Goal: Task Accomplishment & Management: Use online tool/utility

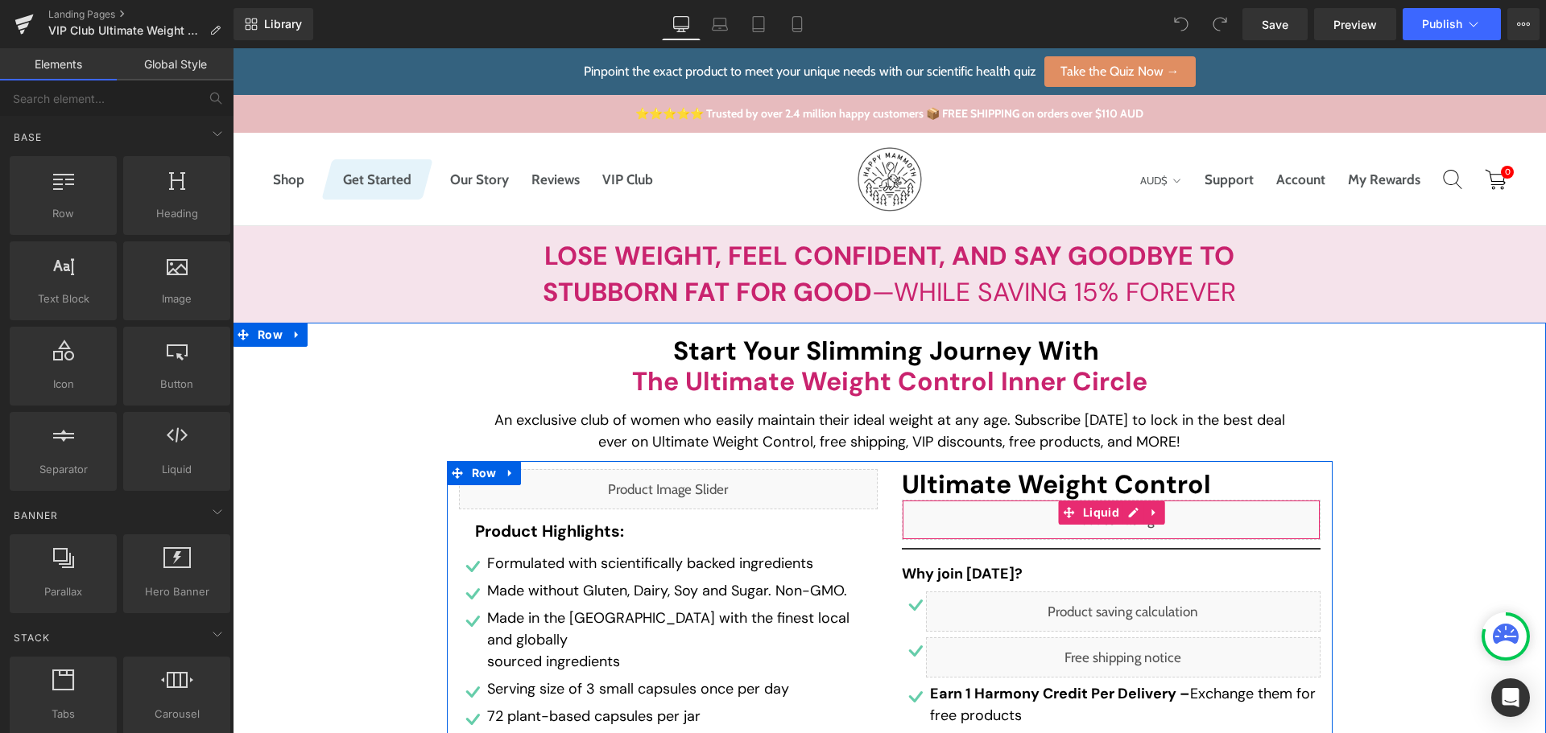
click at [1130, 512] on div "Liquid" at bounding box center [1111, 520] width 419 height 40
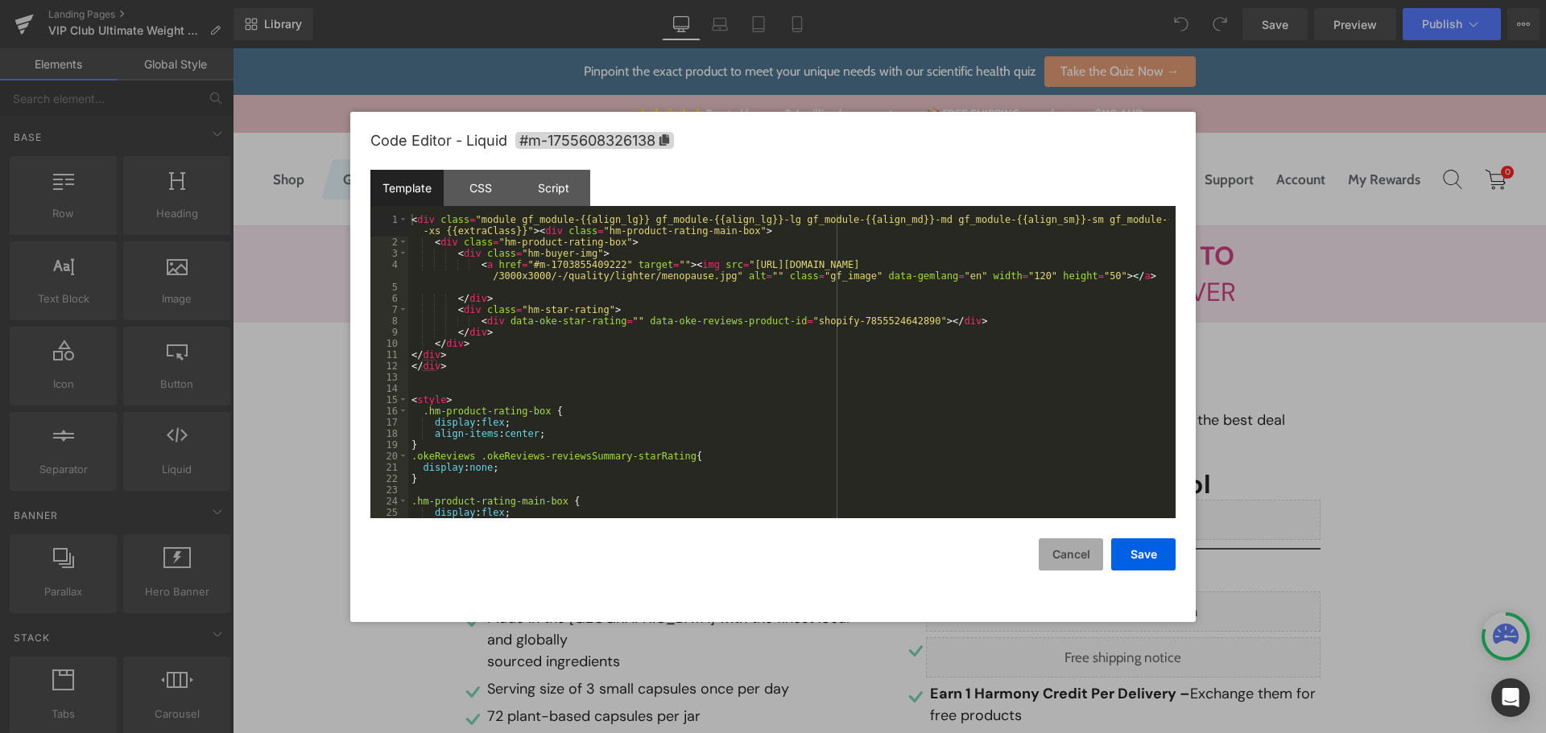
click at [1060, 551] on button "Cancel" at bounding box center [1071, 555] width 64 height 32
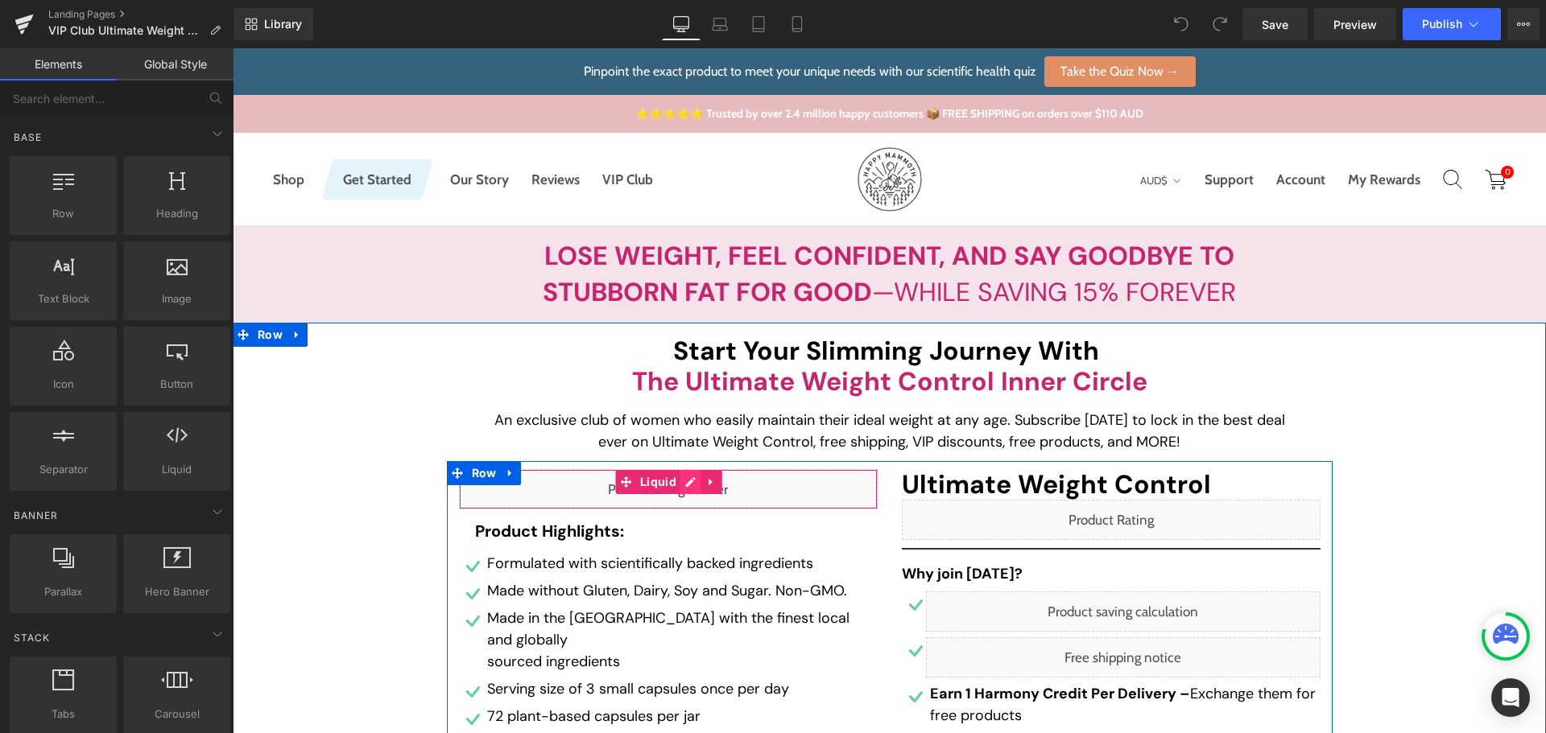
click at [690, 486] on div "Liquid" at bounding box center [668, 489] width 419 height 40
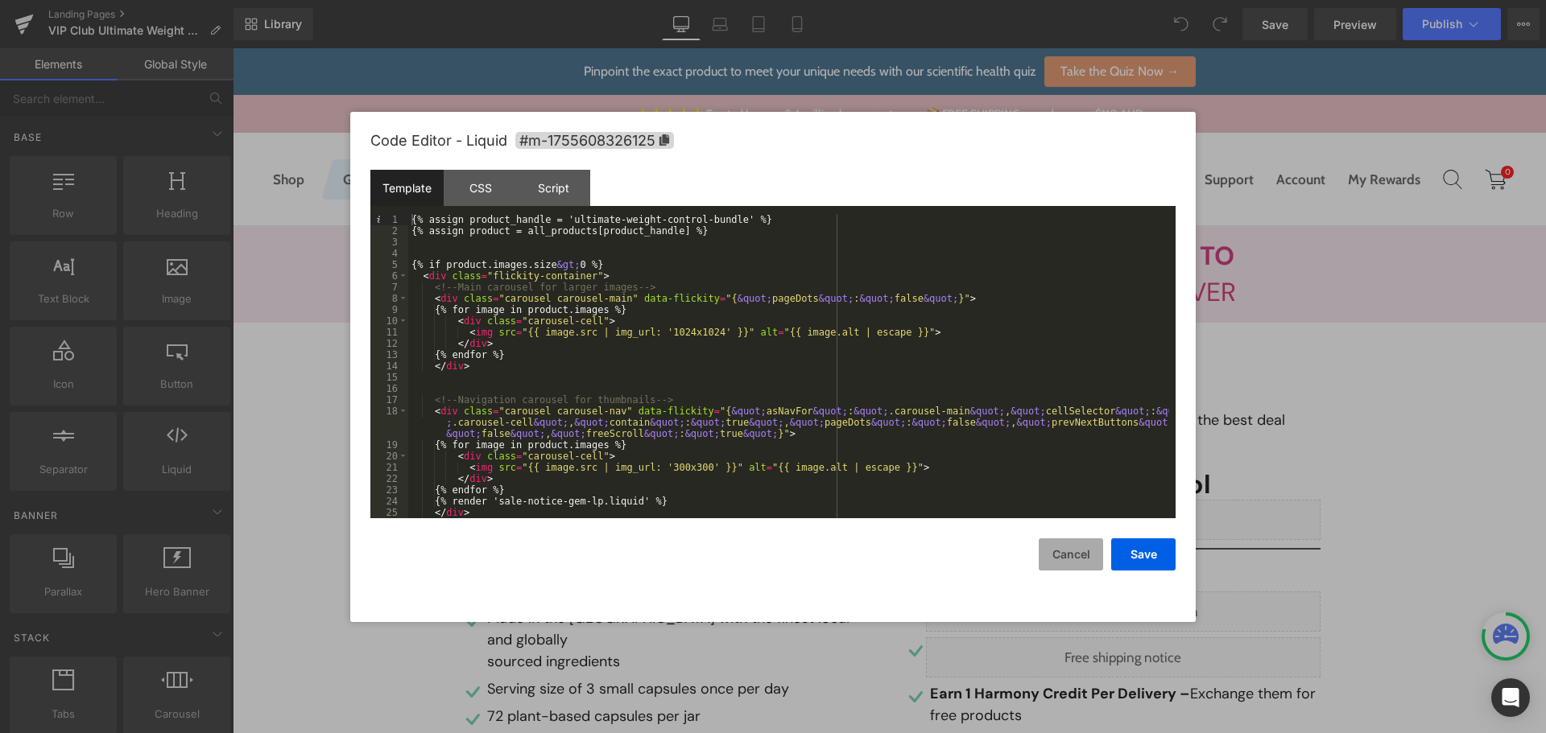
click at [1085, 554] on button "Cancel" at bounding box center [1071, 555] width 64 height 32
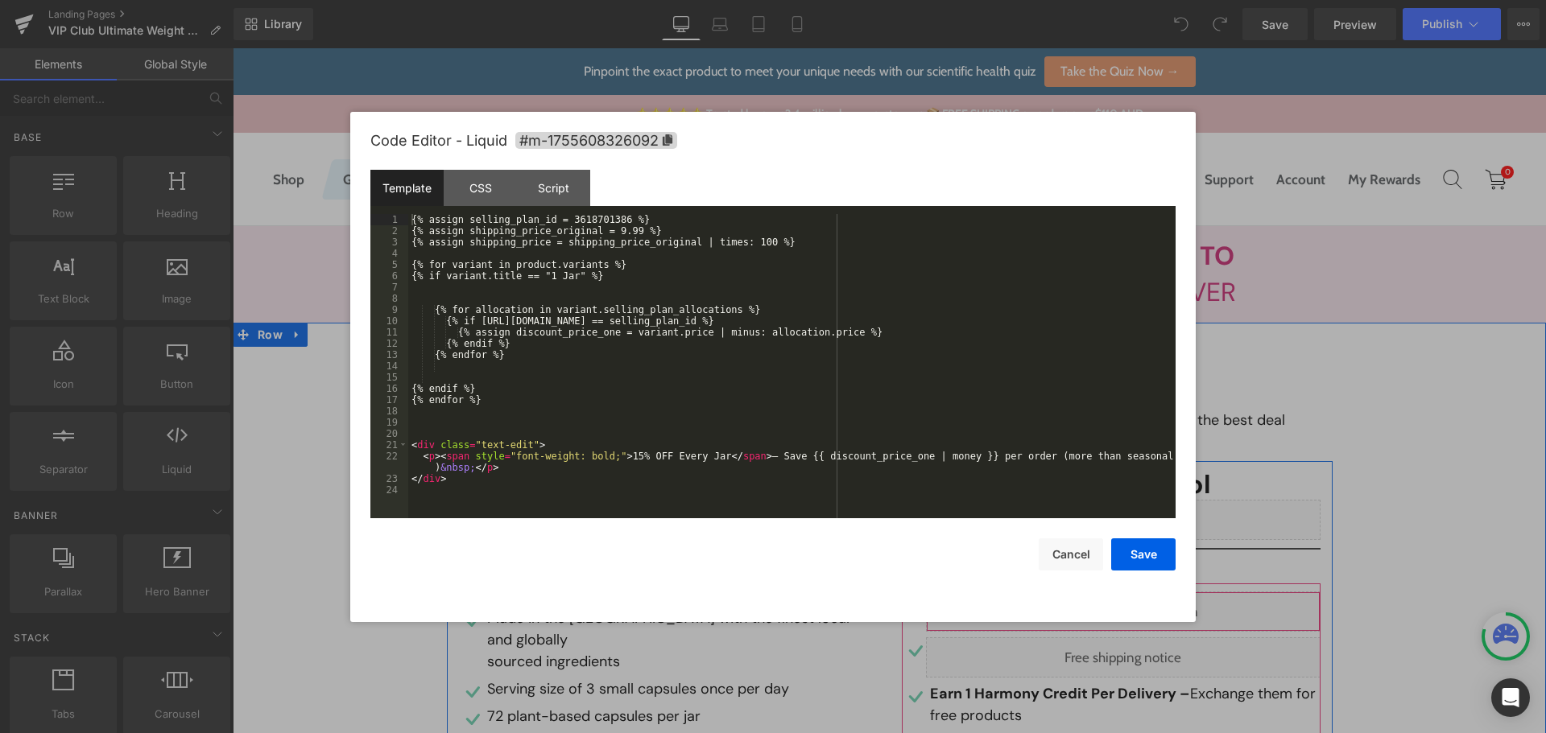
click at [1136, 611] on div "Liquid" at bounding box center [1123, 612] width 395 height 40
click at [596, 214] on div "{% assign selling_plan_id = 3618701386 %} {% assign shipping_price_original = 9…" at bounding box center [791, 377] width 767 height 327
click at [585, 216] on div "{% assign selling_plan_id = 3618701386 %} {% assign shipping_price_original = 9…" at bounding box center [791, 366] width 767 height 304
click at [585, 216] on div "{% assign selling_plan_id = 3618701386 %} {% assign shipping_price_original = 9…" at bounding box center [791, 377] width 767 height 327
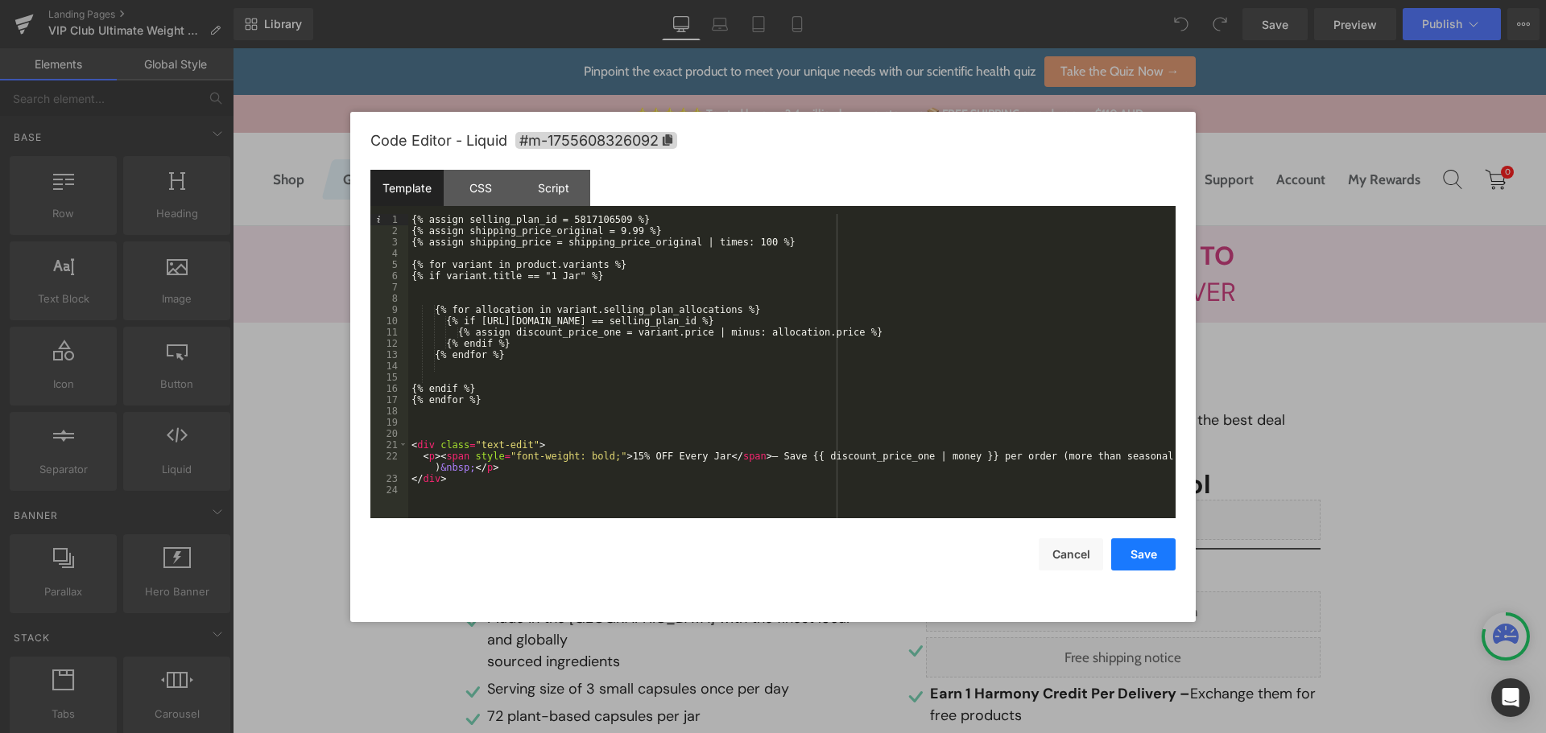
click at [1122, 563] on button "Save" at bounding box center [1143, 555] width 64 height 32
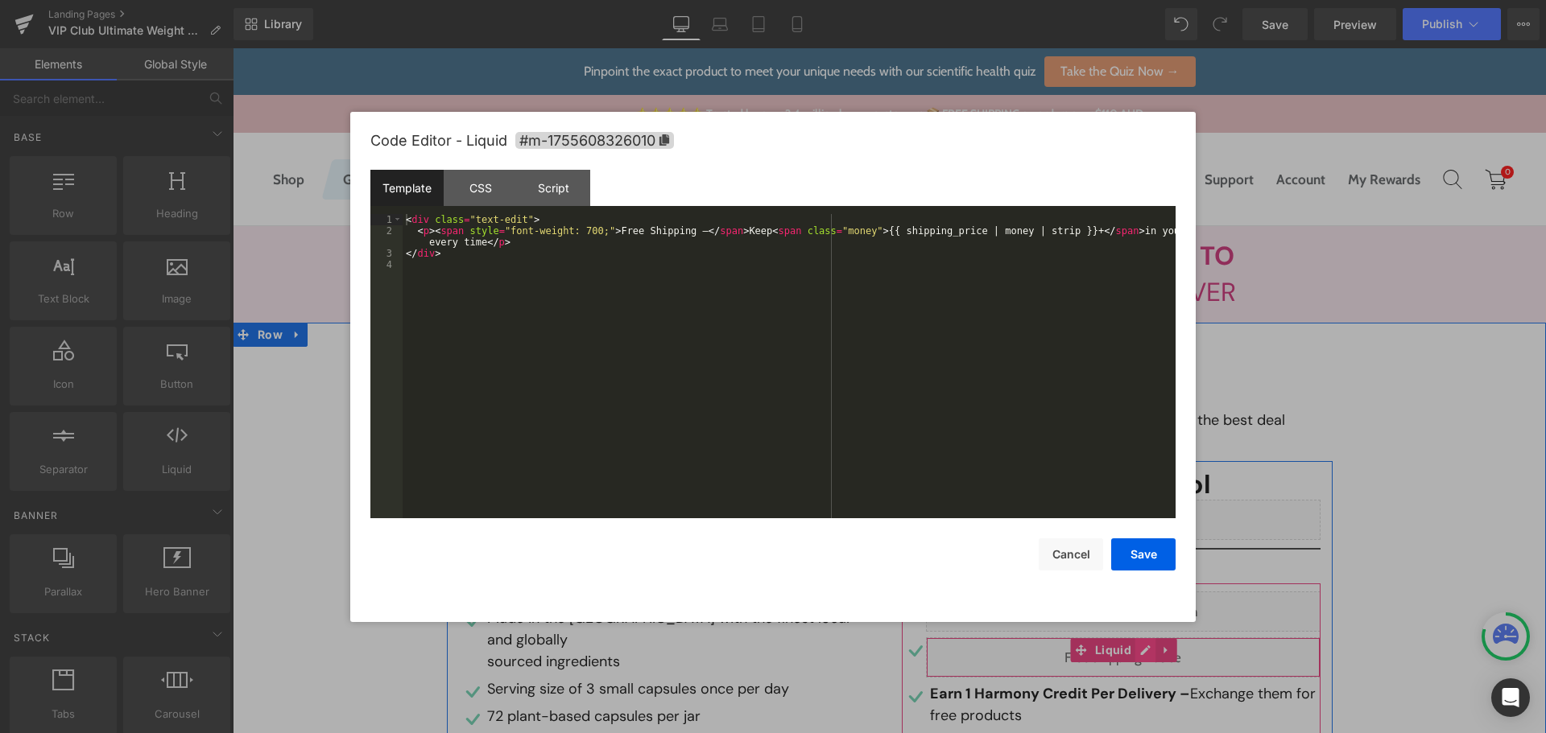
click at [1130, 656] on div "Liquid" at bounding box center [1123, 658] width 395 height 40
click at [1064, 562] on button "Cancel" at bounding box center [1071, 555] width 64 height 32
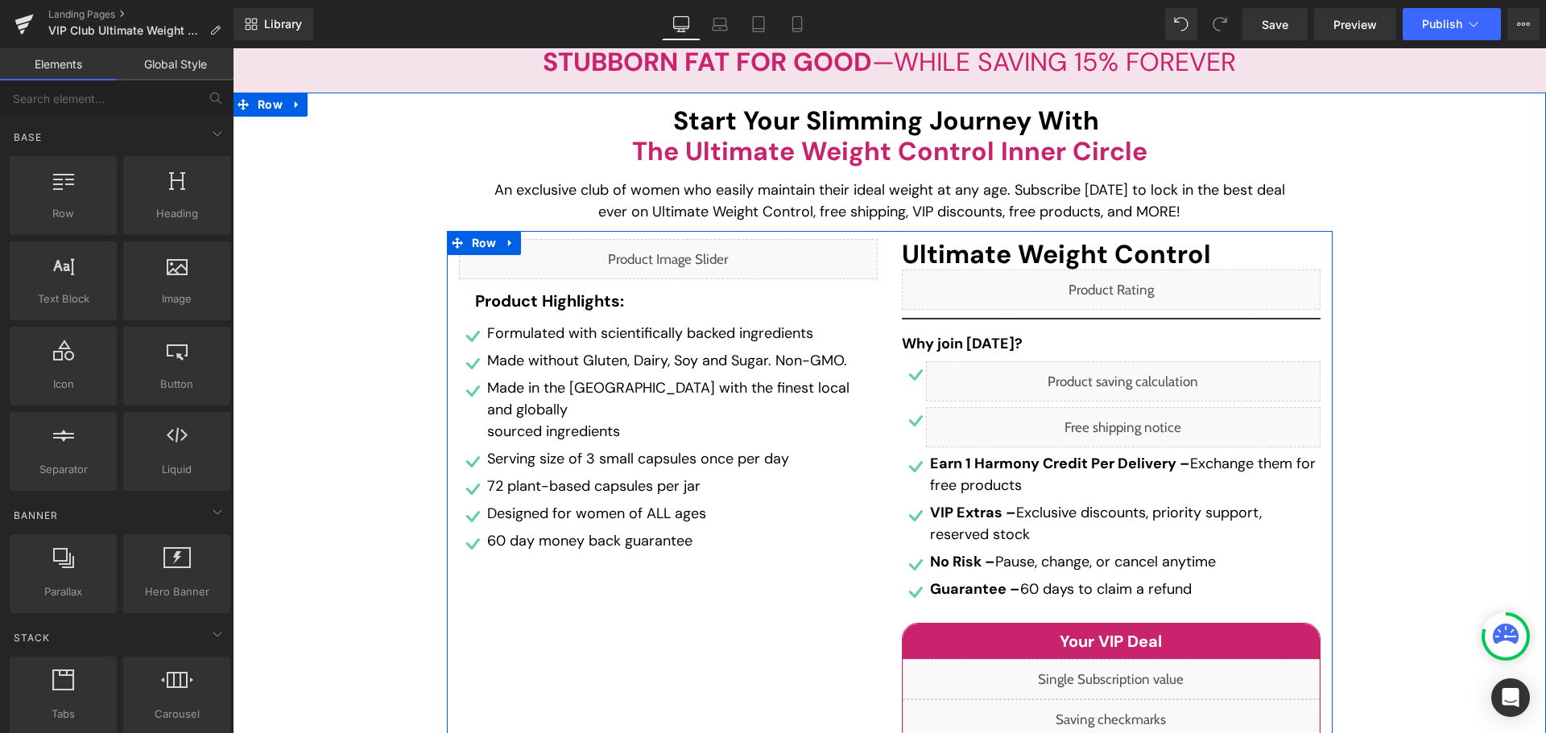
scroll to position [242, 0]
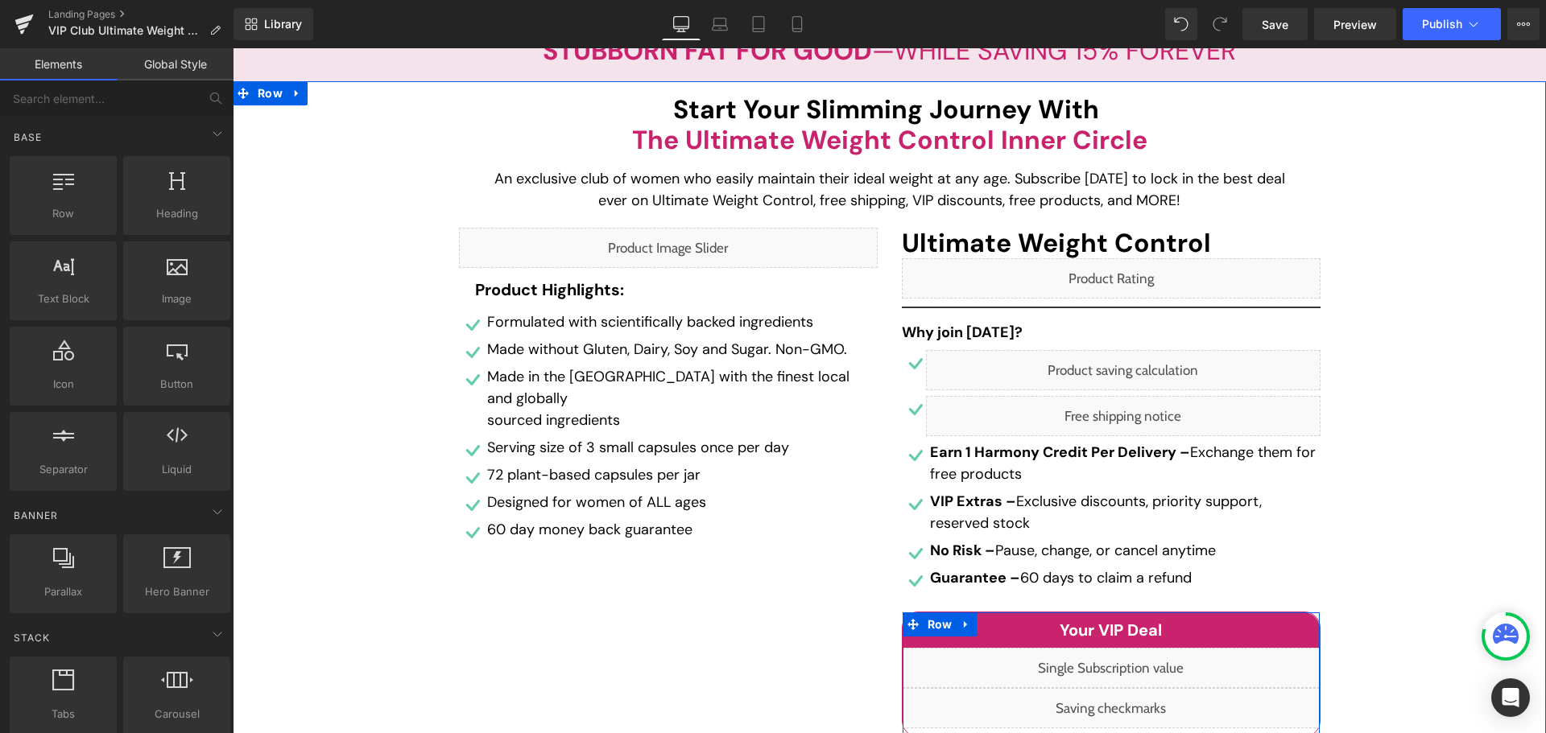
click at [1126, 667] on div "Liquid" at bounding box center [1111, 668] width 417 height 40
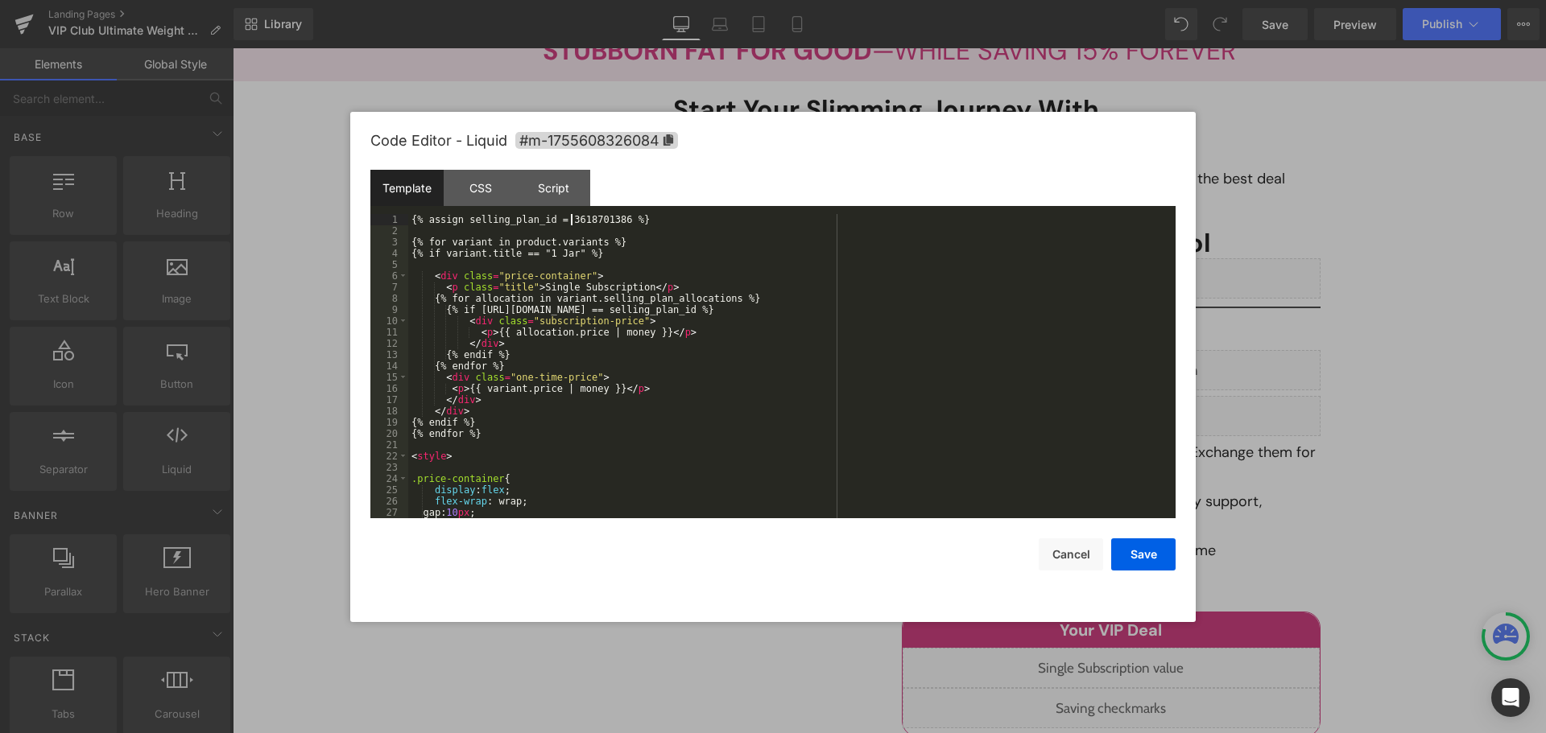
click at [573, 225] on div "{% assign selling_plan_id = 3618701386 %} {% for variant in product.variants %}…" at bounding box center [788, 377] width 761 height 327
click at [1139, 560] on button "Save" at bounding box center [1143, 555] width 64 height 32
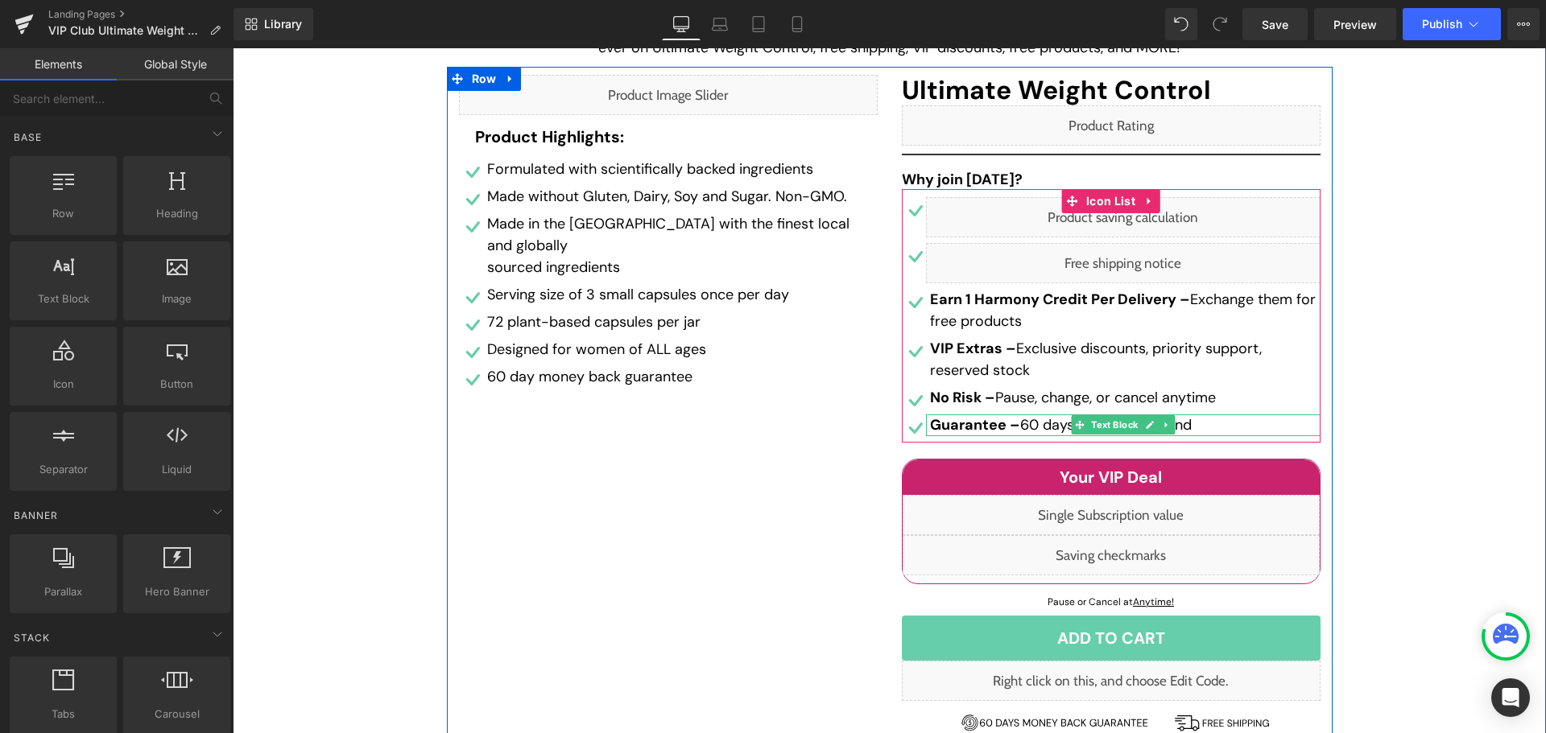
scroll to position [403, 0]
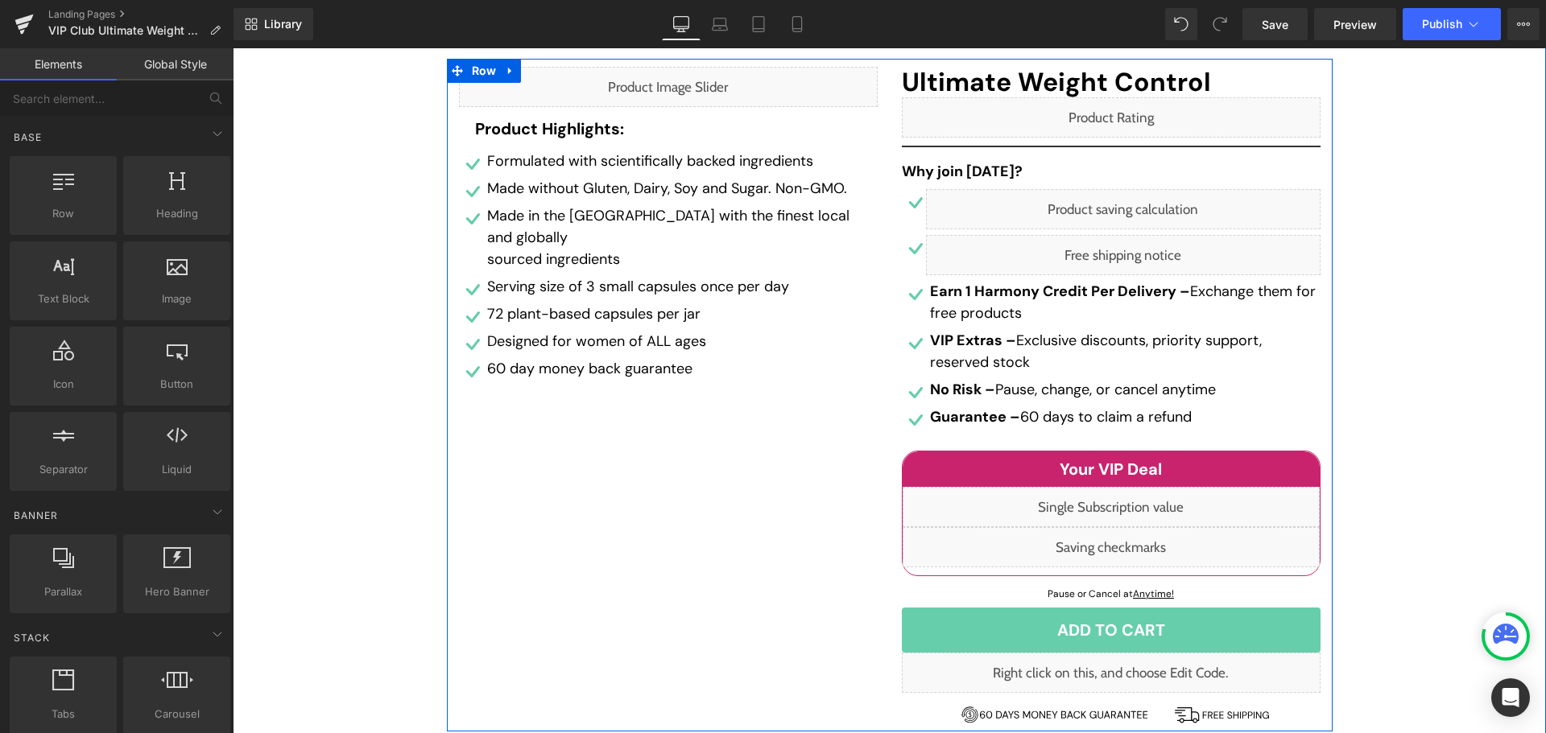
click at [1134, 543] on div "Liquid" at bounding box center [1111, 547] width 417 height 40
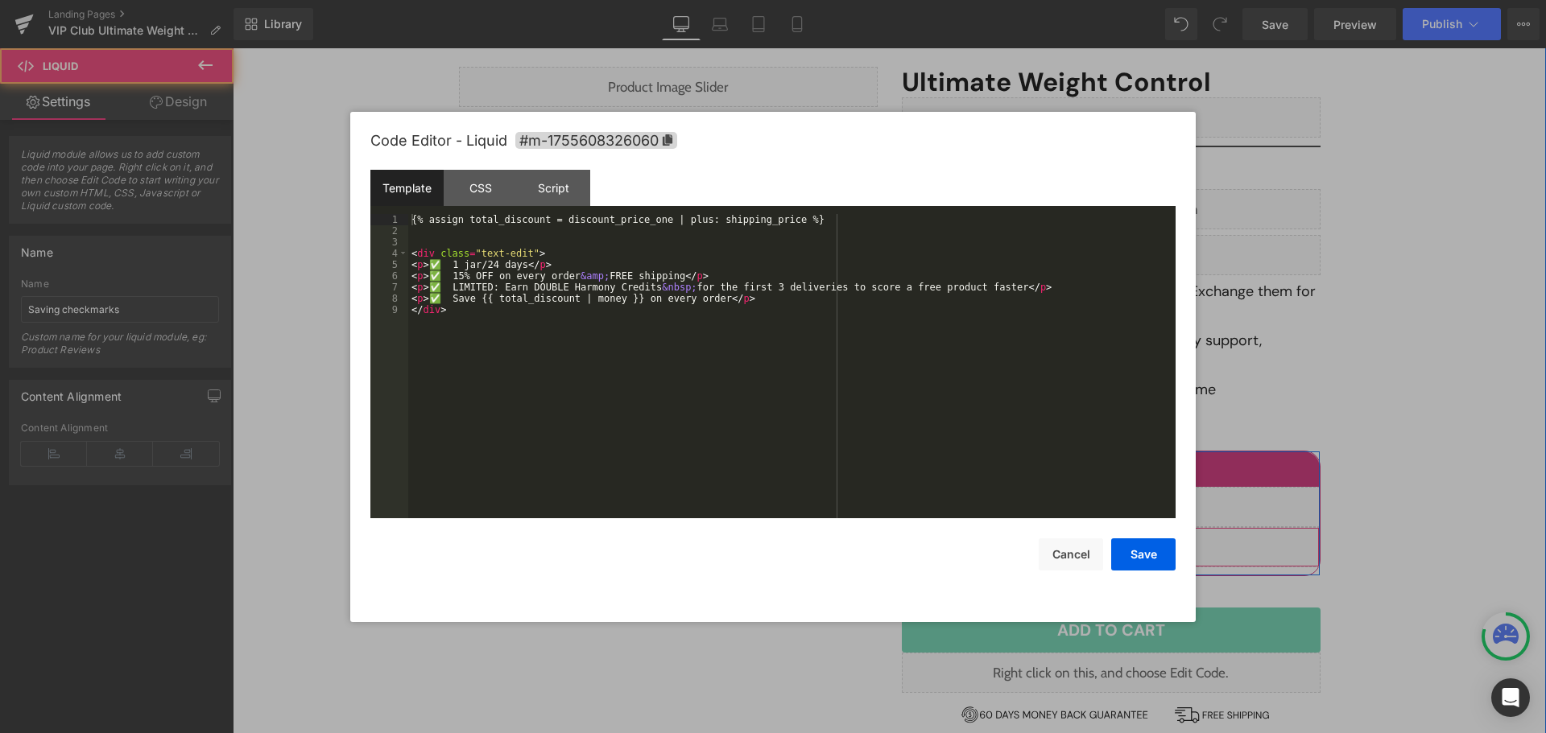
click at [1132, 544] on div "Liquid" at bounding box center [1111, 547] width 417 height 40
click at [1146, 553] on button "Save" at bounding box center [1143, 555] width 64 height 32
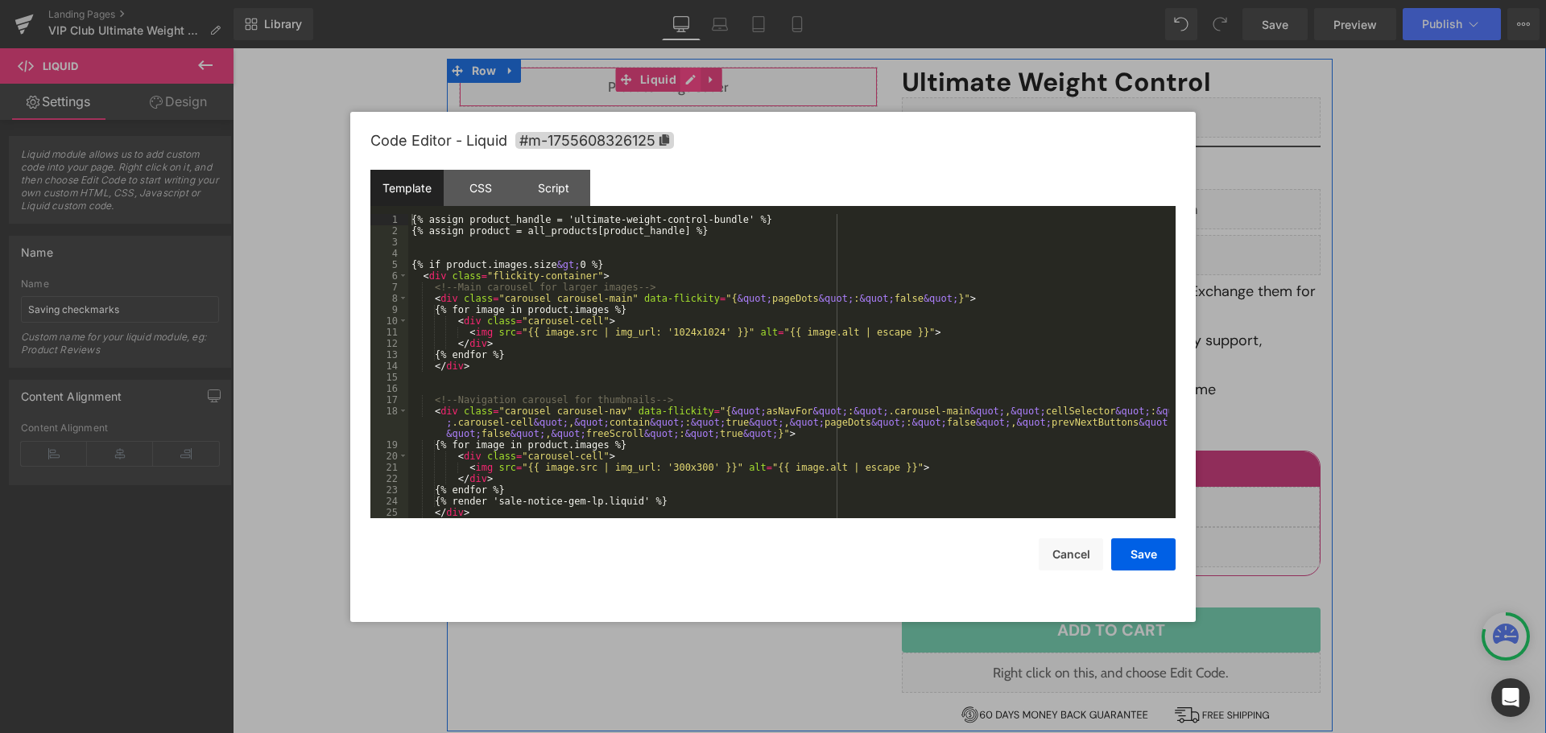
click at [677, 87] on div "Liquid" at bounding box center [668, 87] width 419 height 40
click at [1074, 548] on button "Cancel" at bounding box center [1071, 555] width 64 height 32
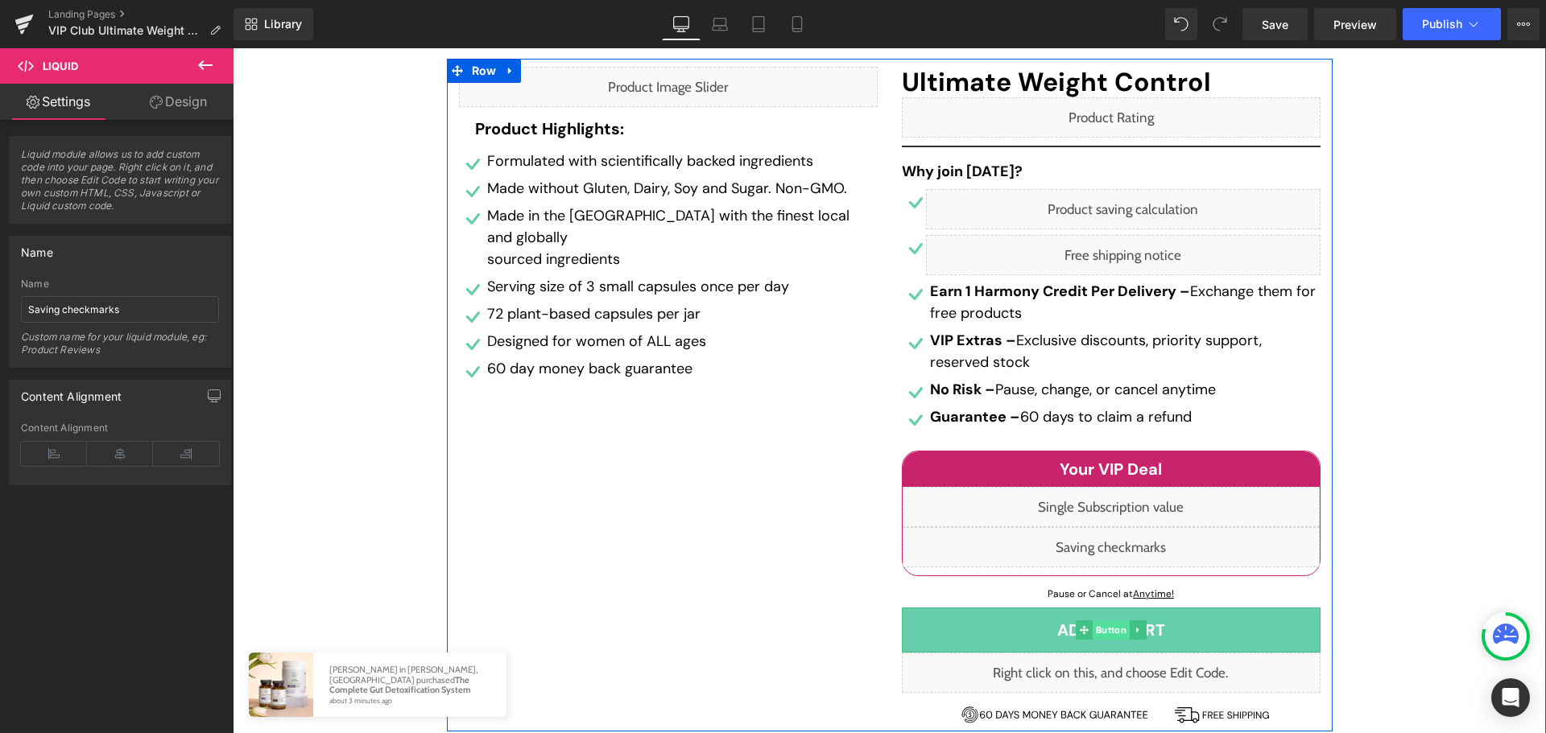
click at [1104, 631] on span "Button" at bounding box center [1110, 630] width 37 height 19
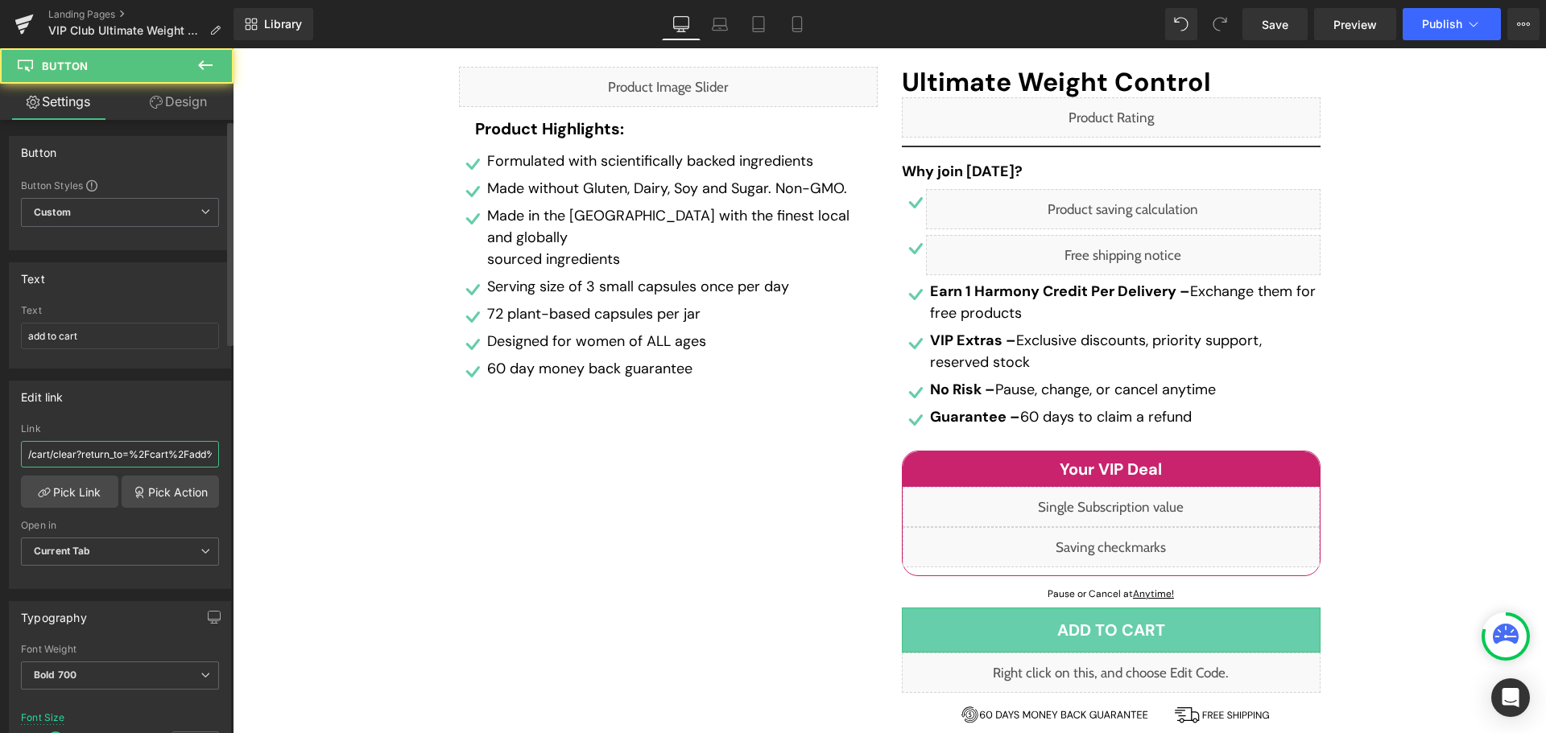
click at [122, 459] on input "/cart/clear?return_to=%2Fcart%2Fadd%3Fitems%5B%5D%5Bid%5D%3D41811509968970%26it…" at bounding box center [120, 454] width 198 height 27
paste input "2021695586381%26items%5B%5D%5Bquantity%5D%3D1%26items%5B%5D%5Bselling_plan%5D%3…"
type input "/cart/clear?return_to=%2Fcart%2Fadd%3Fitems%5B%5D%5Bid%5D%3D42021695586381%26it…"
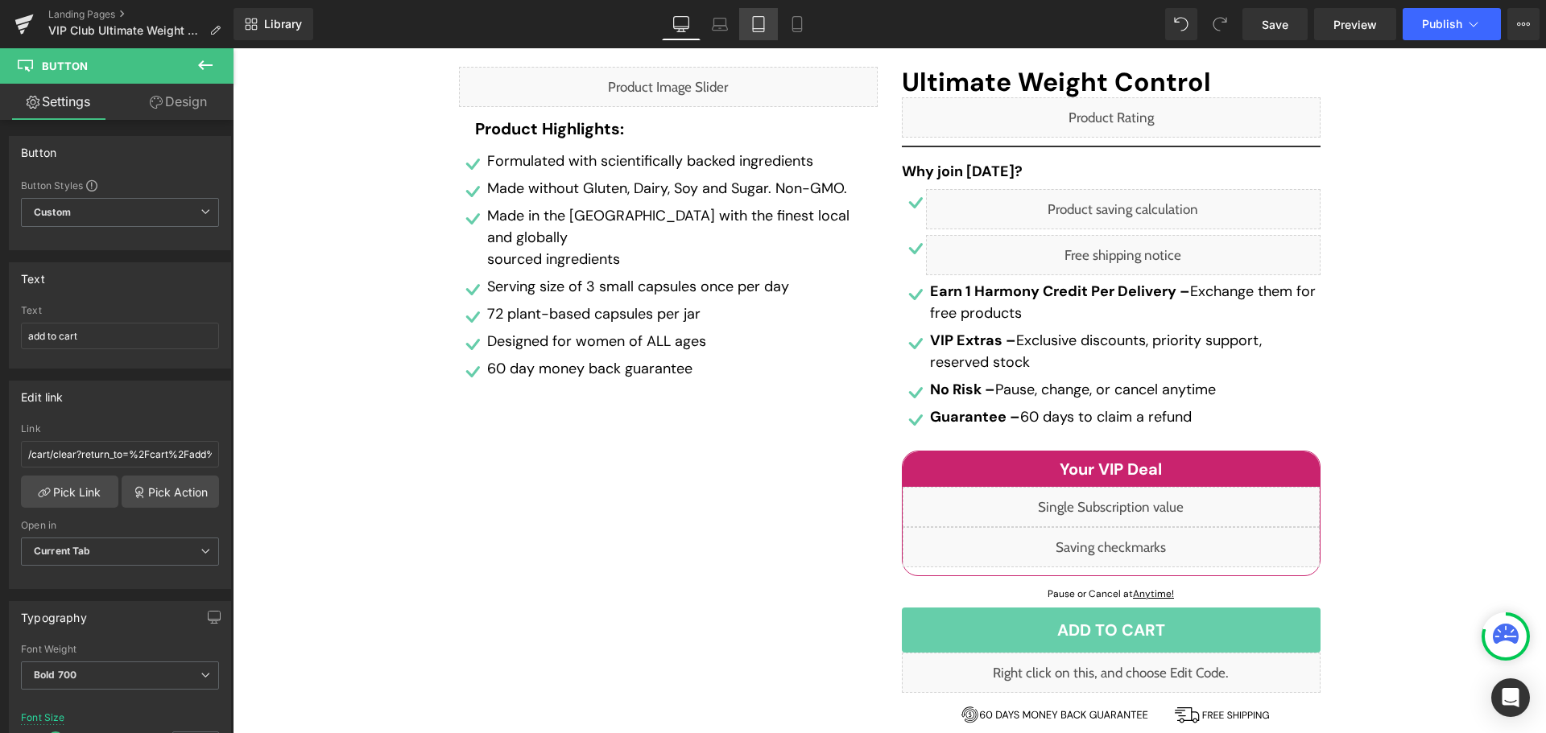
click at [762, 31] on icon at bounding box center [758, 24] width 16 height 16
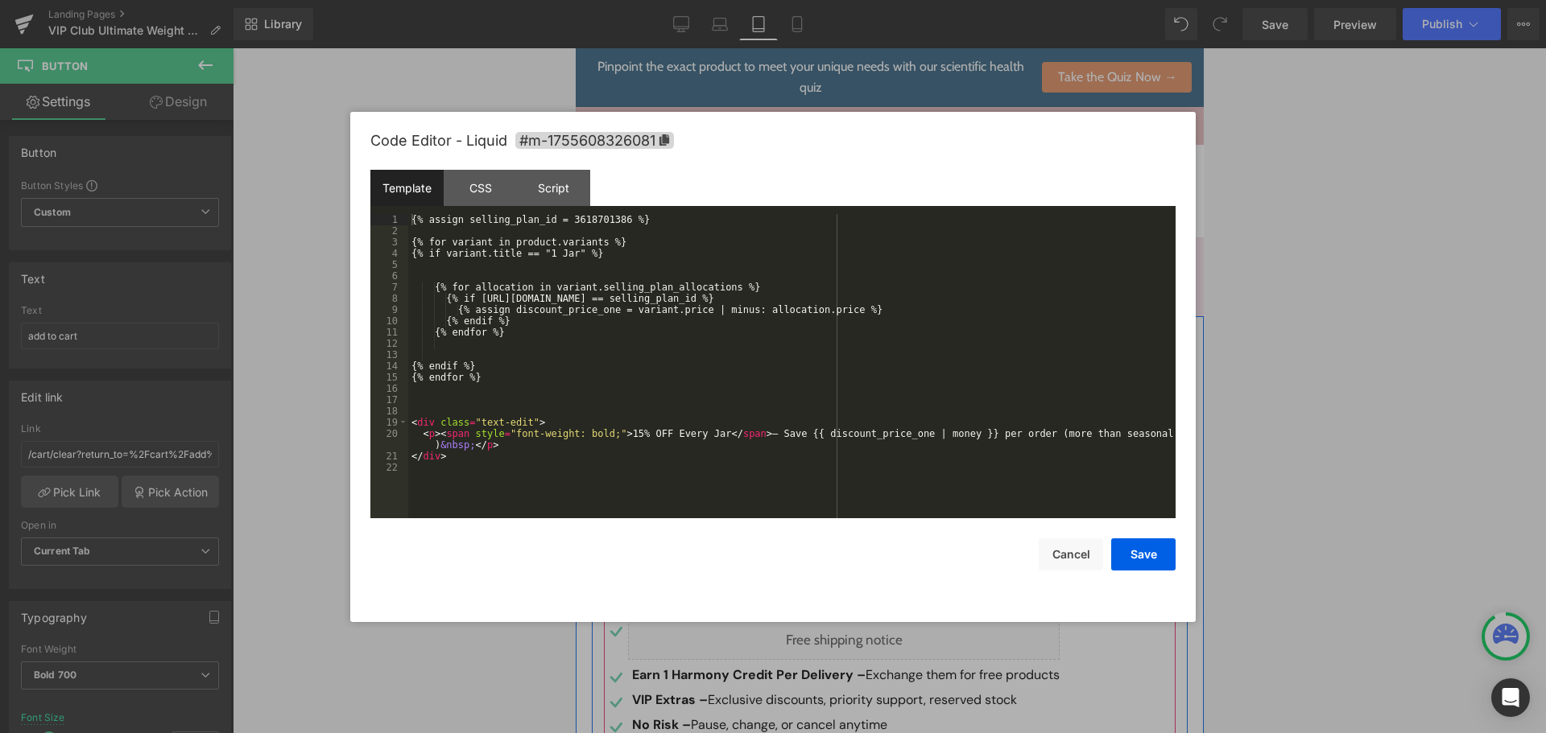
click at [861, 597] on div "Liquid" at bounding box center [843, 594] width 432 height 40
click at [588, 222] on div "{% assign selling_plan_id = 3618701386 %} {% for variant in product.variants %}…" at bounding box center [791, 377] width 767 height 327
click at [1135, 555] on button "Save" at bounding box center [1143, 555] width 64 height 32
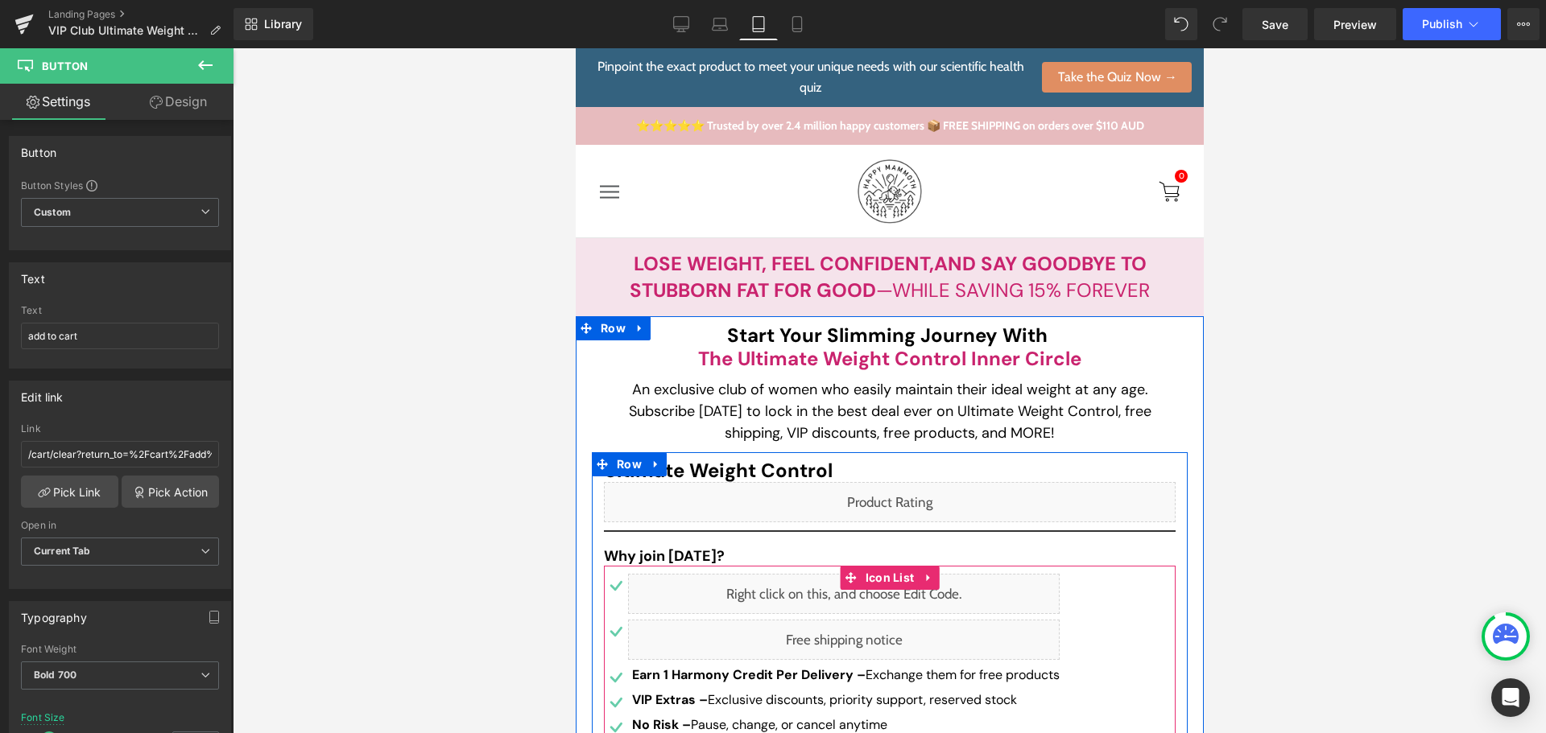
click at [853, 639] on div "Liquid" at bounding box center [843, 640] width 432 height 40
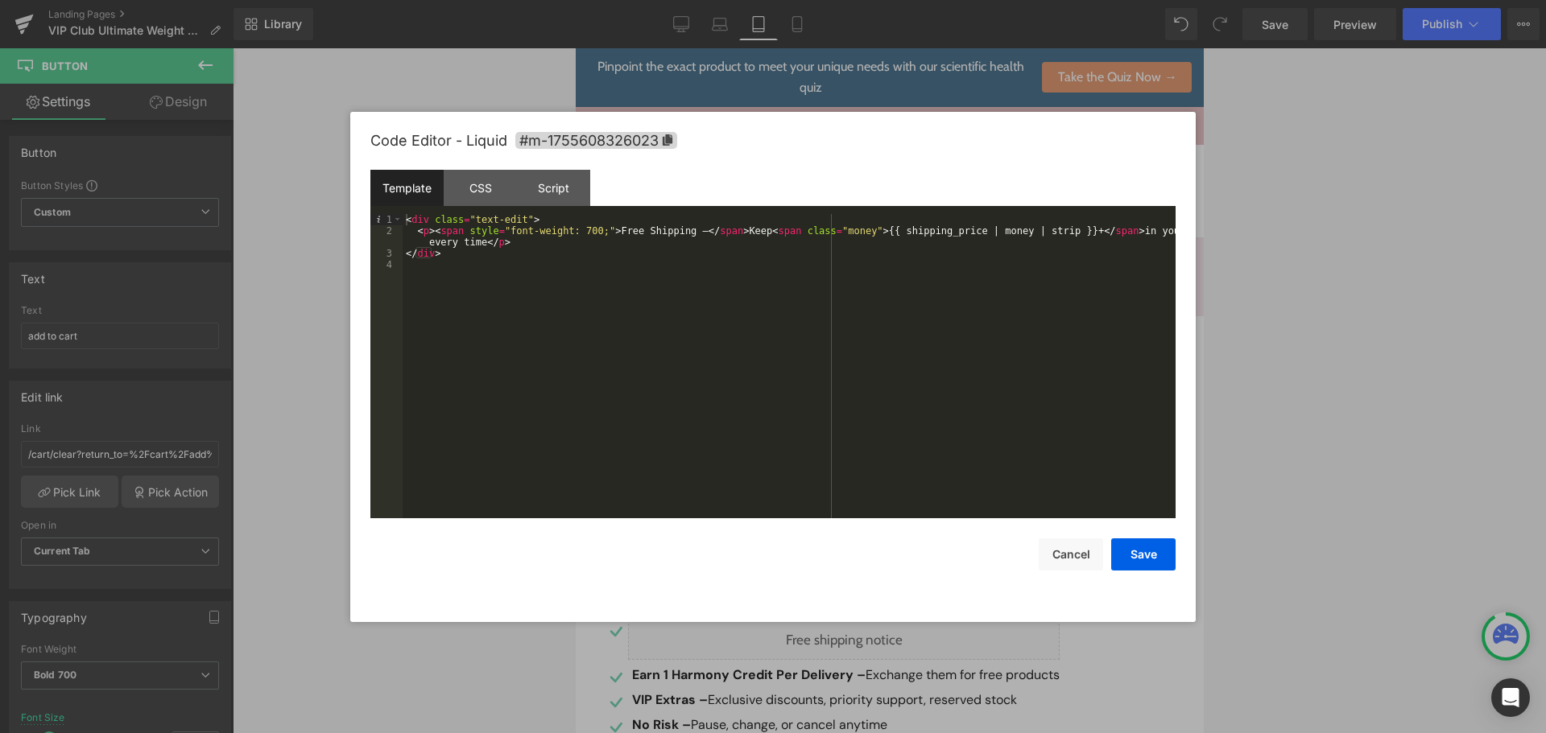
click at [1110, 565] on div "Save Cancel" at bounding box center [772, 545] width 805 height 52
click at [1085, 562] on button "Cancel" at bounding box center [1071, 555] width 64 height 32
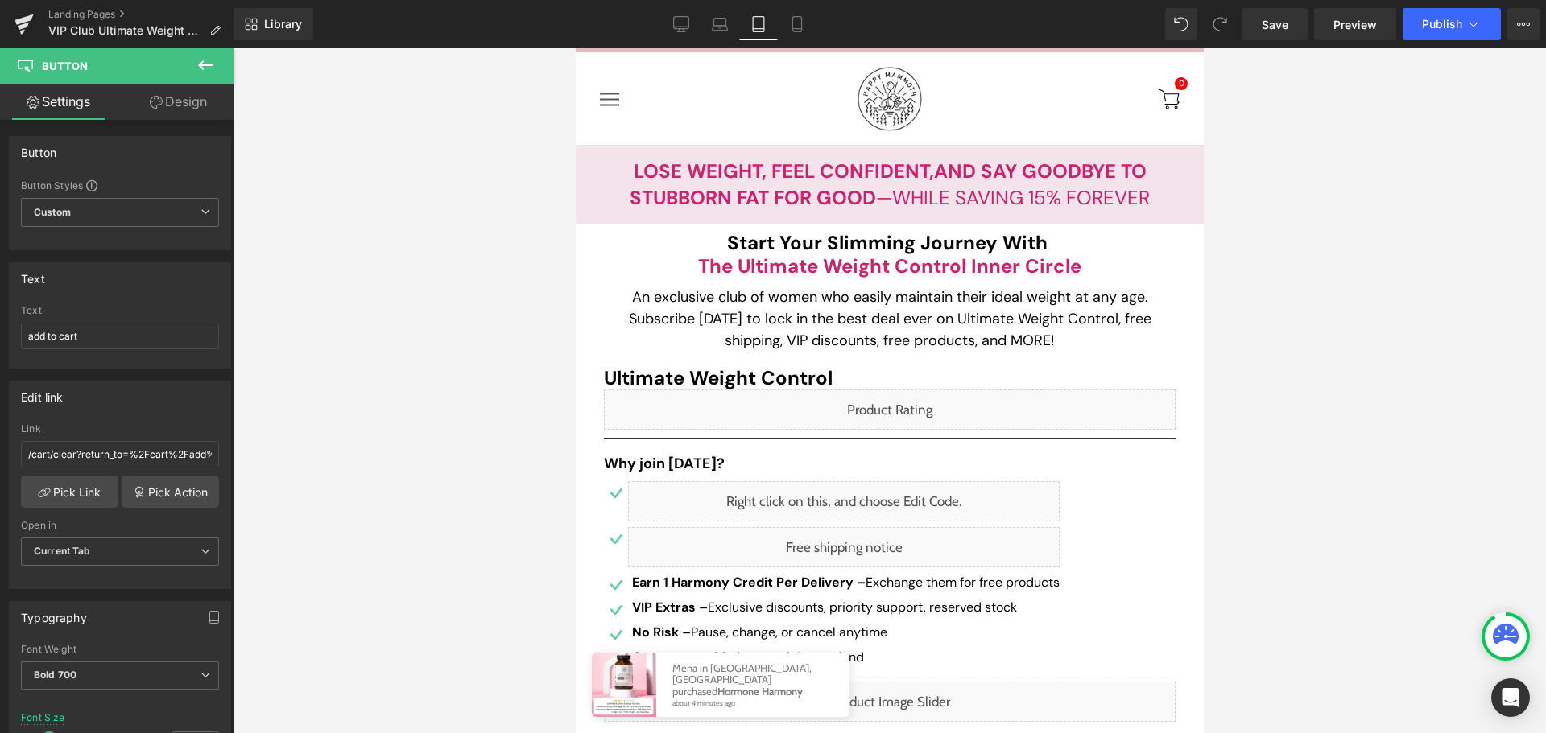
scroll to position [483, 0]
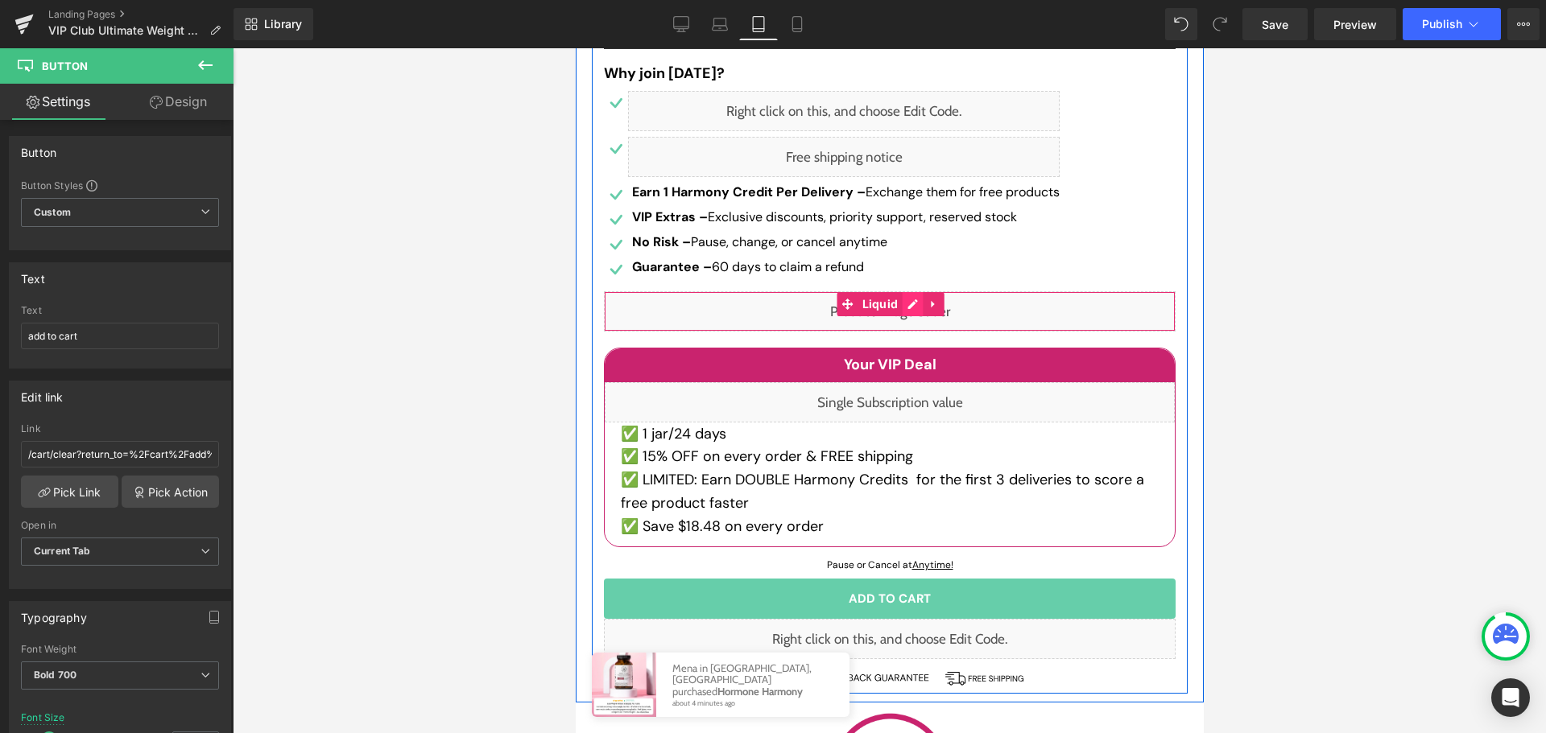
click at [900, 311] on div "Liquid" at bounding box center [889, 311] width 572 height 40
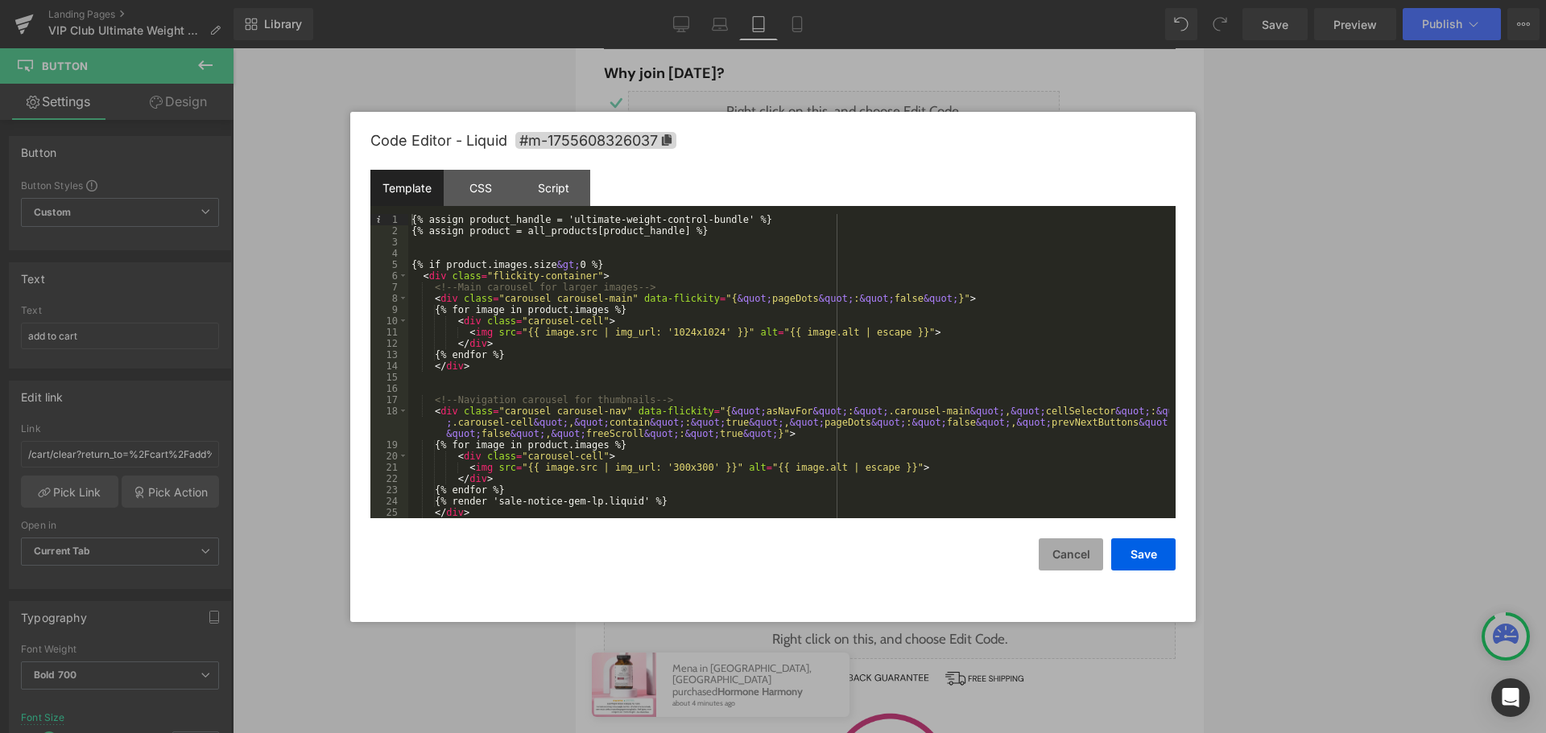
click at [1084, 556] on button "Cancel" at bounding box center [1071, 555] width 64 height 32
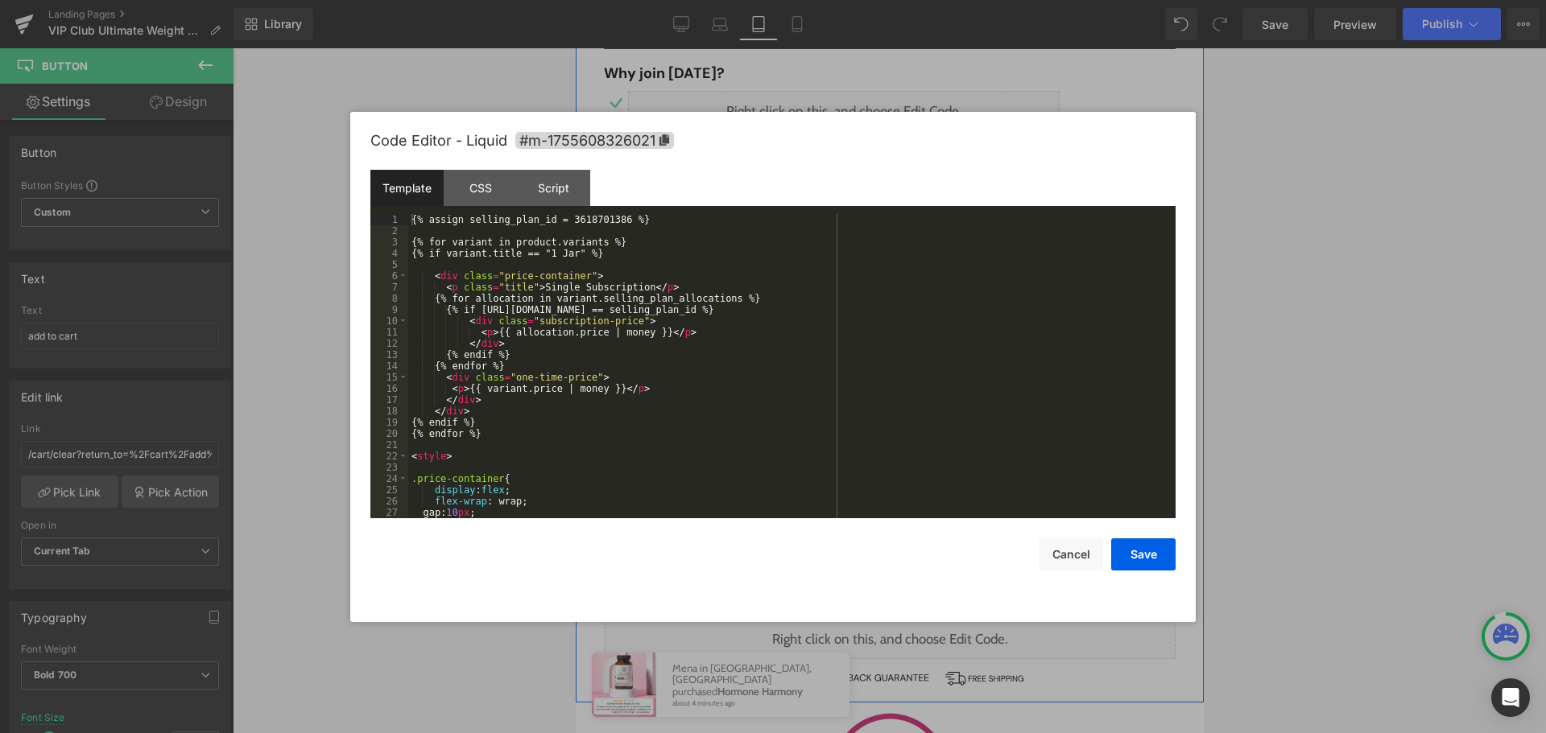
click at [907, 401] on div "Liquid" at bounding box center [889, 402] width 570 height 40
click at [583, 221] on div "{% assign selling_plan_id = 3618701386 %} {% for variant in product.variants %}…" at bounding box center [788, 377] width 761 height 327
click at [1139, 550] on button "Save" at bounding box center [1143, 555] width 64 height 32
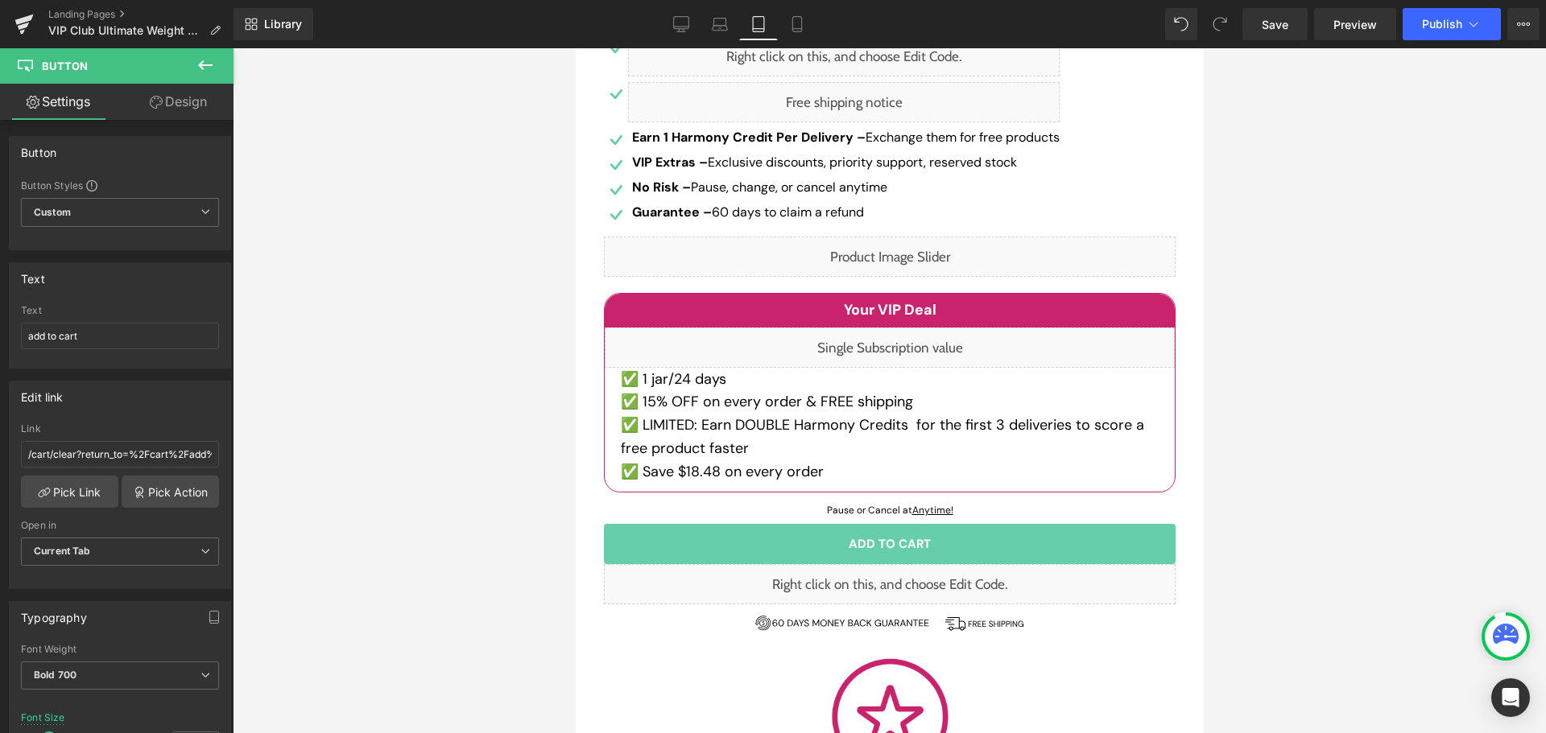
scroll to position [564, 0]
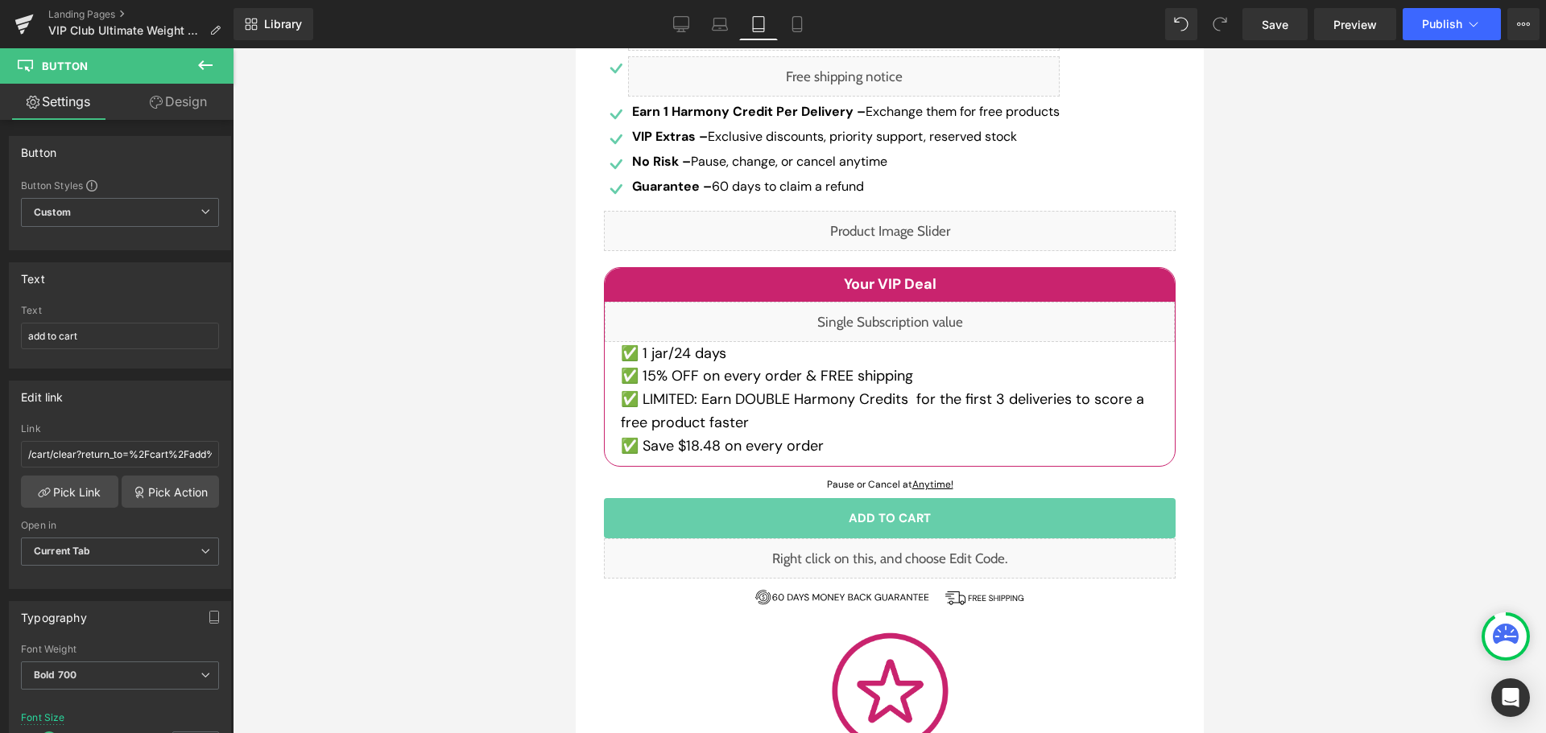
click at [896, 564] on div "Liquid" at bounding box center [889, 559] width 572 height 40
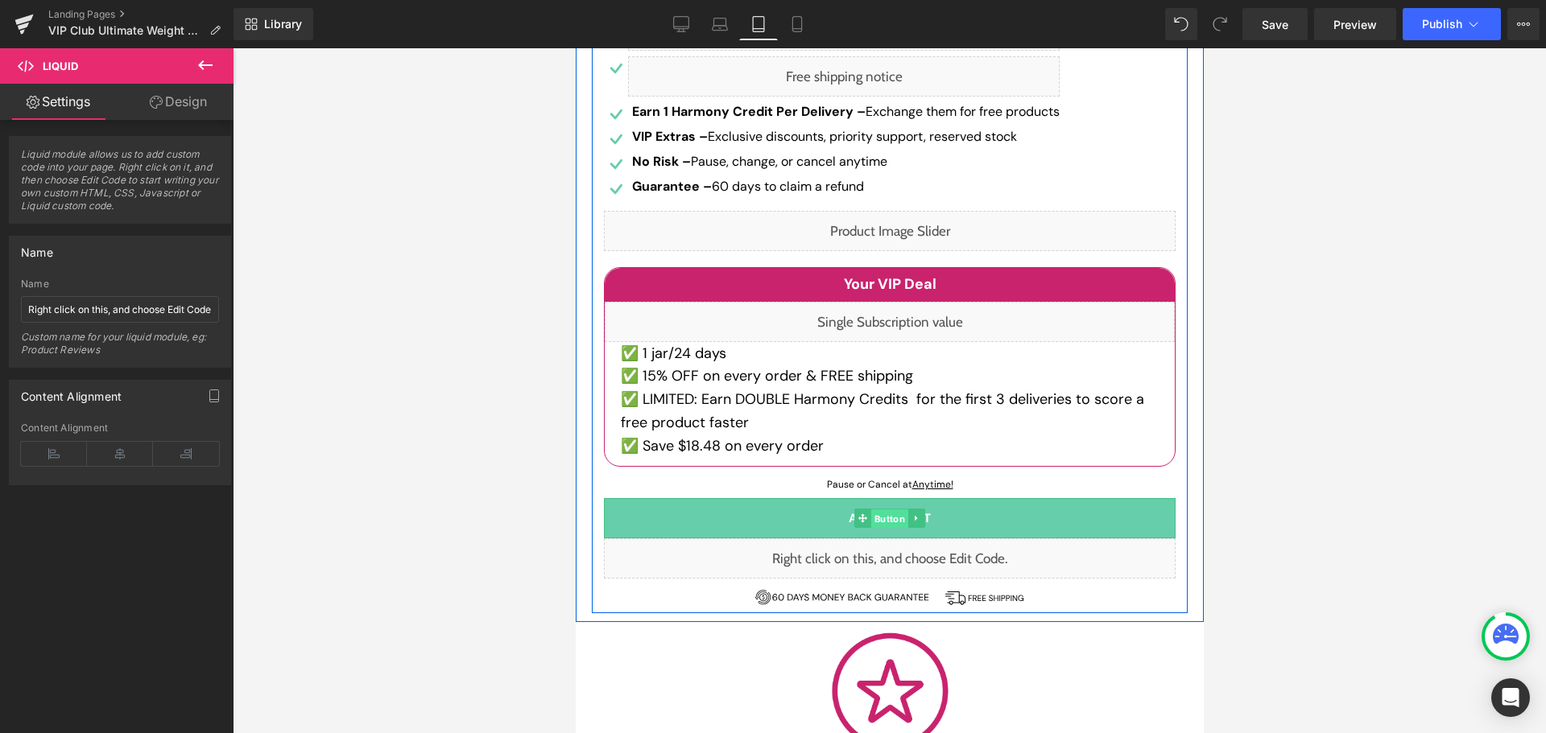
click at [877, 514] on span "Button" at bounding box center [888, 519] width 37 height 19
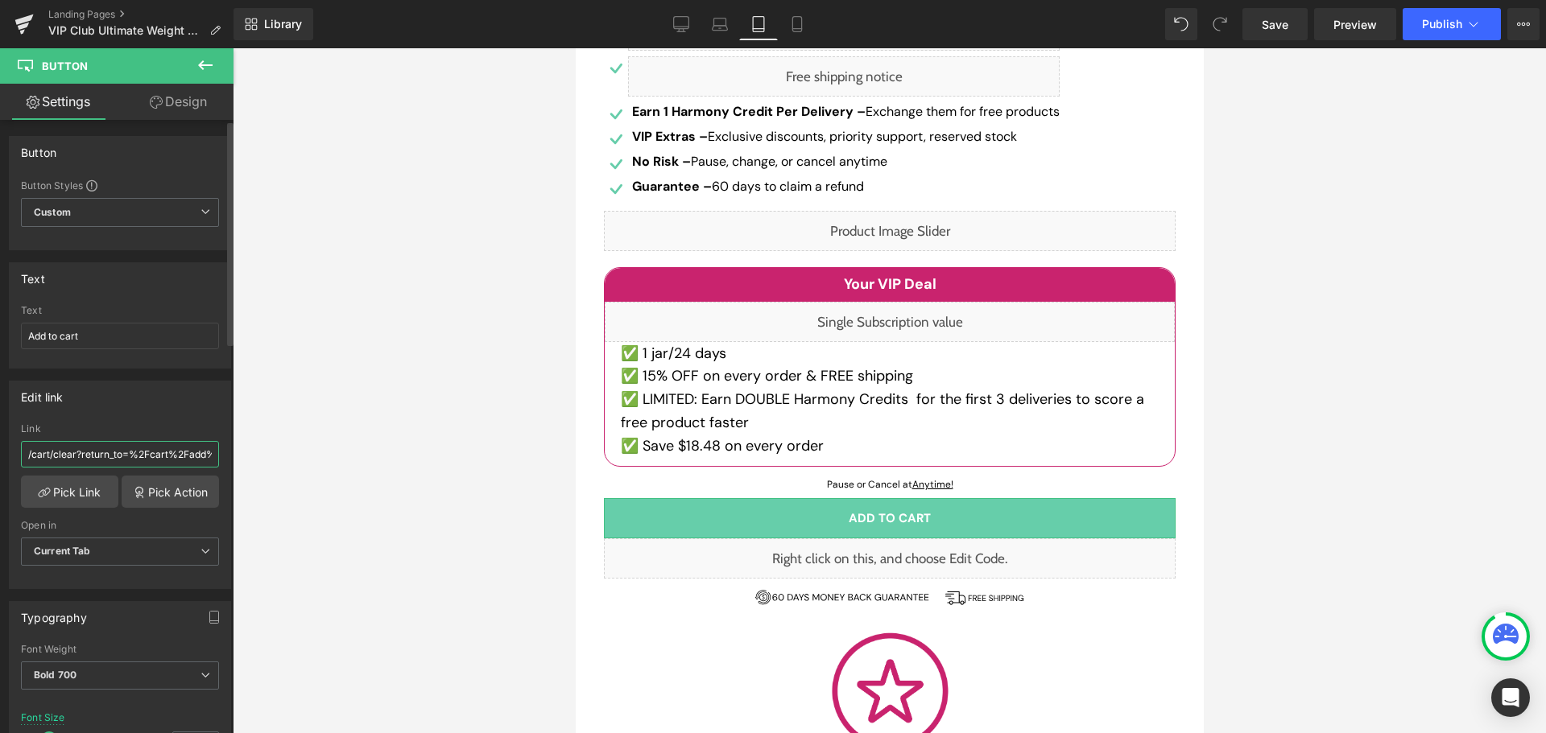
click at [105, 457] on input "/cart/clear?return_to=%2Fcart%2Fadd%3Fitems%5B%5D%5Bid%5D%3D41811509968970%26it…" at bounding box center [120, 454] width 198 height 27
paste input "2021695586381%26items%5B%5D%5Bquantity%5D%3D1%26items%5B%5D%5Bselling_plan%5D%3…"
type input "/cart/clear?return_to=%2Fcart%2Fadd%3Fitems%5B%5D%5Bid%5D%3D42021695586381%26it…"
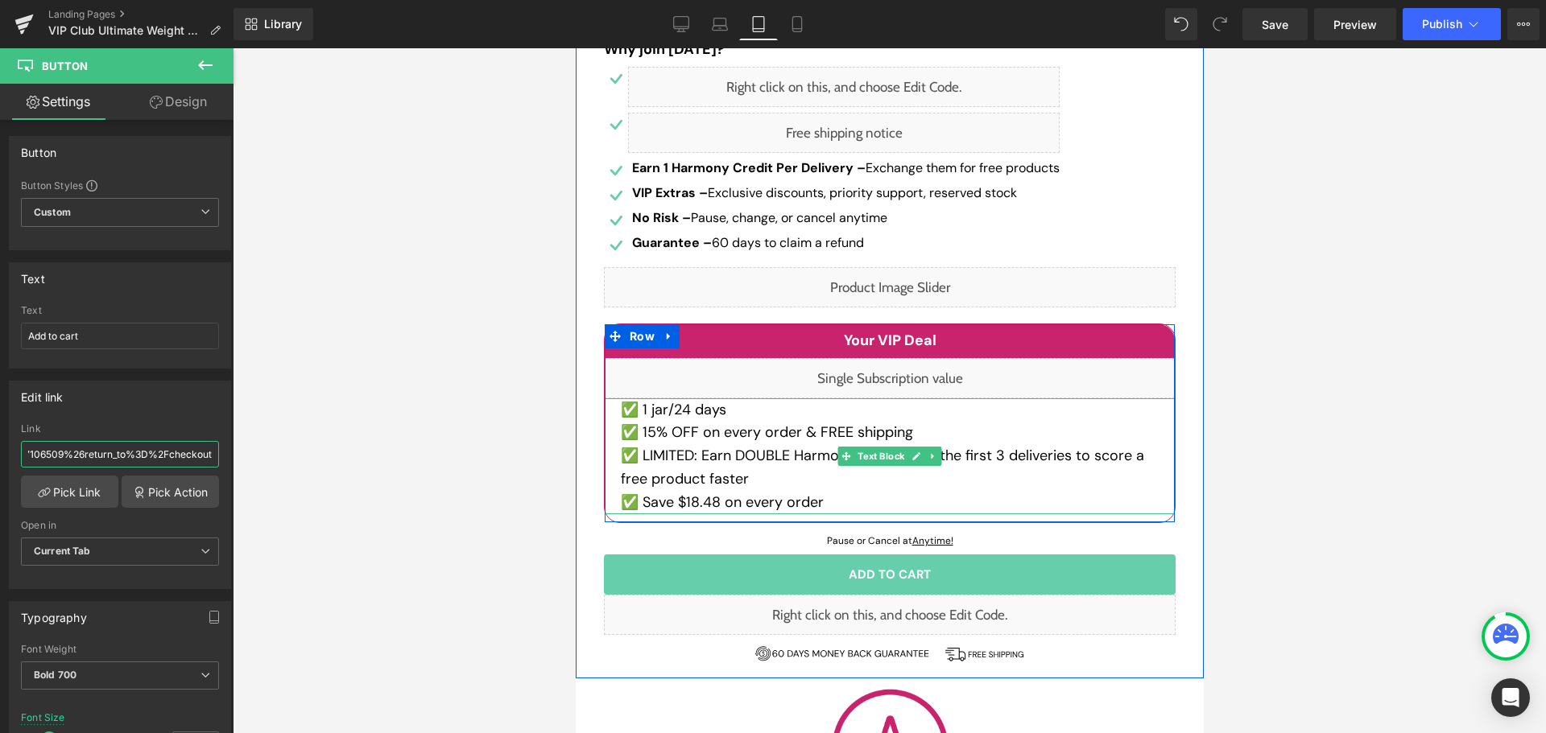
scroll to position [483, 0]
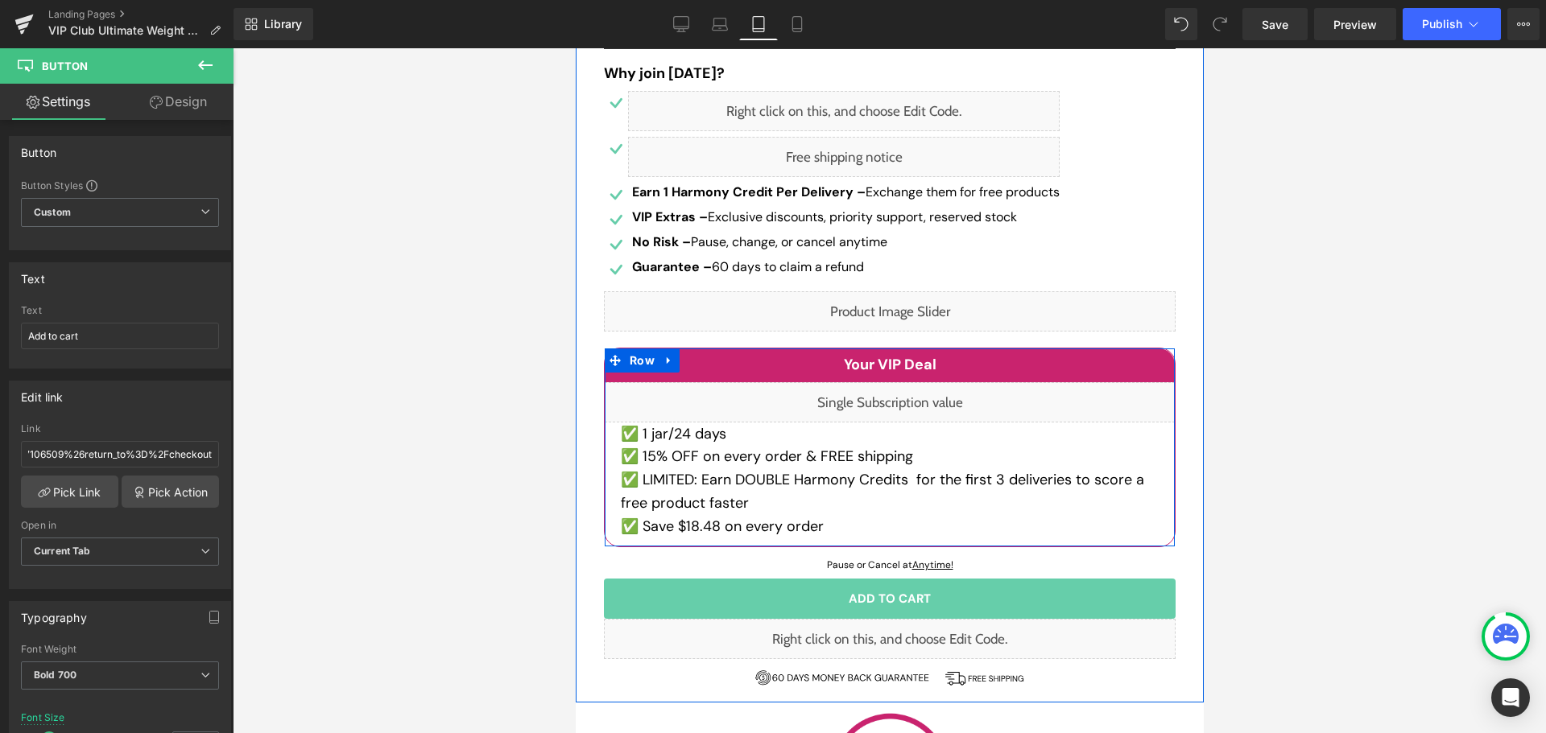
click at [886, 413] on div "Liquid" at bounding box center [889, 402] width 570 height 40
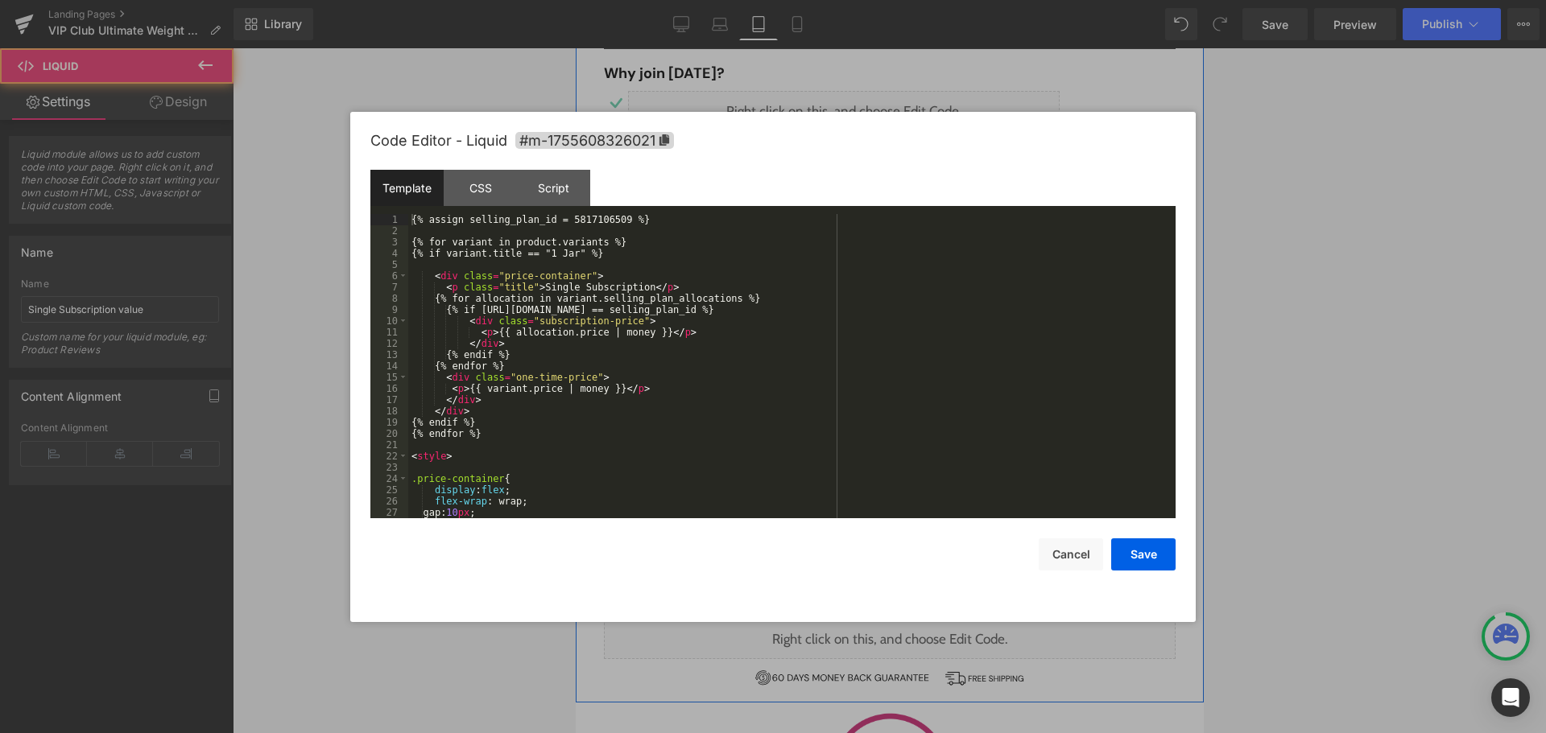
click at [912, 393] on div "Liquid" at bounding box center [889, 402] width 570 height 40
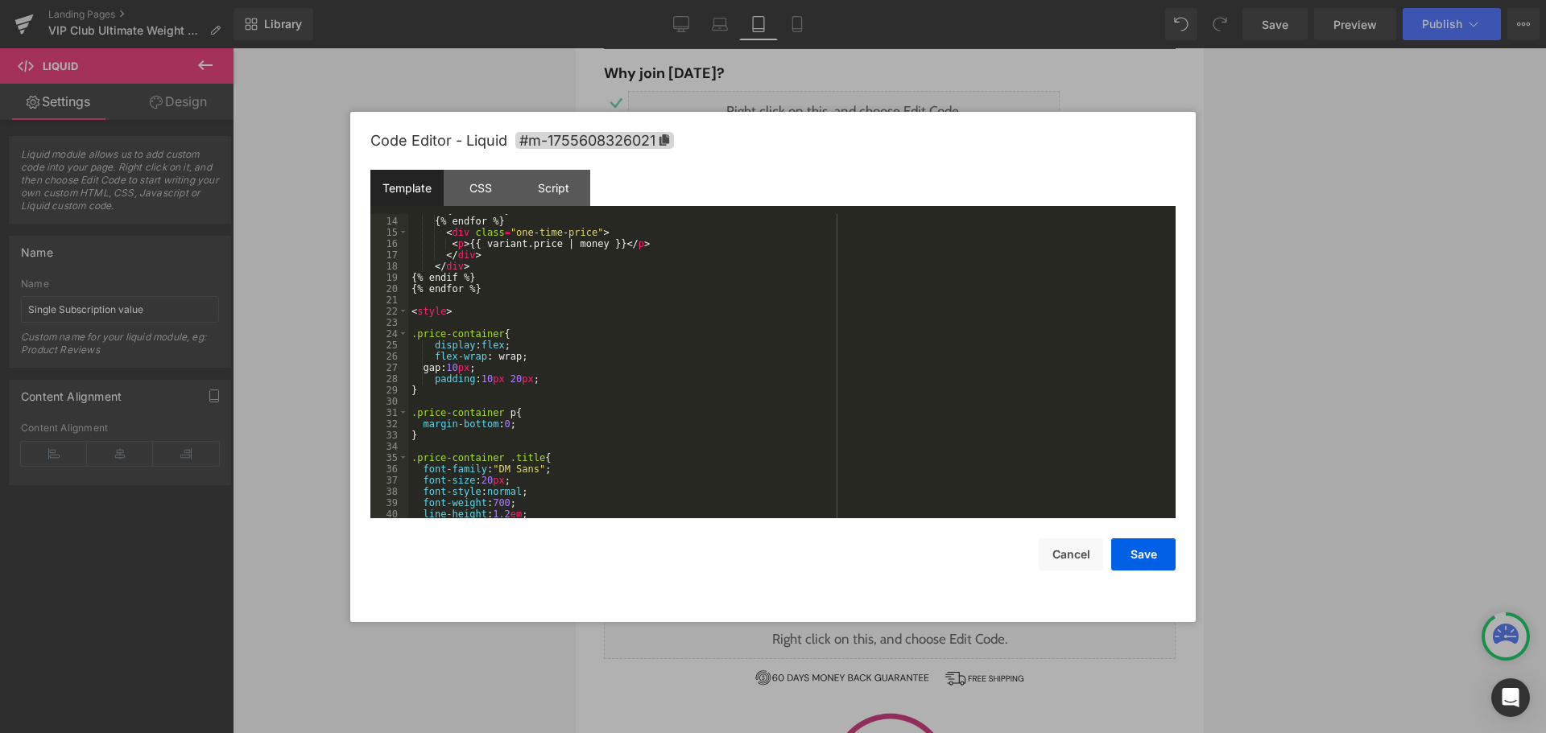
scroll to position [193, 0]
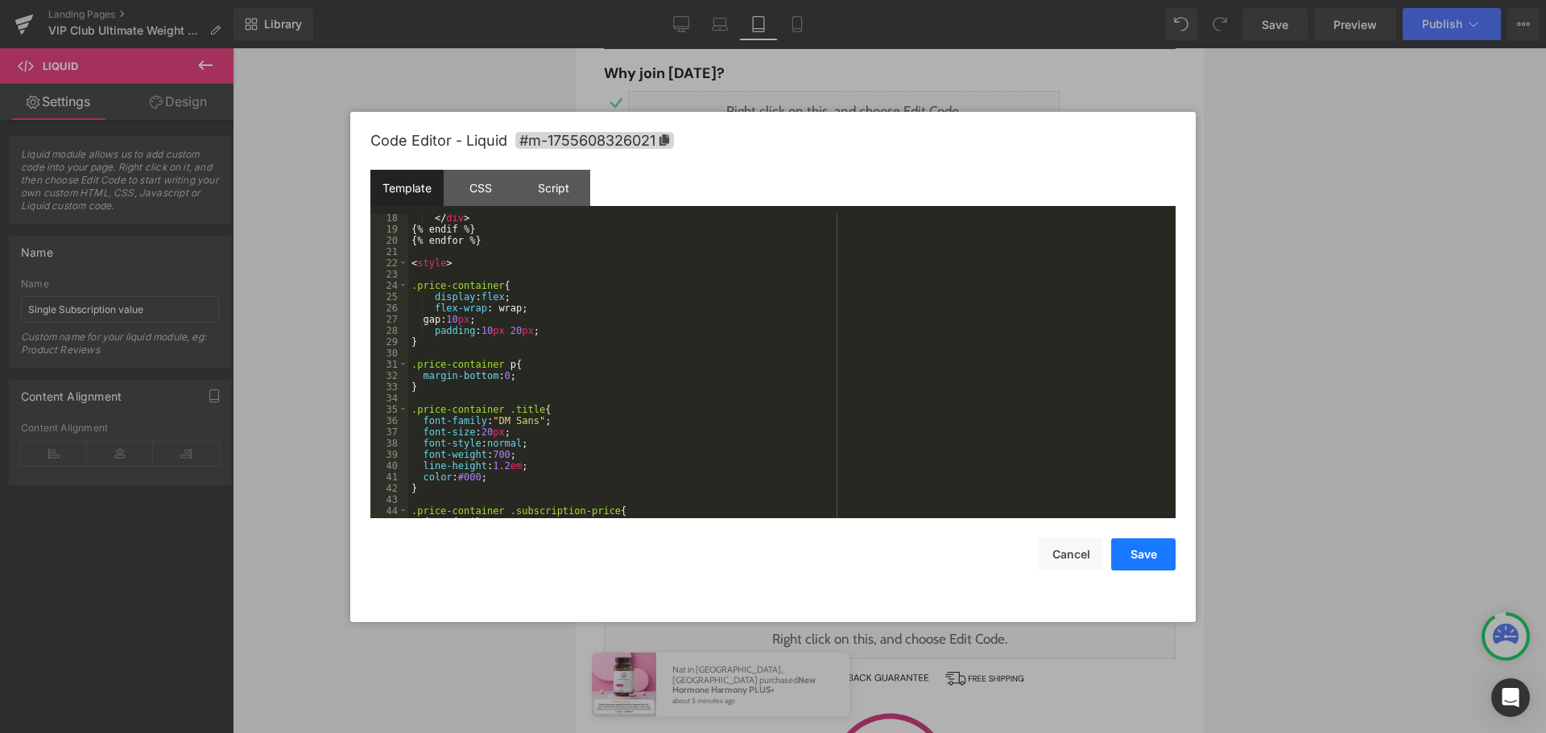
click at [1137, 553] on button "Save" at bounding box center [1143, 555] width 64 height 32
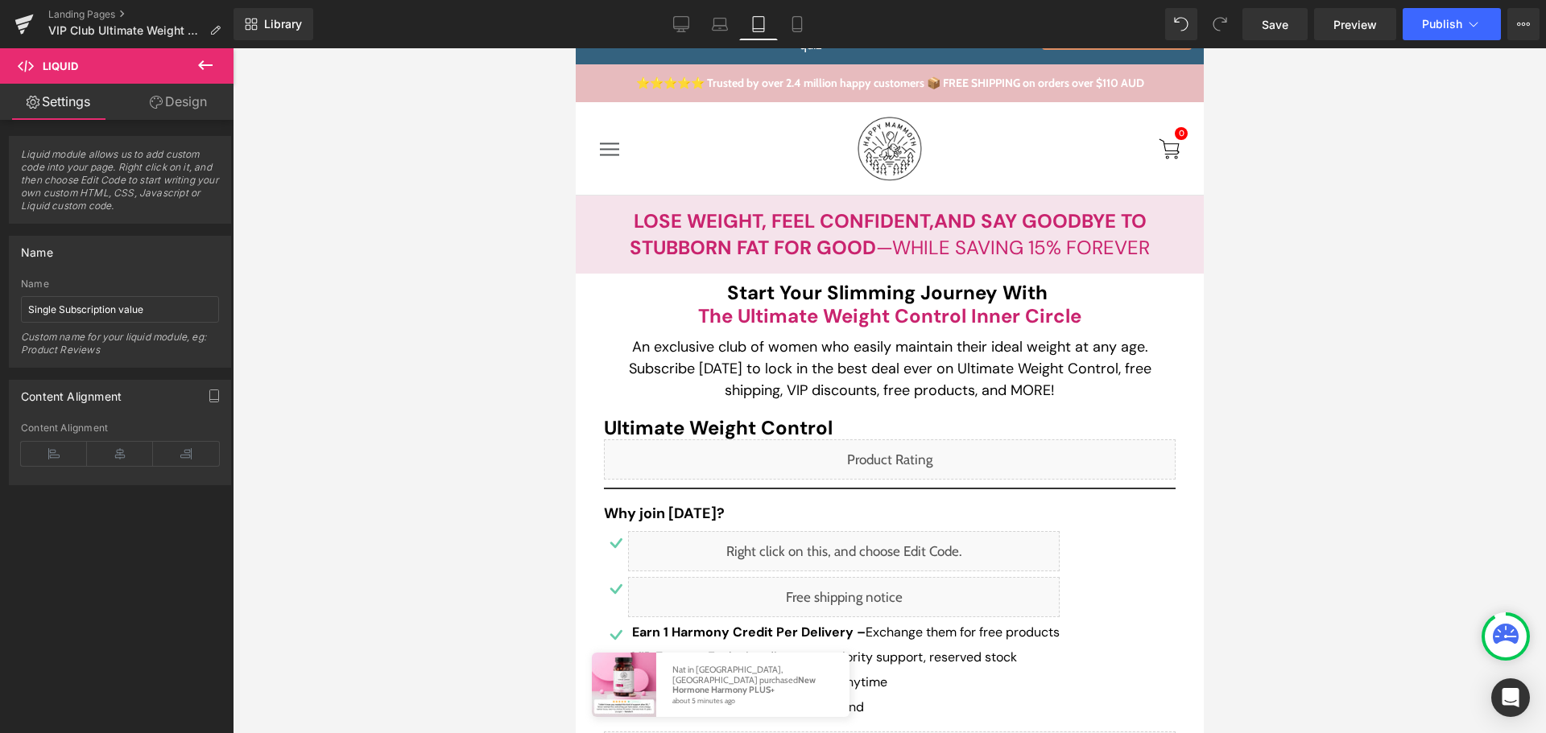
scroll to position [81, 0]
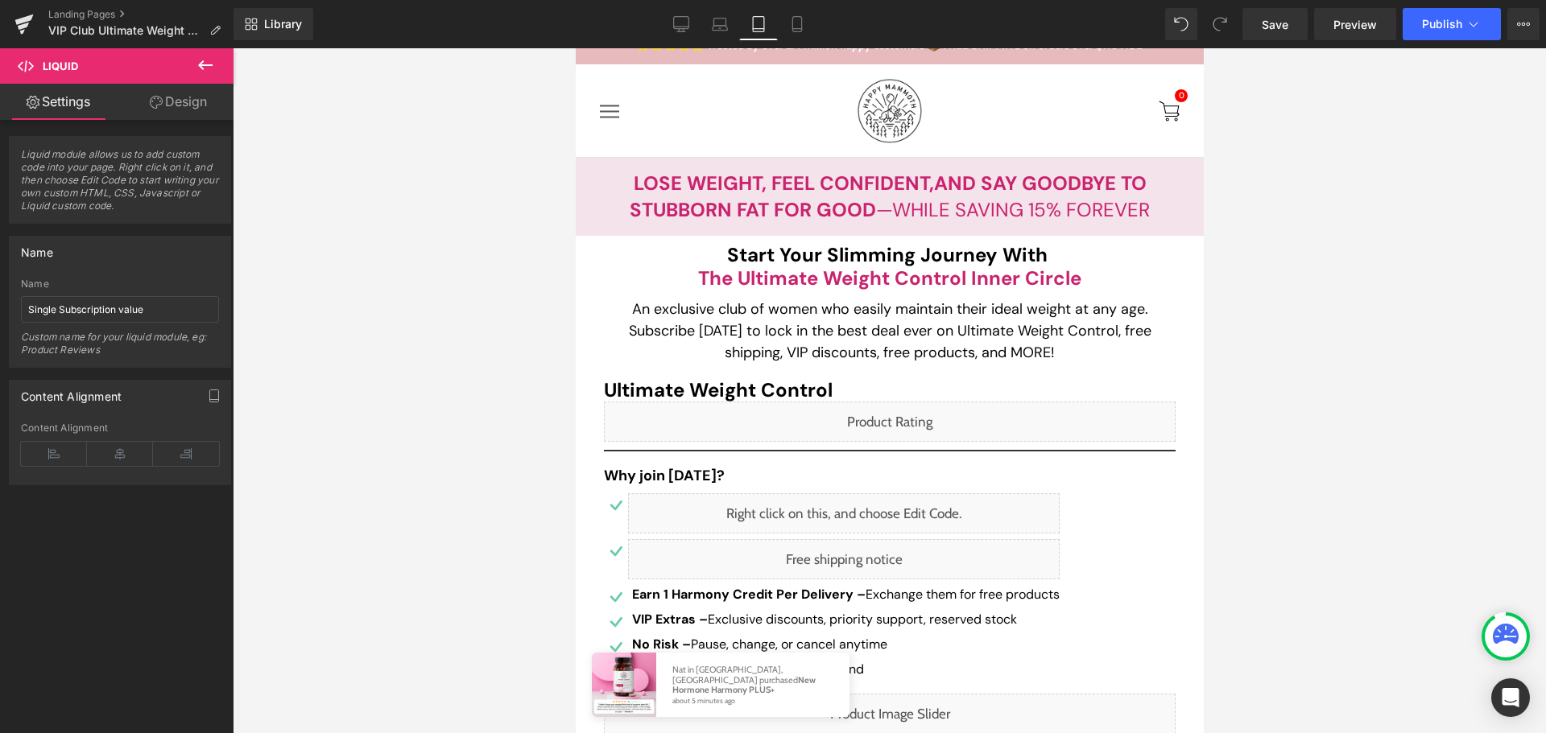
click at [882, 421] on div "Liquid" at bounding box center [889, 422] width 572 height 40
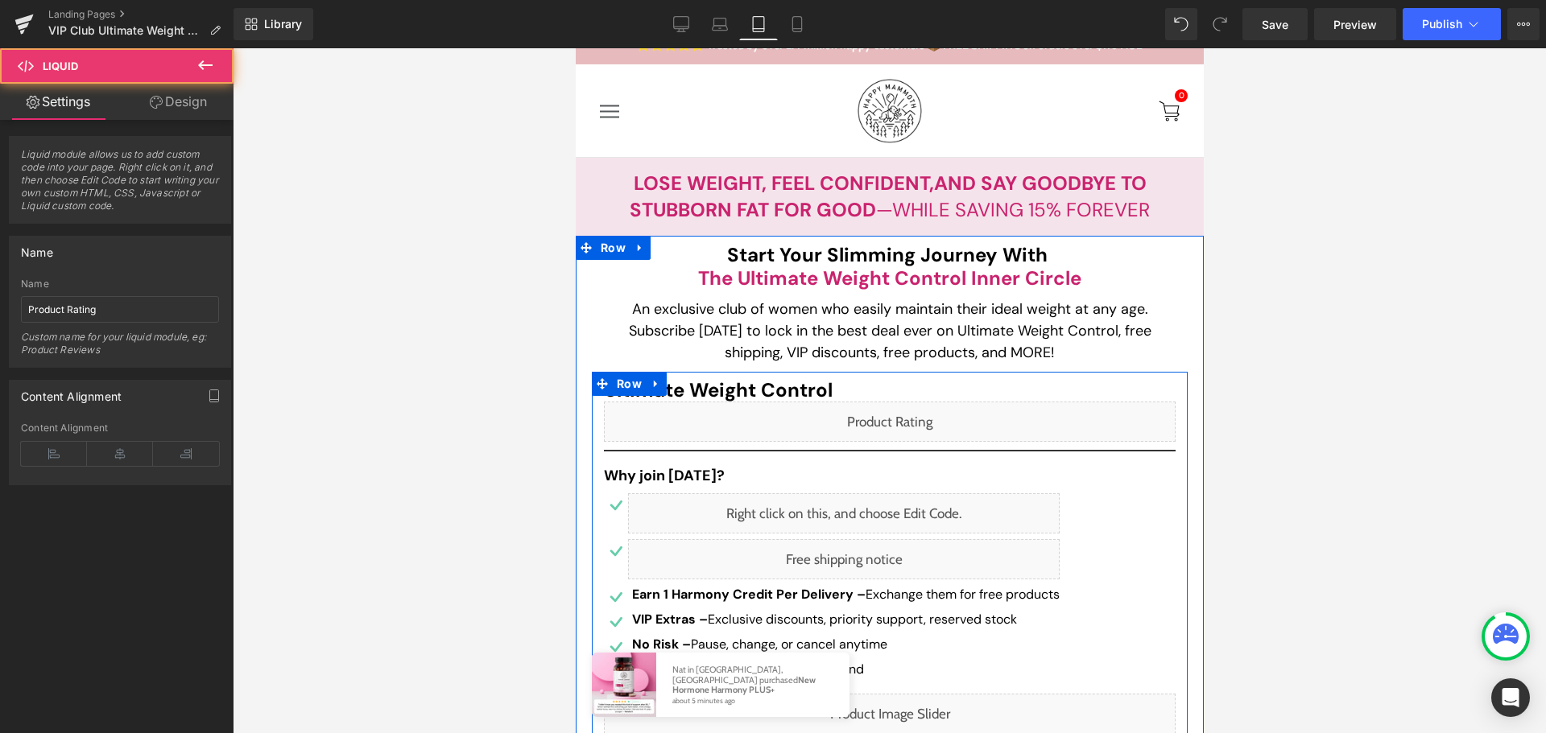
click at [908, 415] on div "Liquid" at bounding box center [889, 422] width 572 height 40
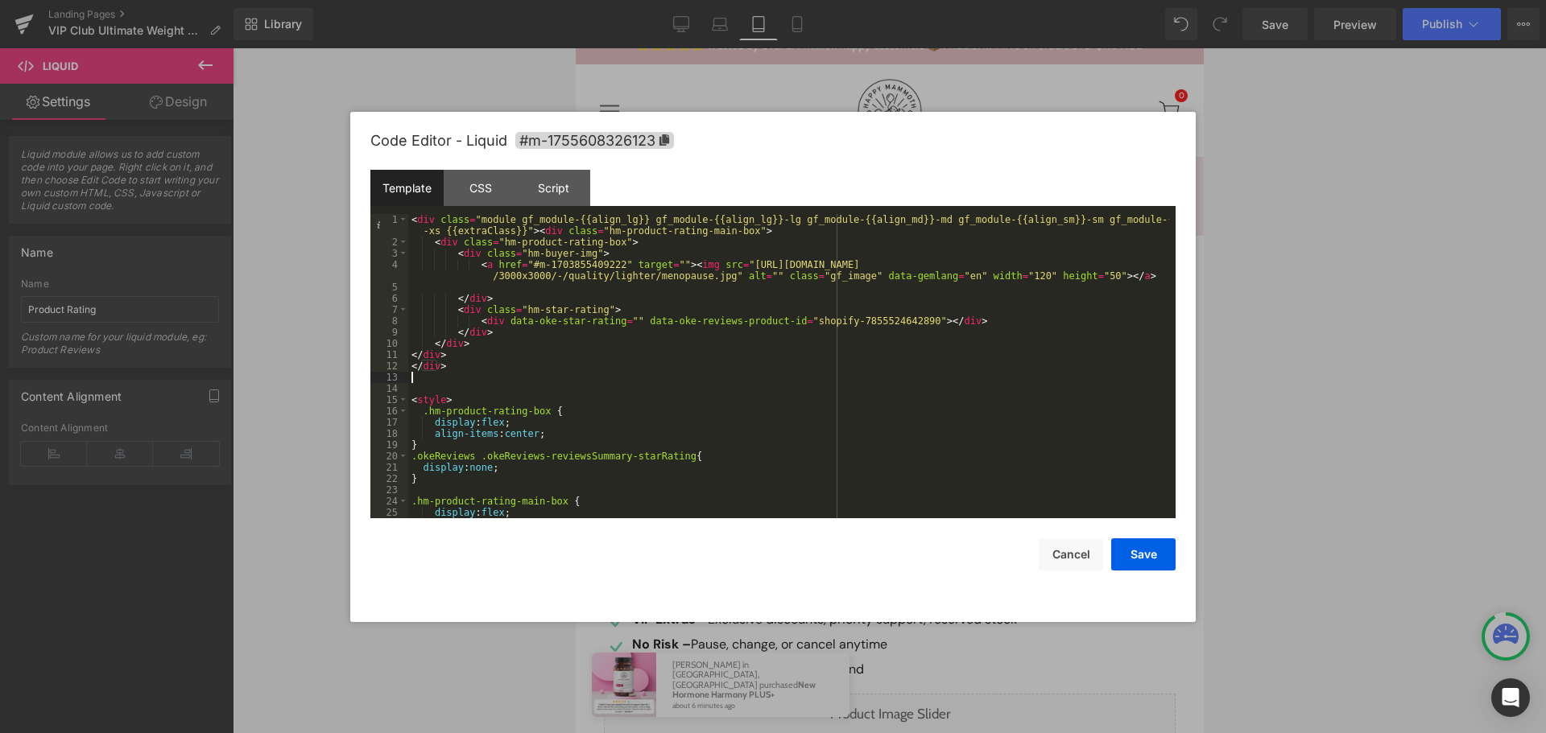
click at [729, 375] on div "< div class = "module gf_module-{{align_lg}} gf_module-{{align_lg}}-lg gf_modul…" at bounding box center [788, 383] width 761 height 338
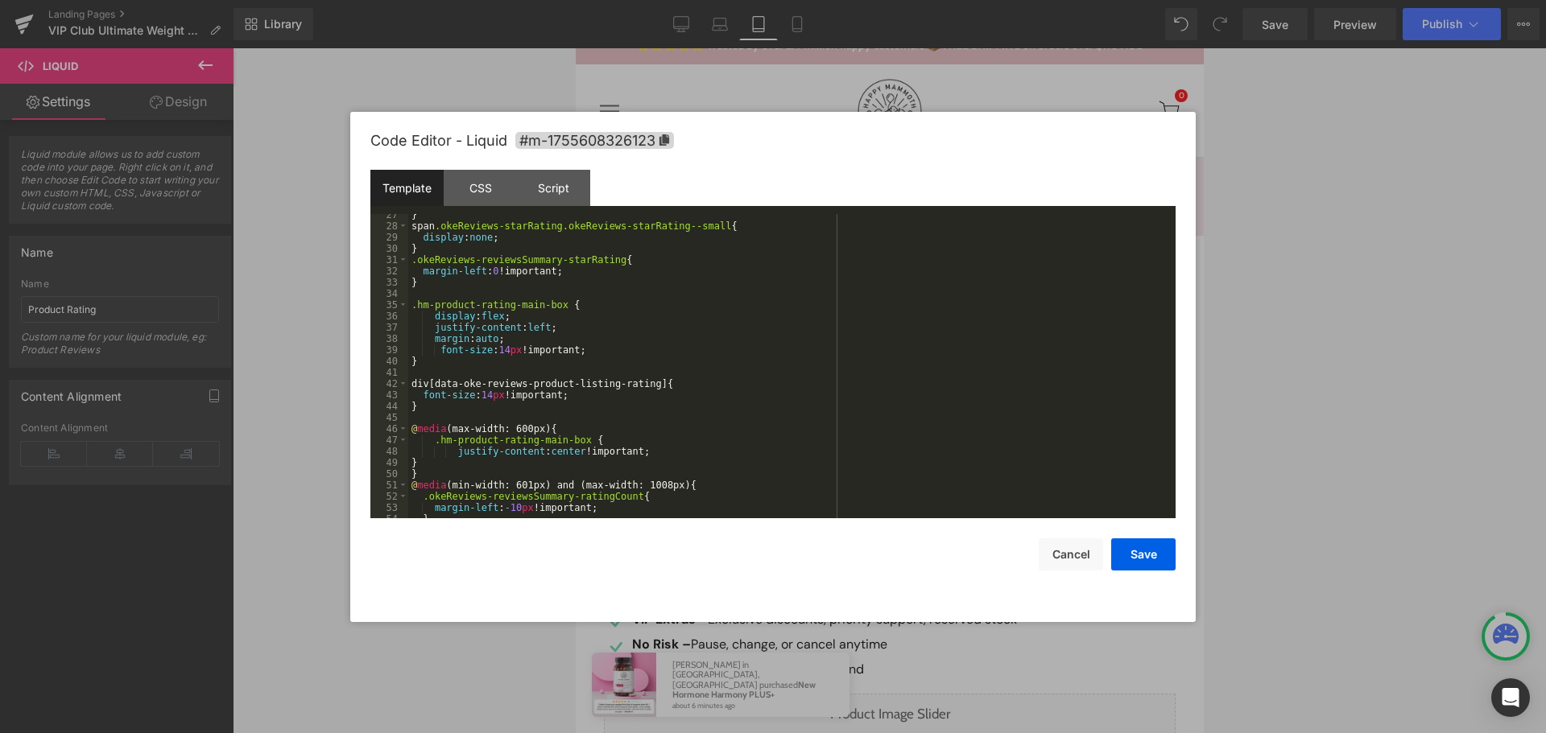
scroll to position [0, 0]
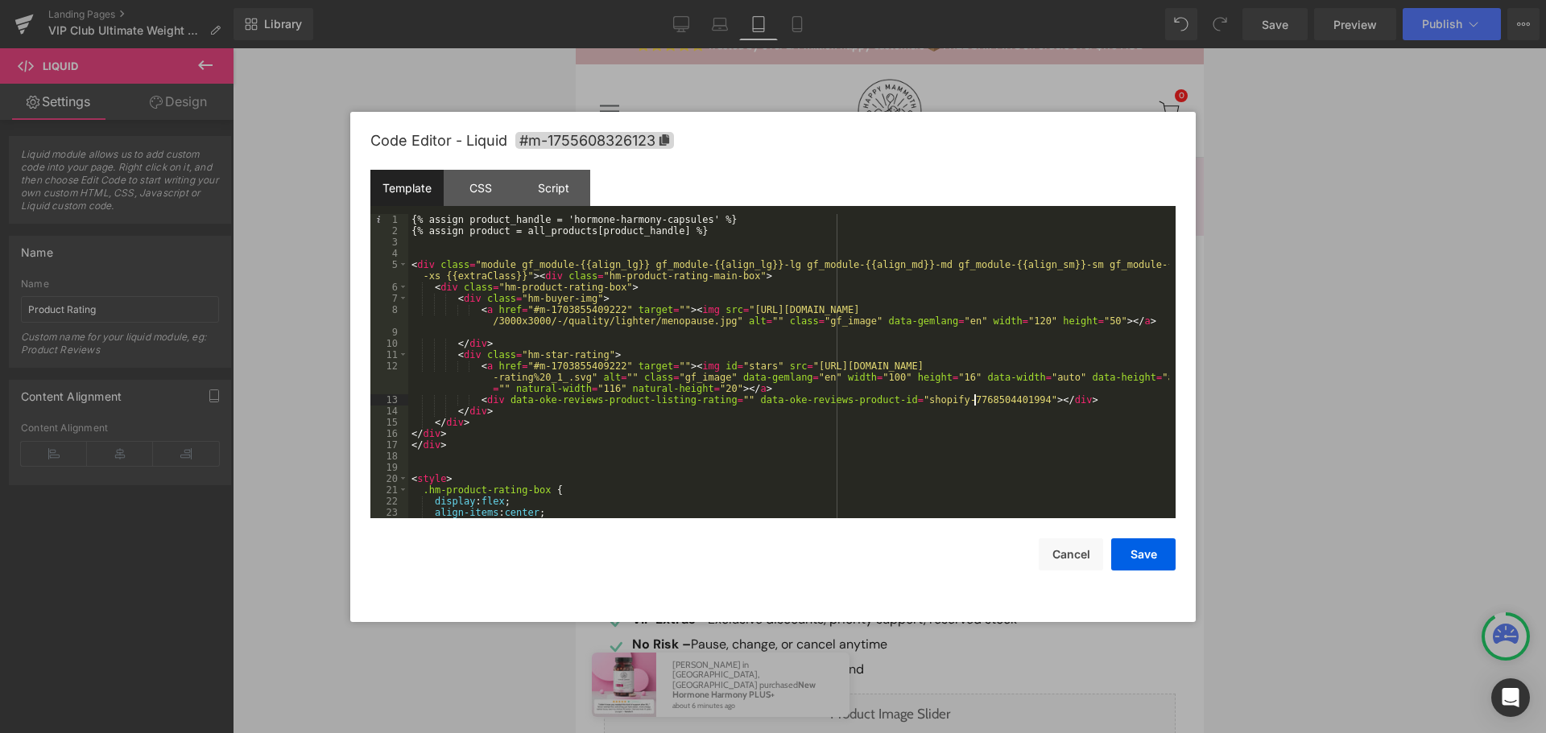
click at [977, 398] on div "{% assign product_handle = 'hormone-harmony-capsules' %} {% assign product = al…" at bounding box center [788, 377] width 761 height 327
click at [1140, 552] on button "Save" at bounding box center [1143, 555] width 64 height 32
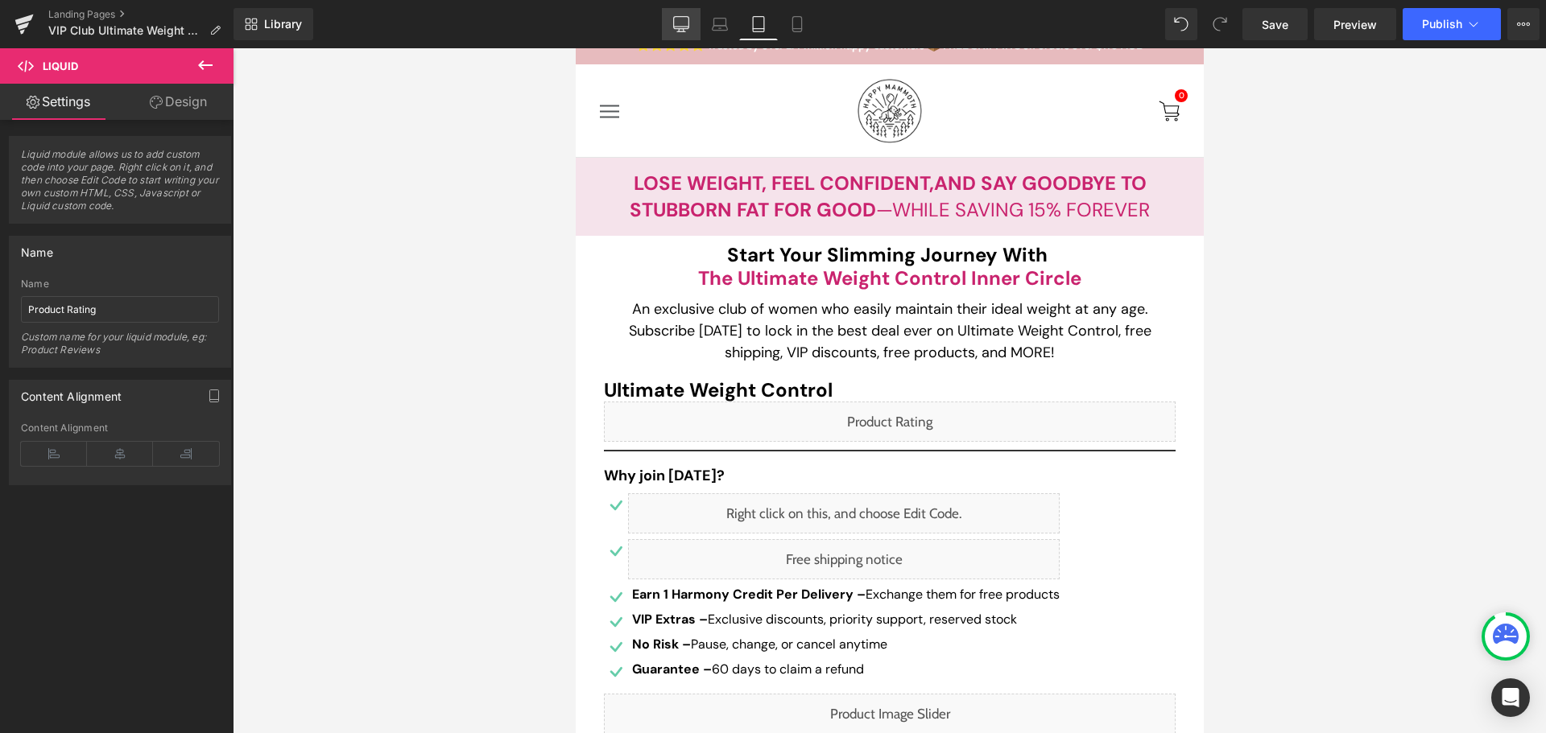
click at [681, 24] on icon at bounding box center [681, 24] width 16 height 16
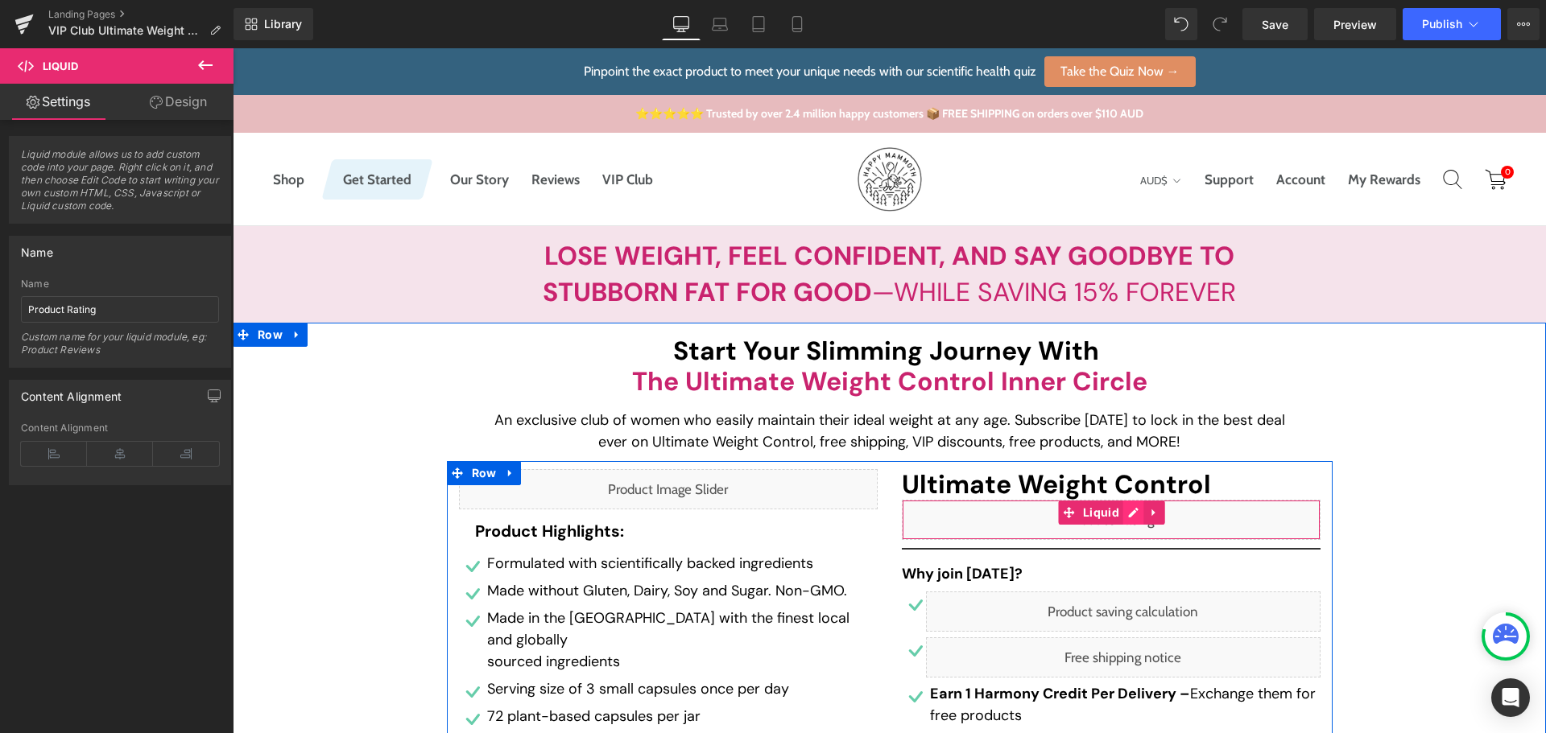
click at [1122, 518] on div "Liquid" at bounding box center [1111, 520] width 419 height 40
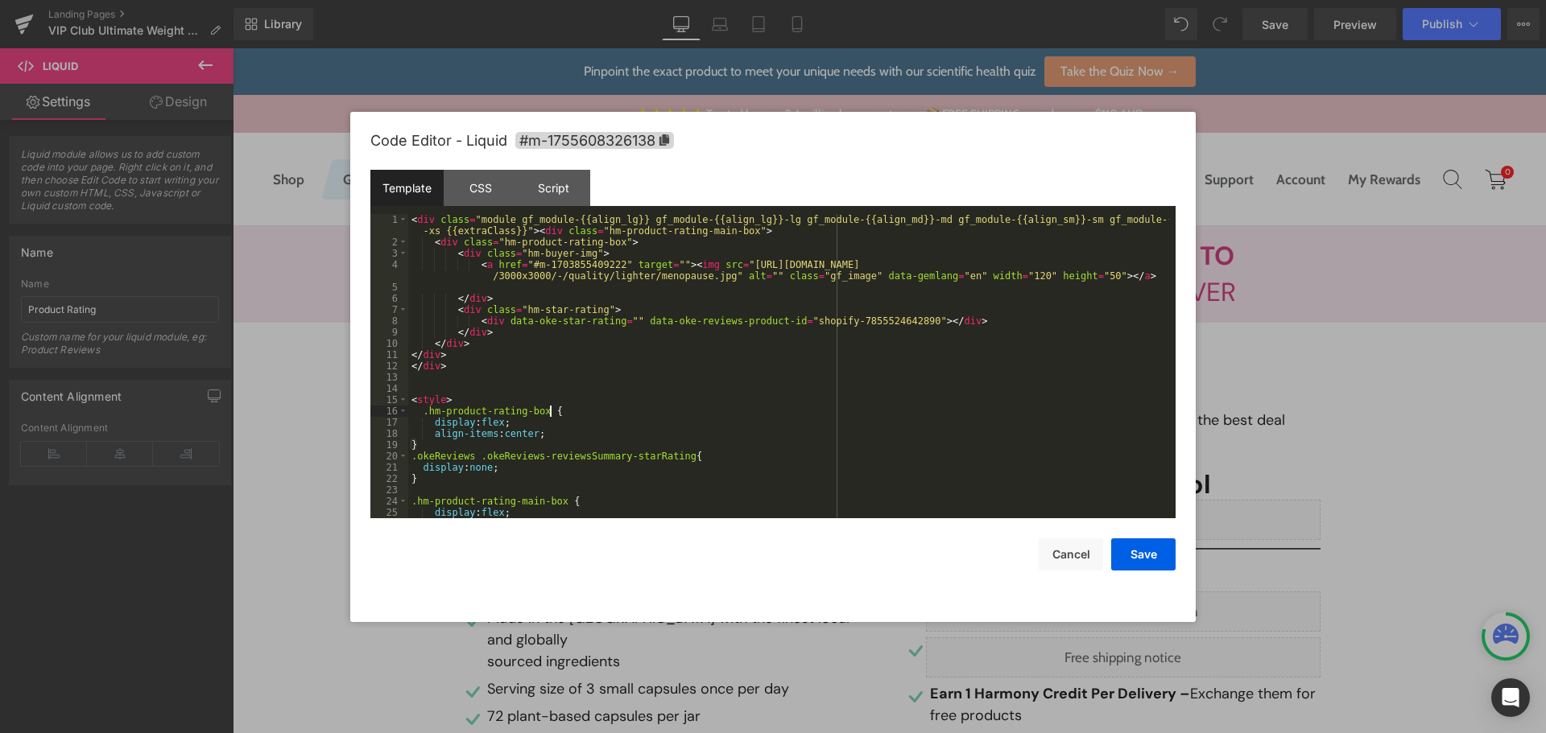
click at [756, 406] on div "< div class = "module gf_module-{{align_lg}} gf_module-{{align_lg}}-lg gf_modul…" at bounding box center [788, 383] width 761 height 338
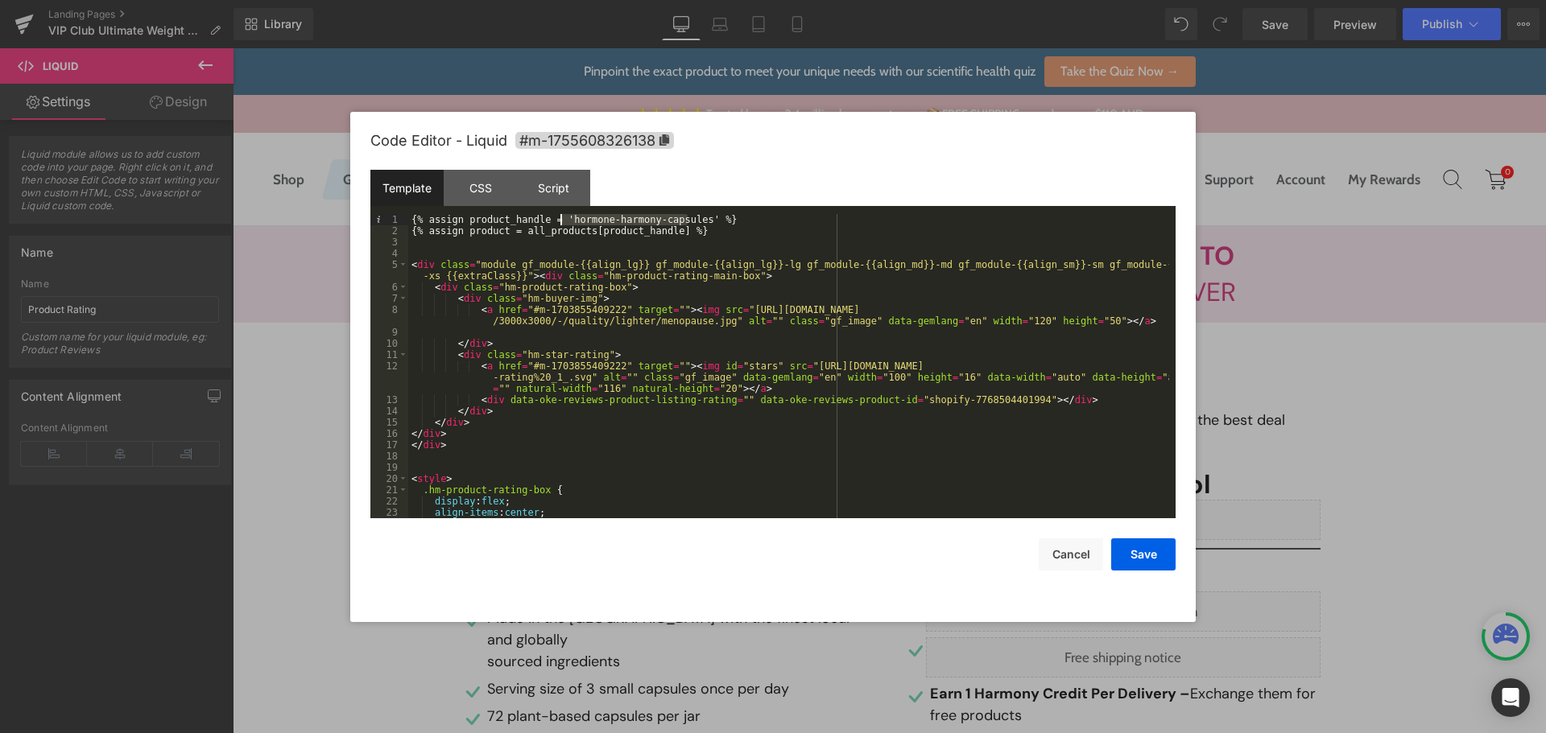
drag, startPoint x: 688, startPoint y: 222, endPoint x: 560, endPoint y: 222, distance: 128.0
click at [560, 222] on div "{% assign product_handle = 'hormone-harmony-capsules' %} {% assign product = al…" at bounding box center [788, 377] width 761 height 327
click at [973, 399] on div "{% assign product_handle = 'ultimate-weight-control-copy' %} {% assign product …" at bounding box center [788, 377] width 761 height 327
click at [1132, 553] on button "Save" at bounding box center [1143, 555] width 64 height 32
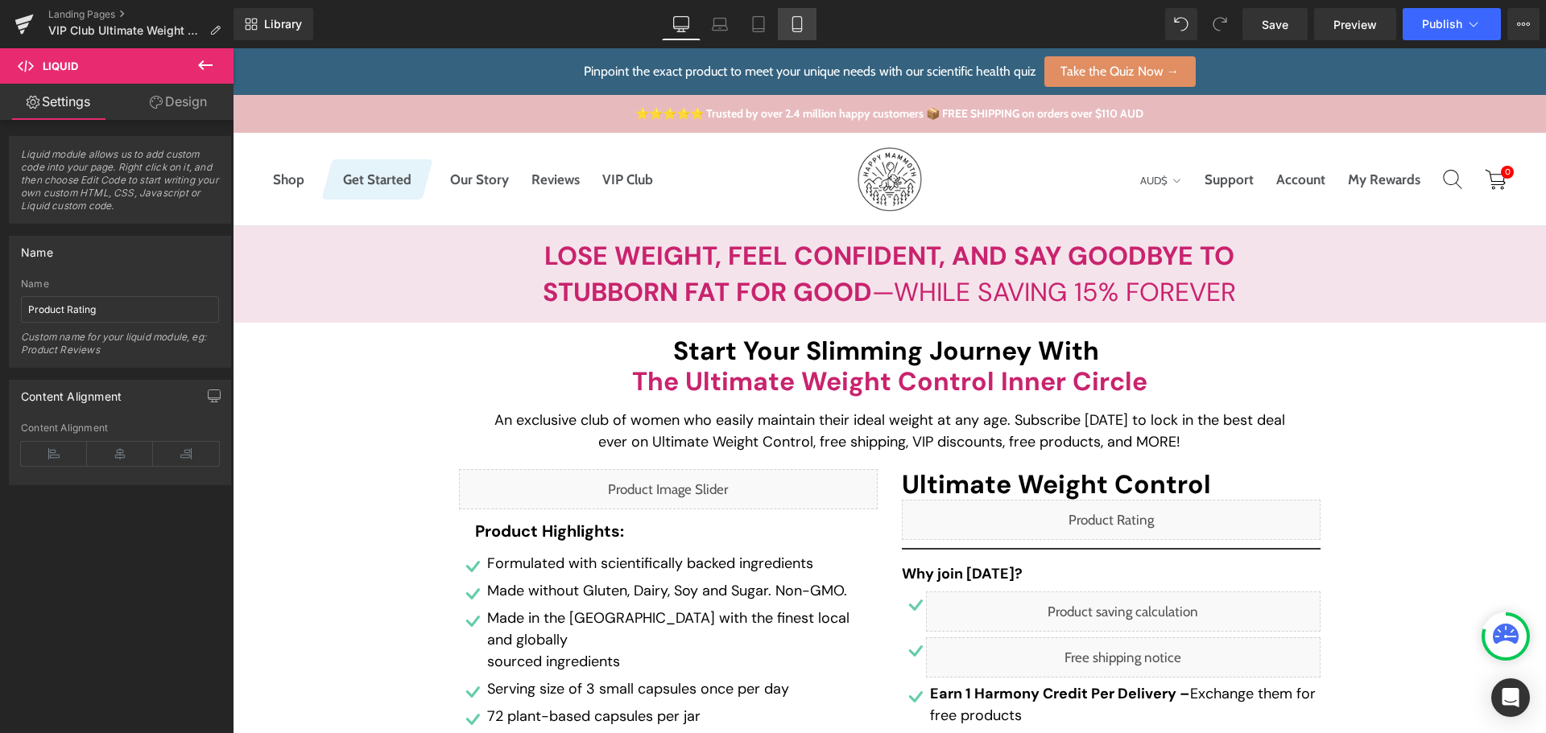
drag, startPoint x: 789, startPoint y: 20, endPoint x: 84, endPoint y: 124, distance: 712.9
click at [789, 20] on icon at bounding box center [797, 24] width 16 height 16
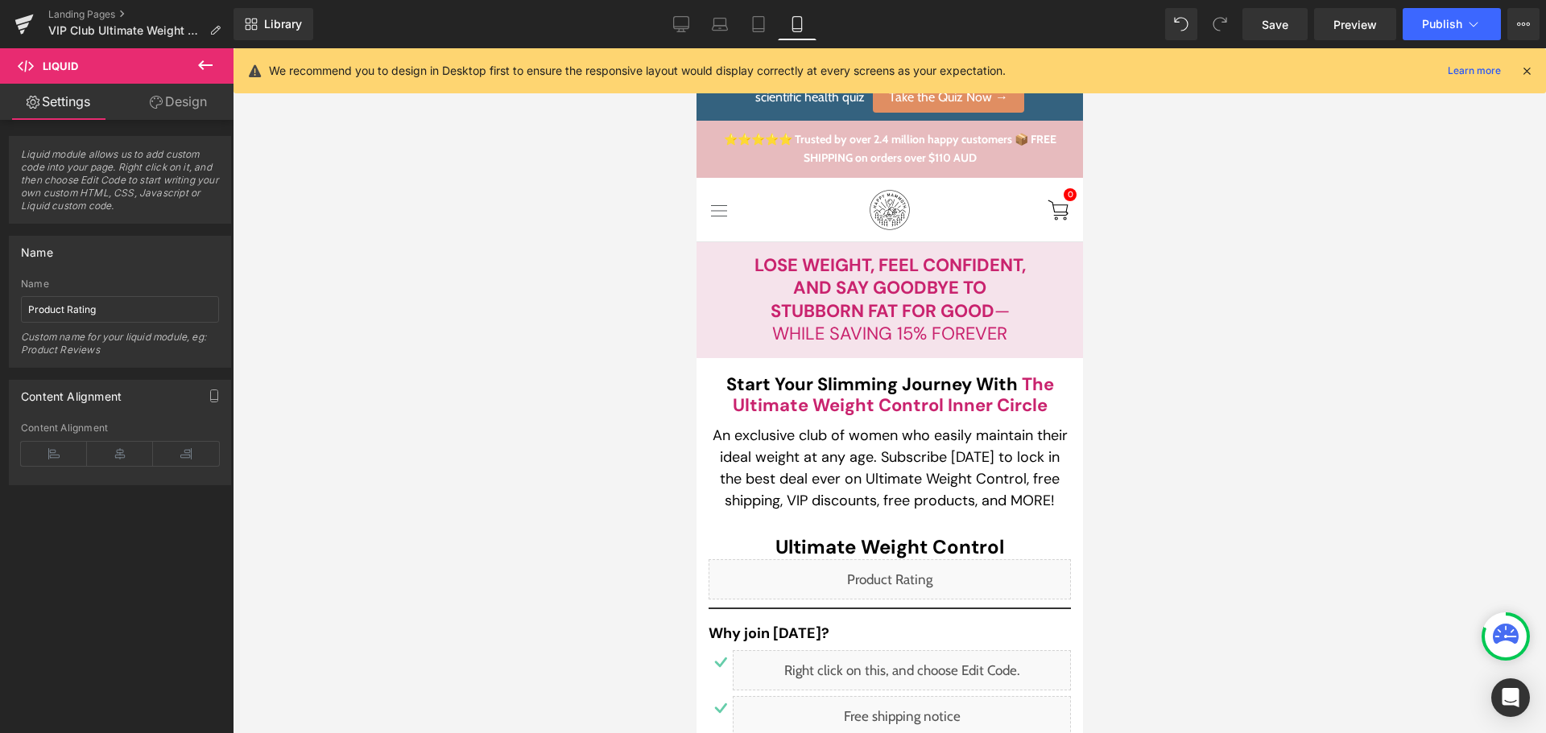
scroll to position [280, 0]
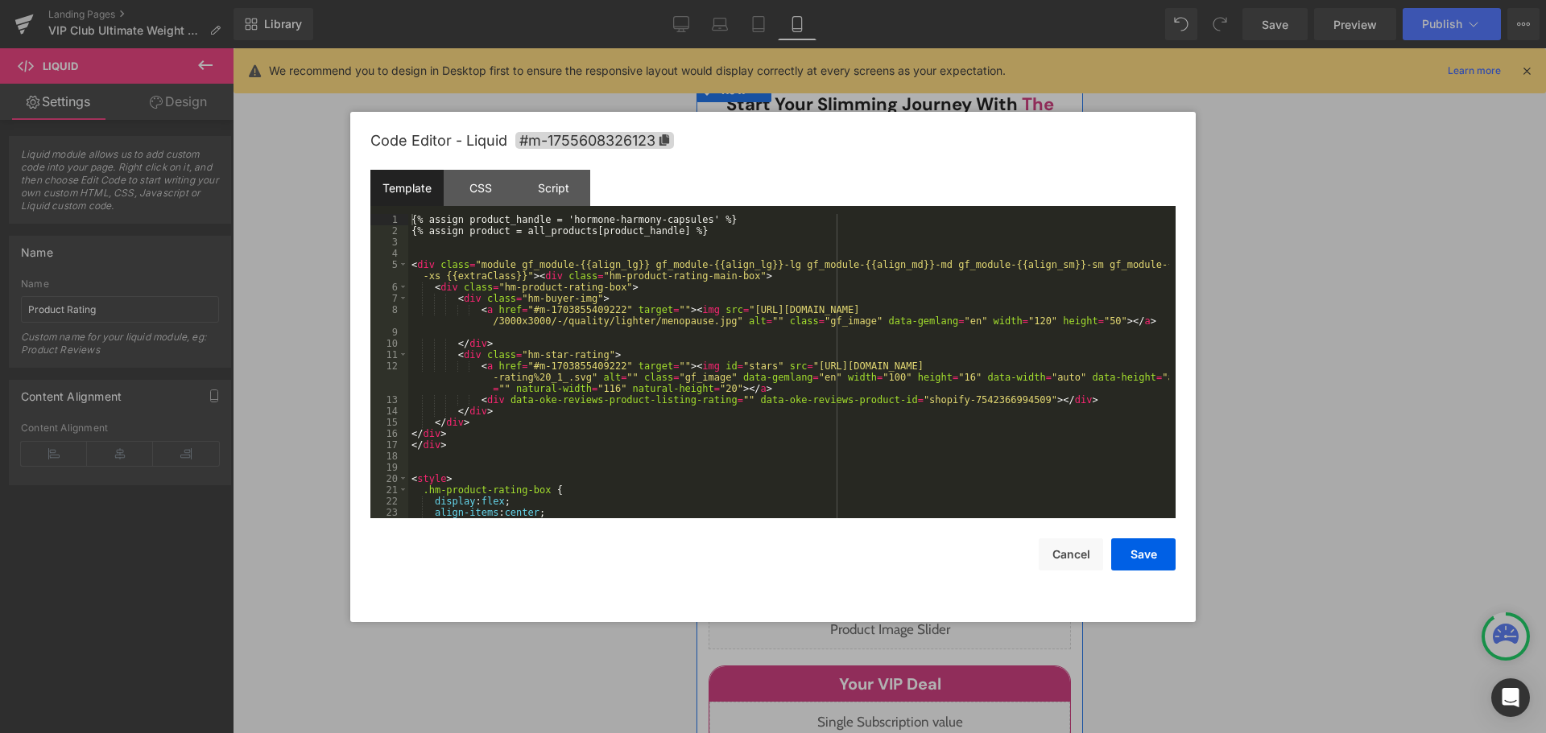
click at [903, 298] on div "Liquid" at bounding box center [889, 299] width 362 height 40
drag, startPoint x: 688, startPoint y: 220, endPoint x: 560, endPoint y: 220, distance: 128.0
click at [560, 220] on div "{% assign product_handle = 'hormone-harmony-capsules' %} {% assign product = al…" at bounding box center [788, 377] width 761 height 327
click at [1133, 554] on button "Save" at bounding box center [1143, 555] width 64 height 32
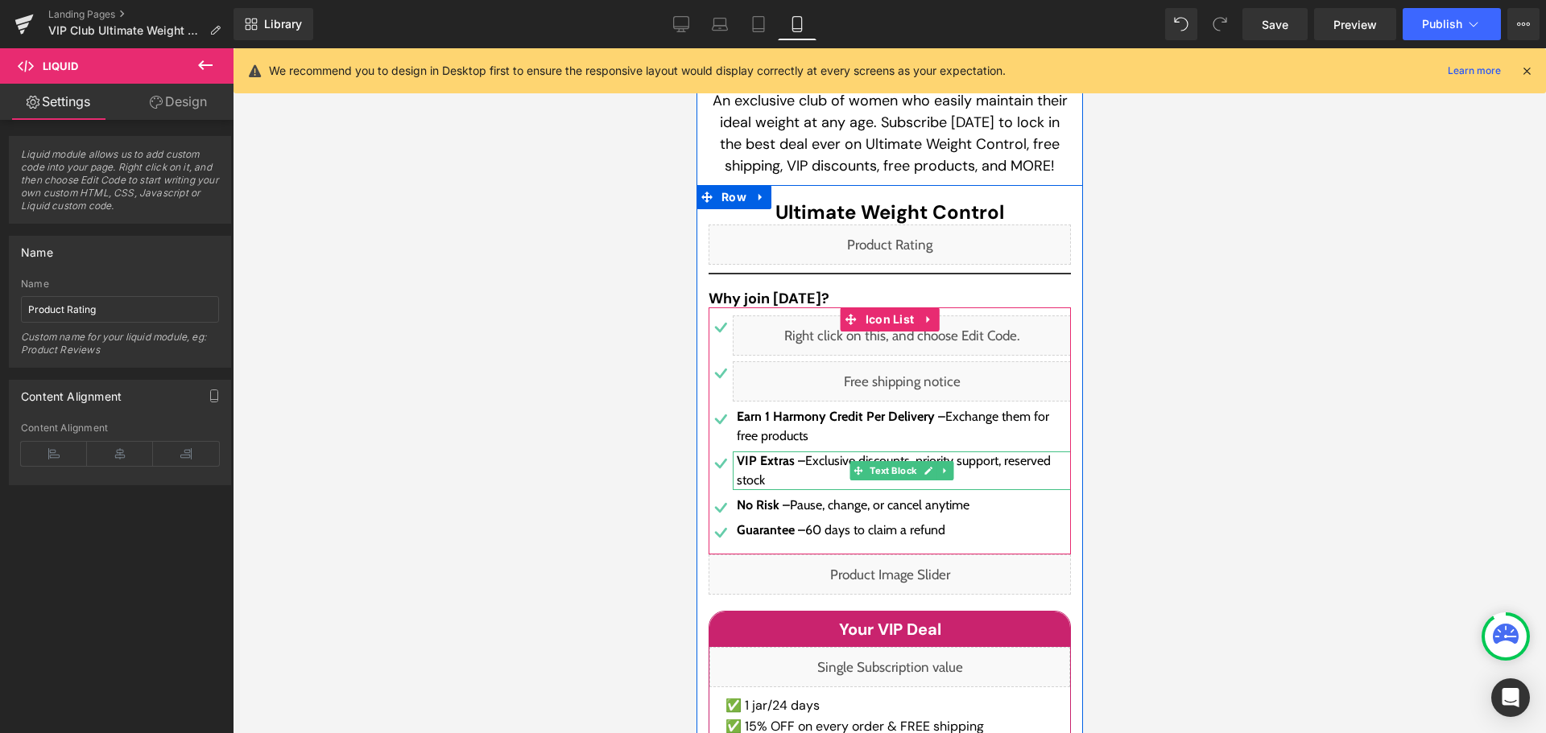
scroll to position [441, 0]
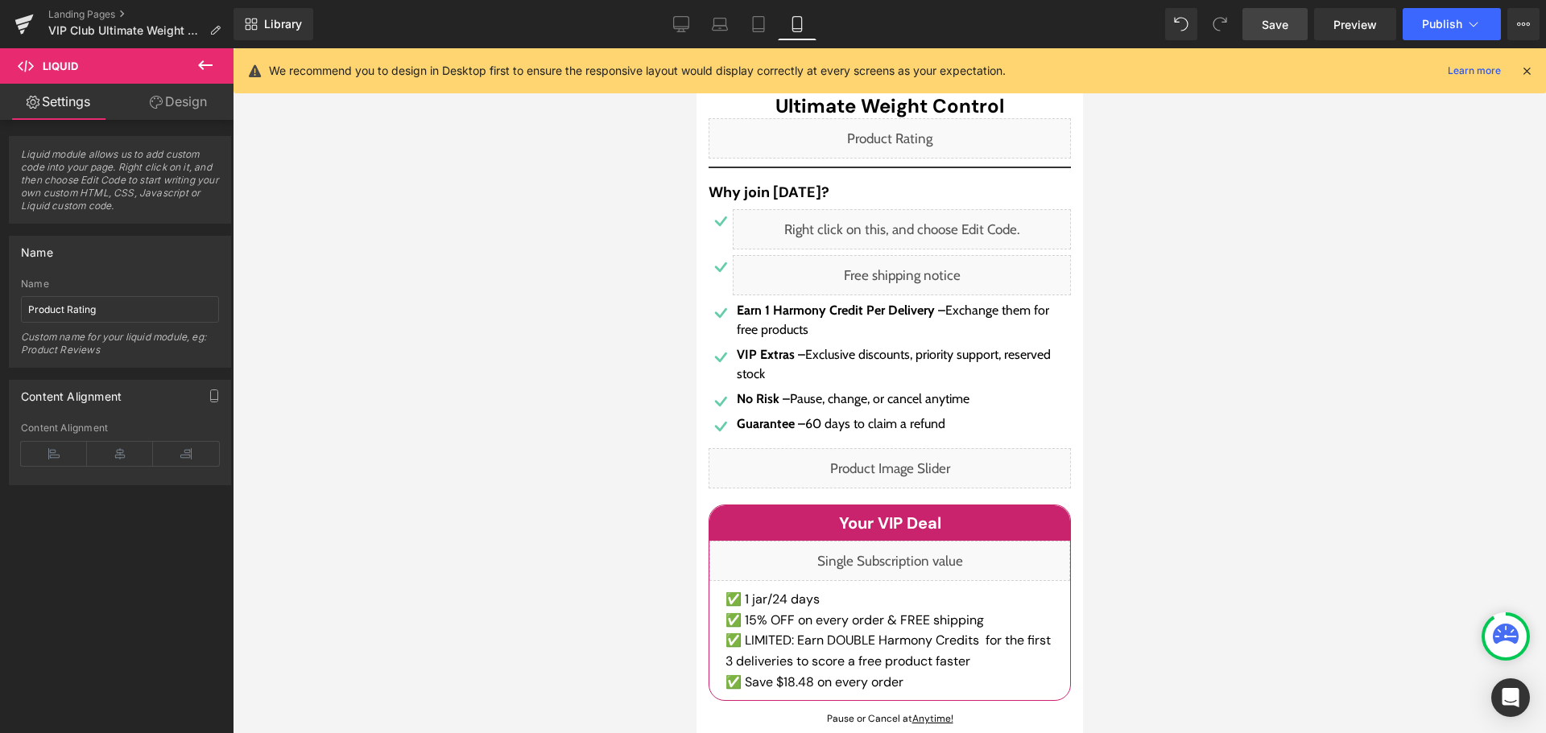
click at [1293, 23] on link "Save" at bounding box center [1274, 24] width 65 height 32
click at [691, 22] on link "Desktop" at bounding box center [681, 24] width 39 height 32
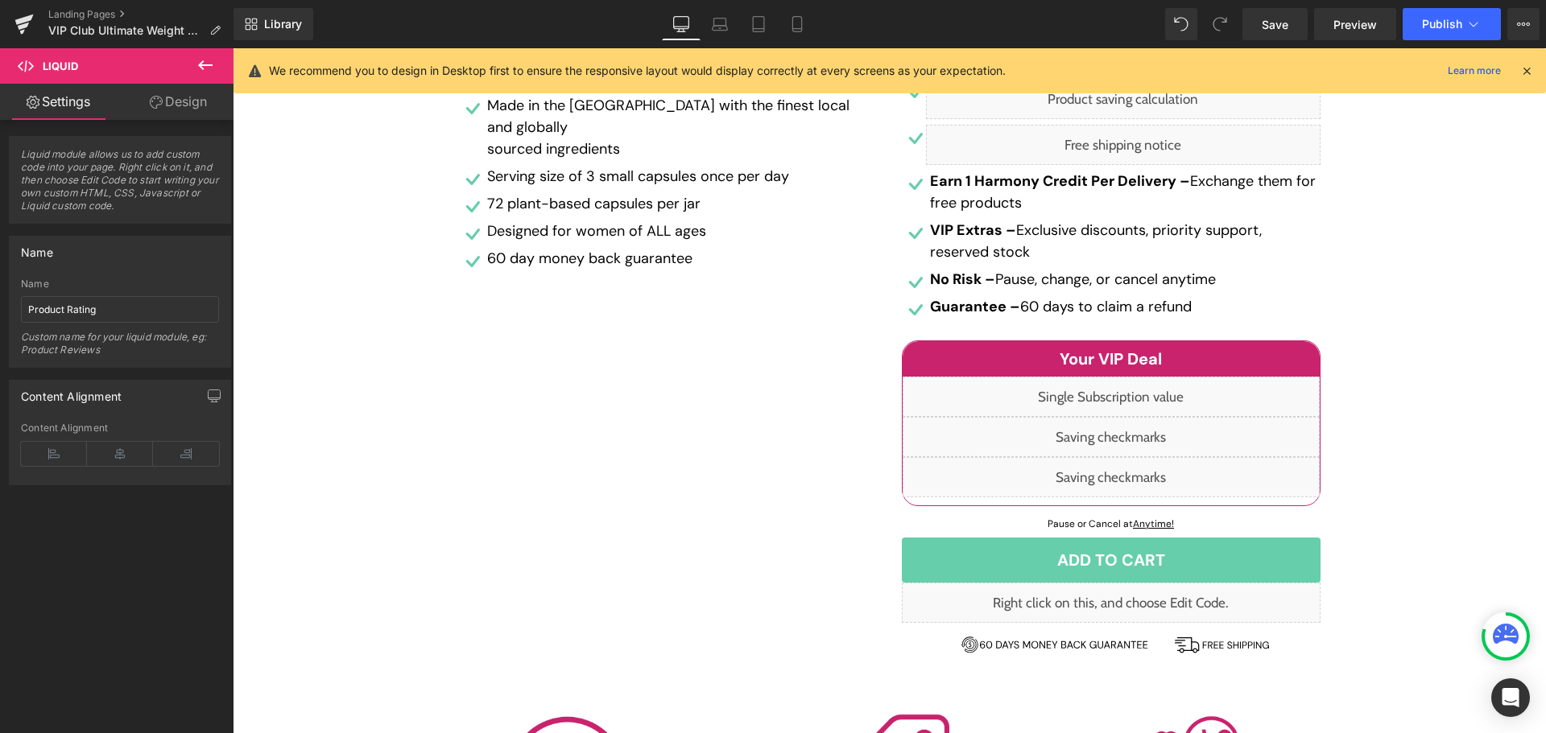
scroll to position [506, 0]
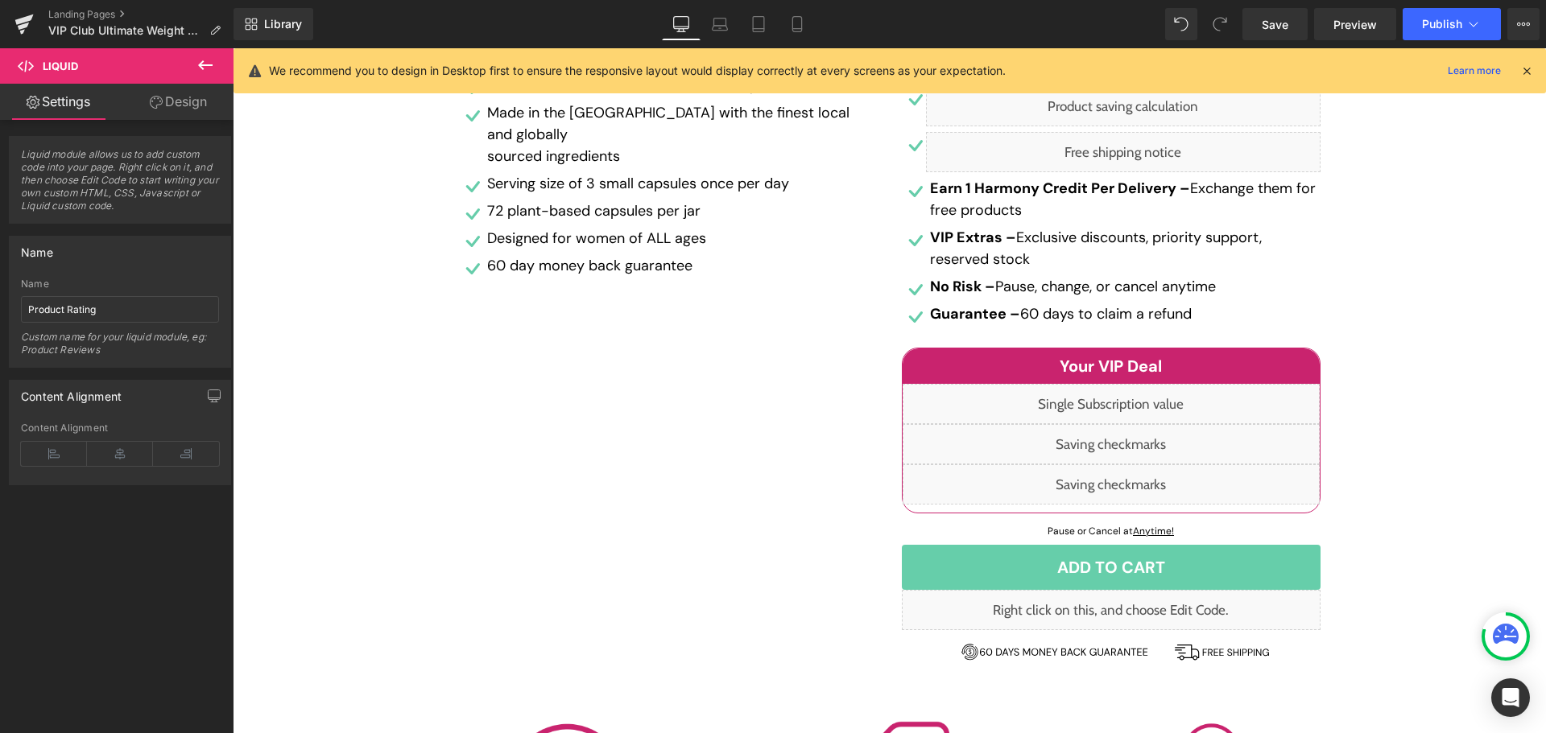
click at [1110, 504] on div "Liquid" at bounding box center [1111, 485] width 417 height 40
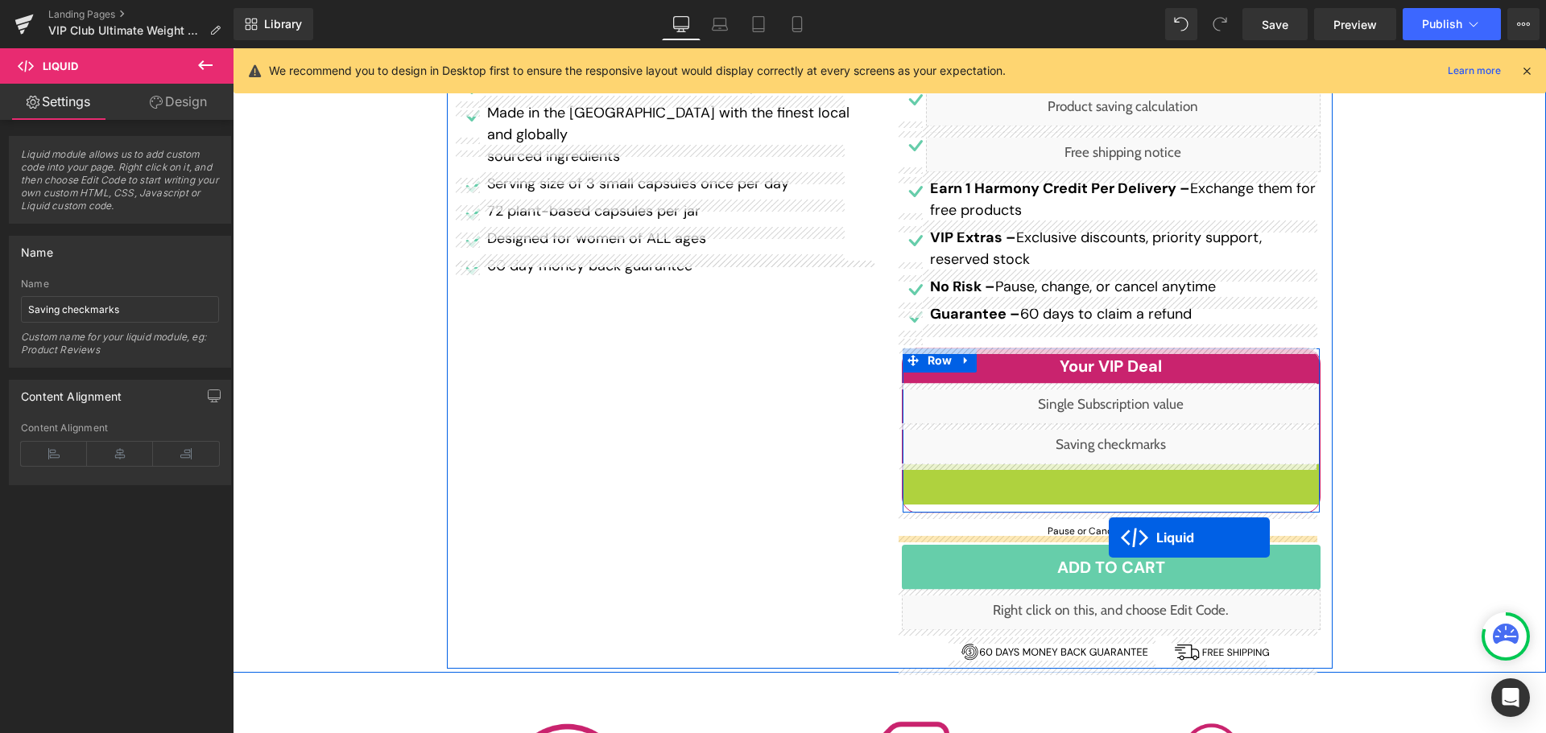
drag, startPoint x: 1101, startPoint y: 481, endPoint x: 1109, endPoint y: 538, distance: 57.6
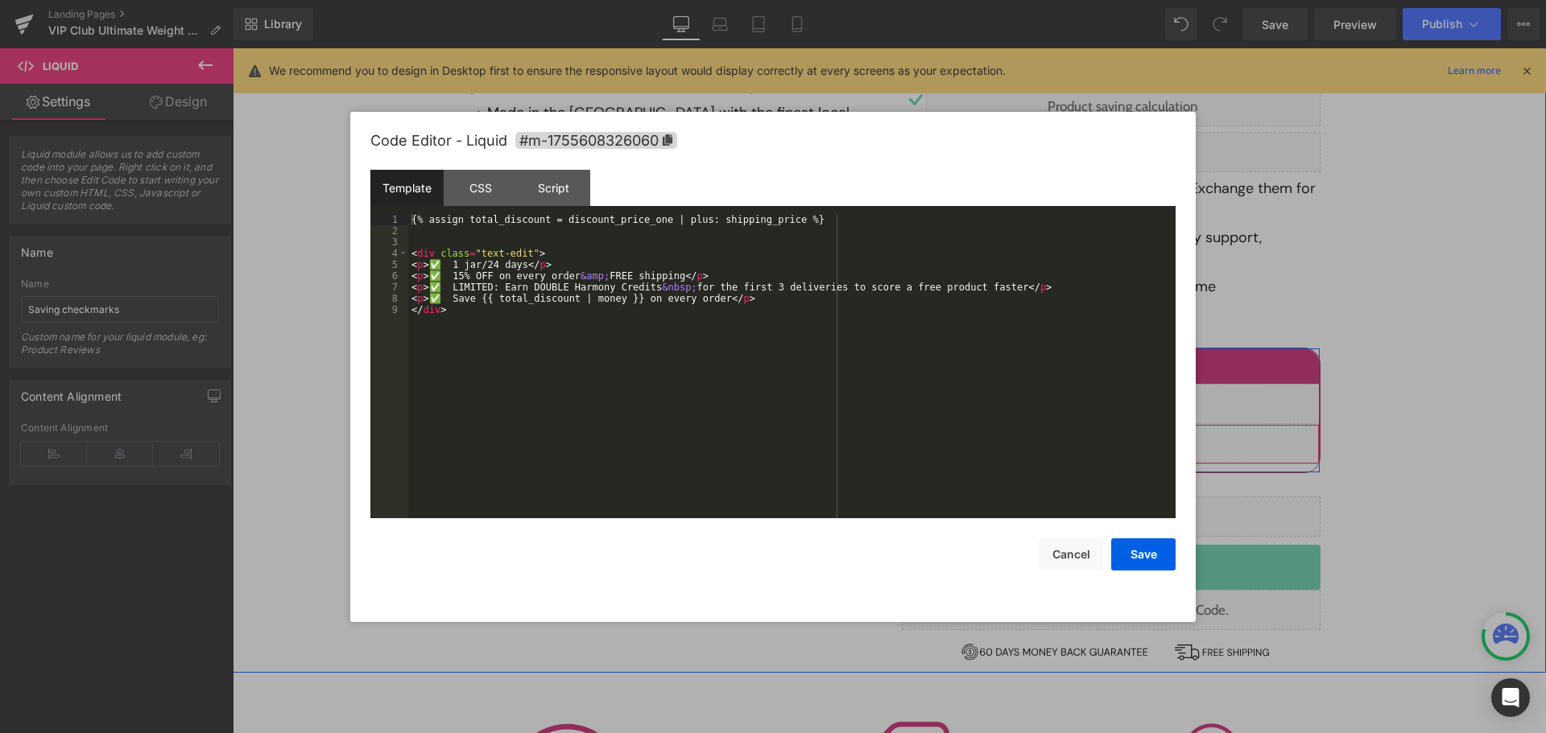
click at [1123, 441] on div "Liquid" at bounding box center [1111, 444] width 417 height 40
click at [1090, 560] on button "Cancel" at bounding box center [1071, 555] width 64 height 32
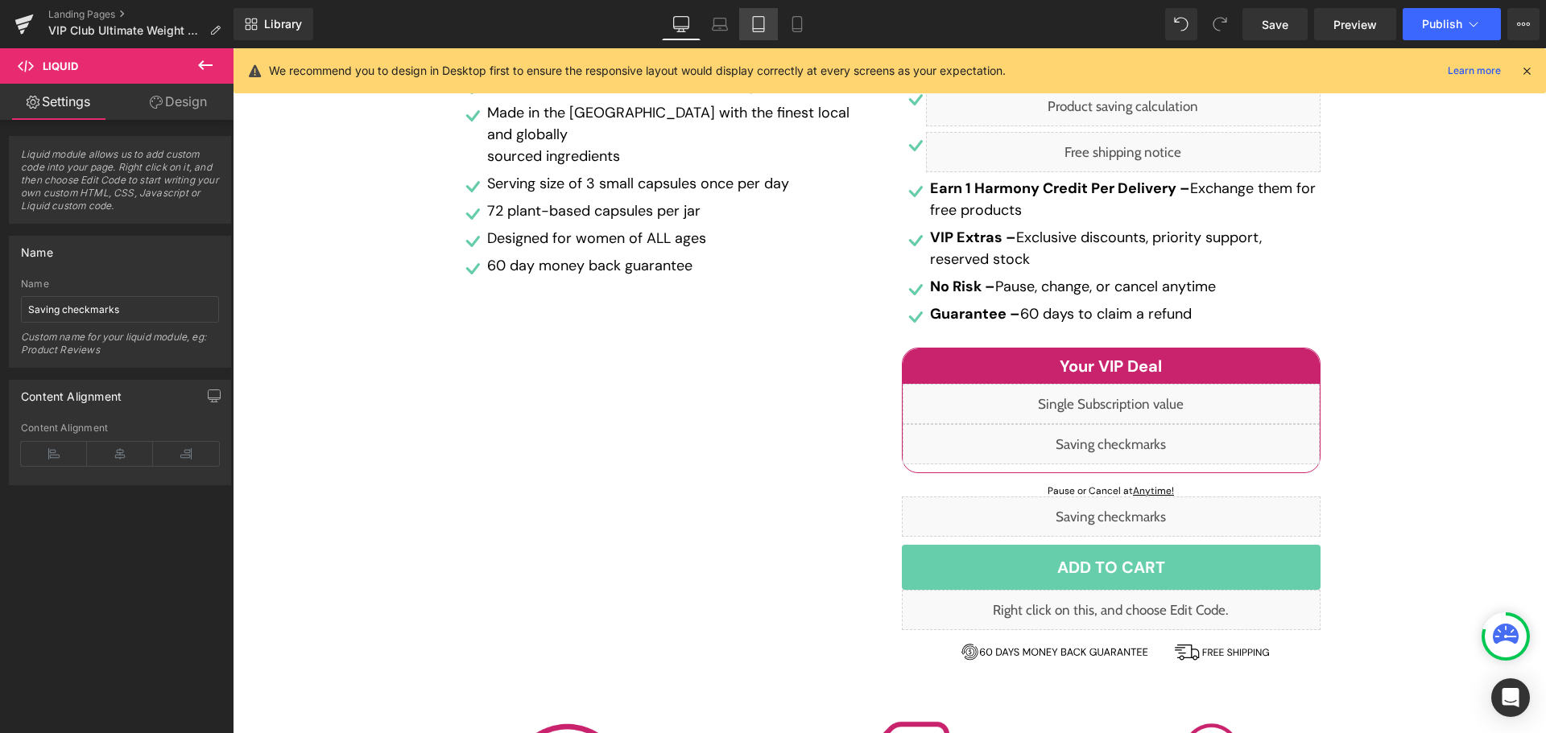
drag, startPoint x: 760, startPoint y: 31, endPoint x: 301, endPoint y: 155, distance: 475.4
click at [760, 31] on icon at bounding box center [758, 24] width 11 height 15
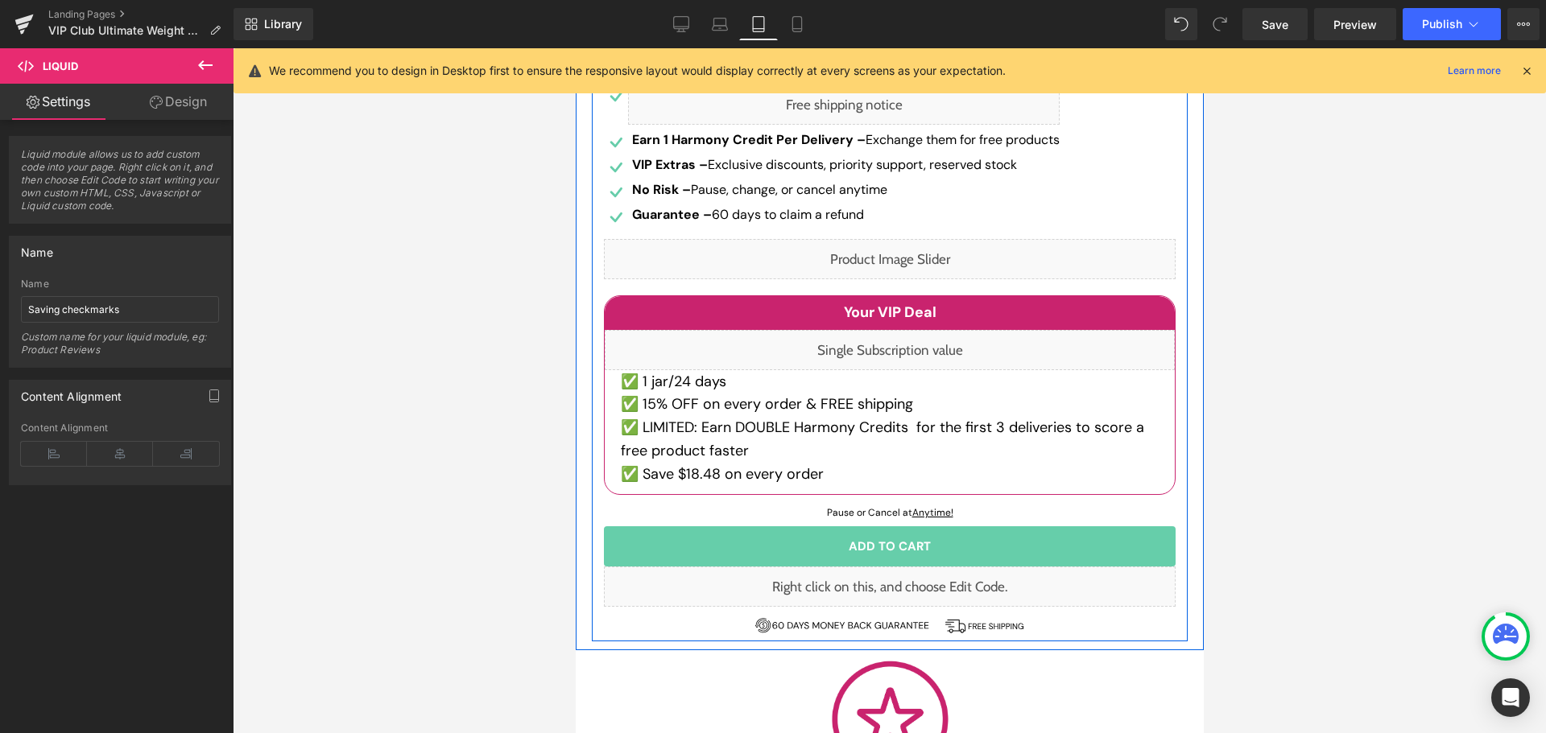
scroll to position [564, 0]
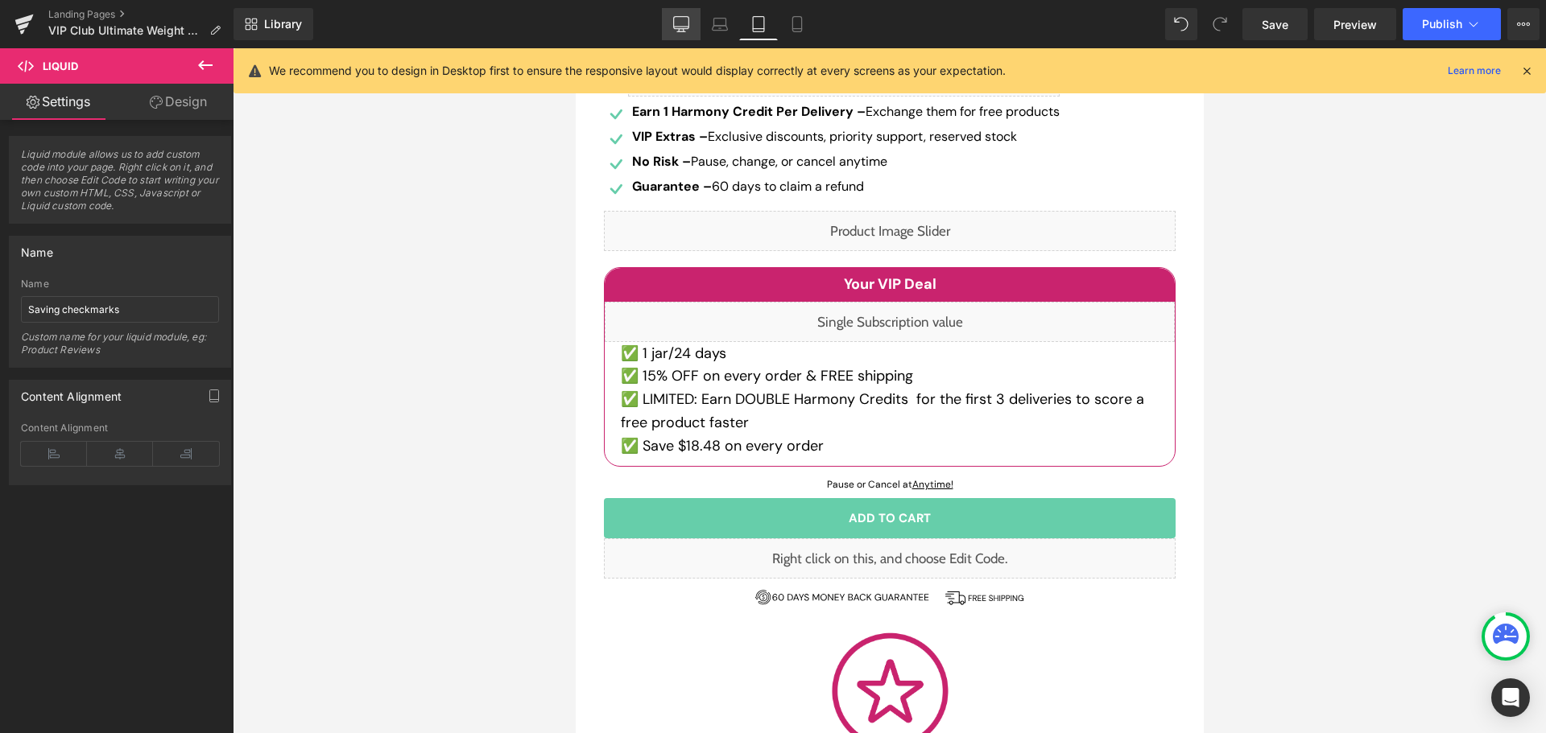
click at [695, 32] on link "Desktop" at bounding box center [681, 24] width 39 height 32
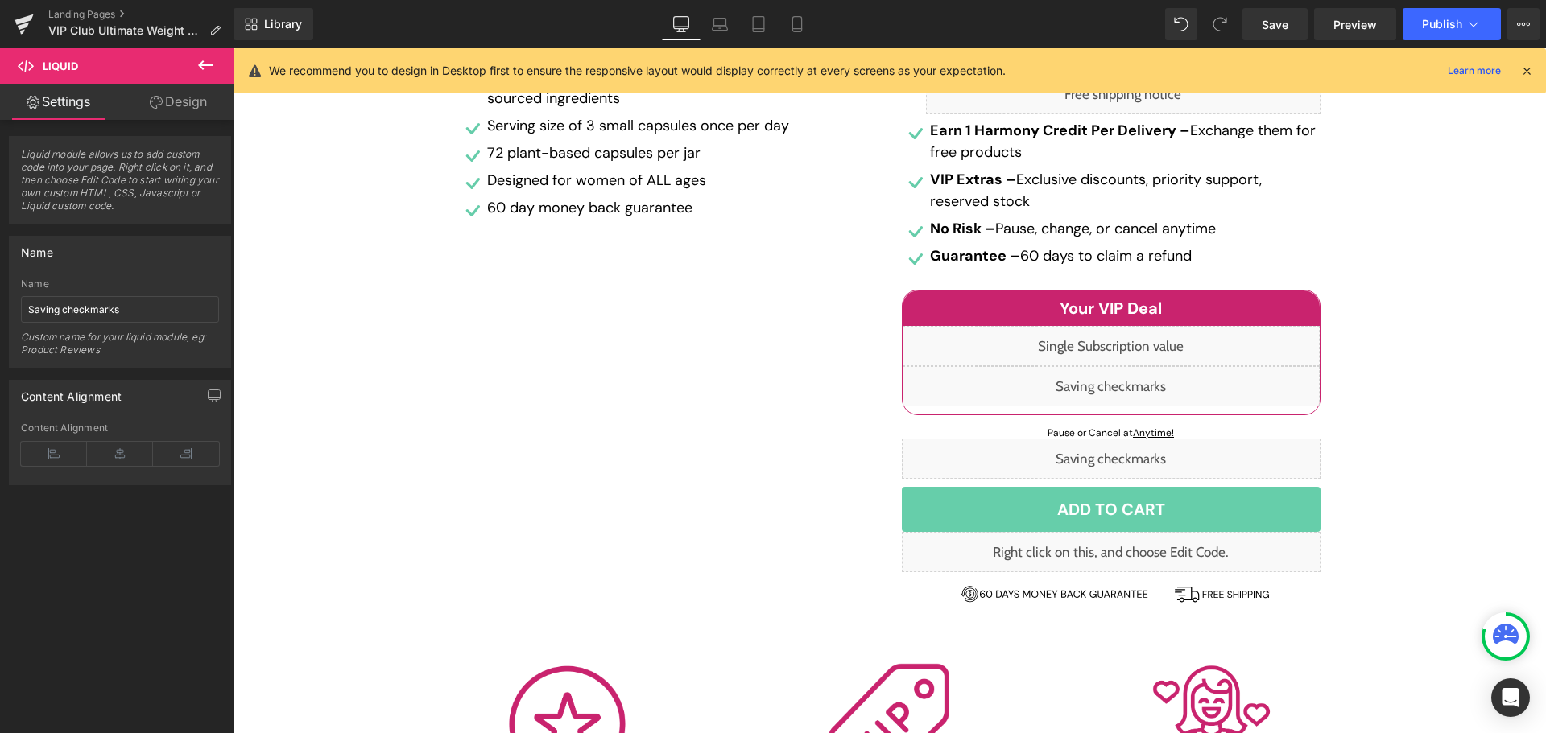
scroll to position [723, 0]
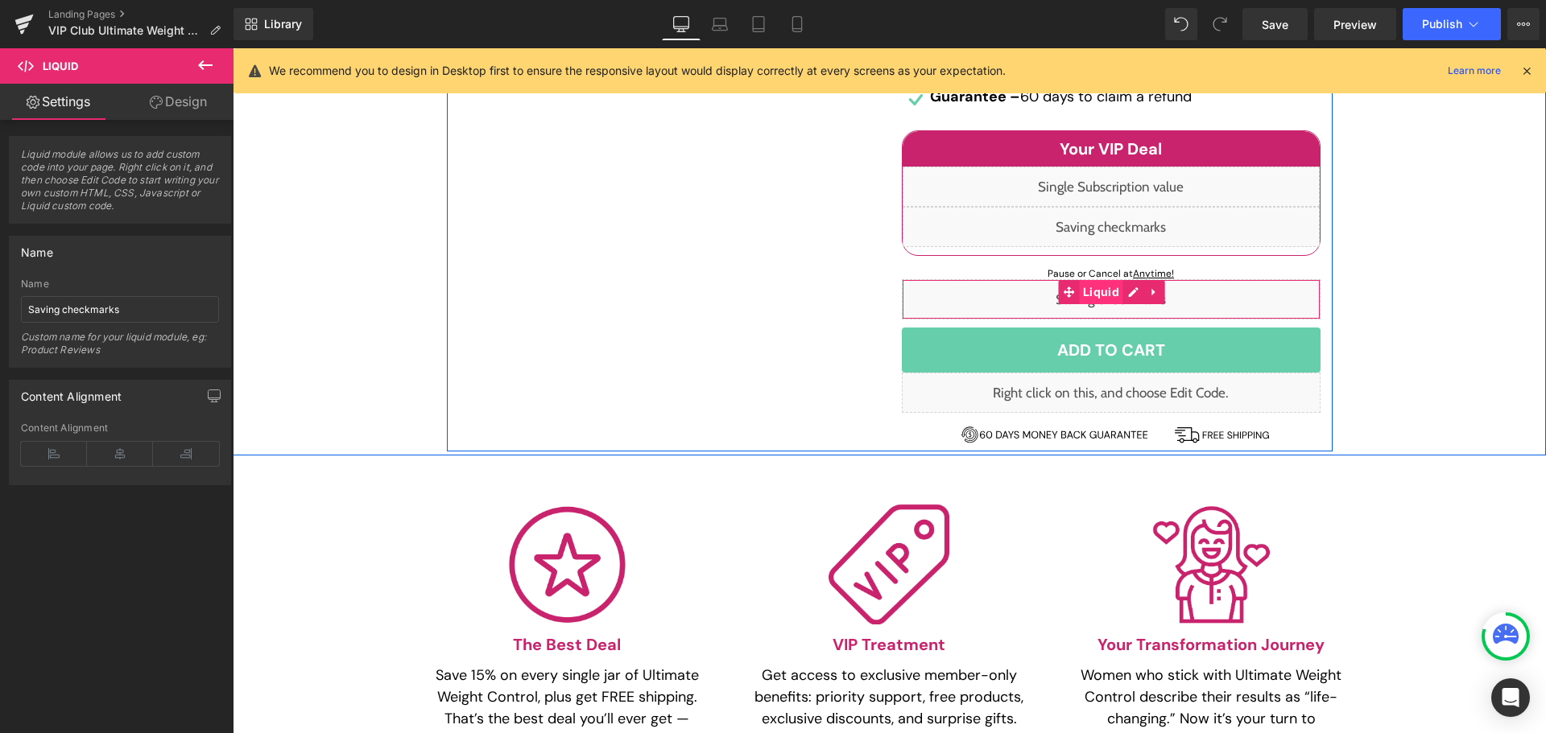
click at [1106, 298] on span "Liquid" at bounding box center [1101, 292] width 44 height 24
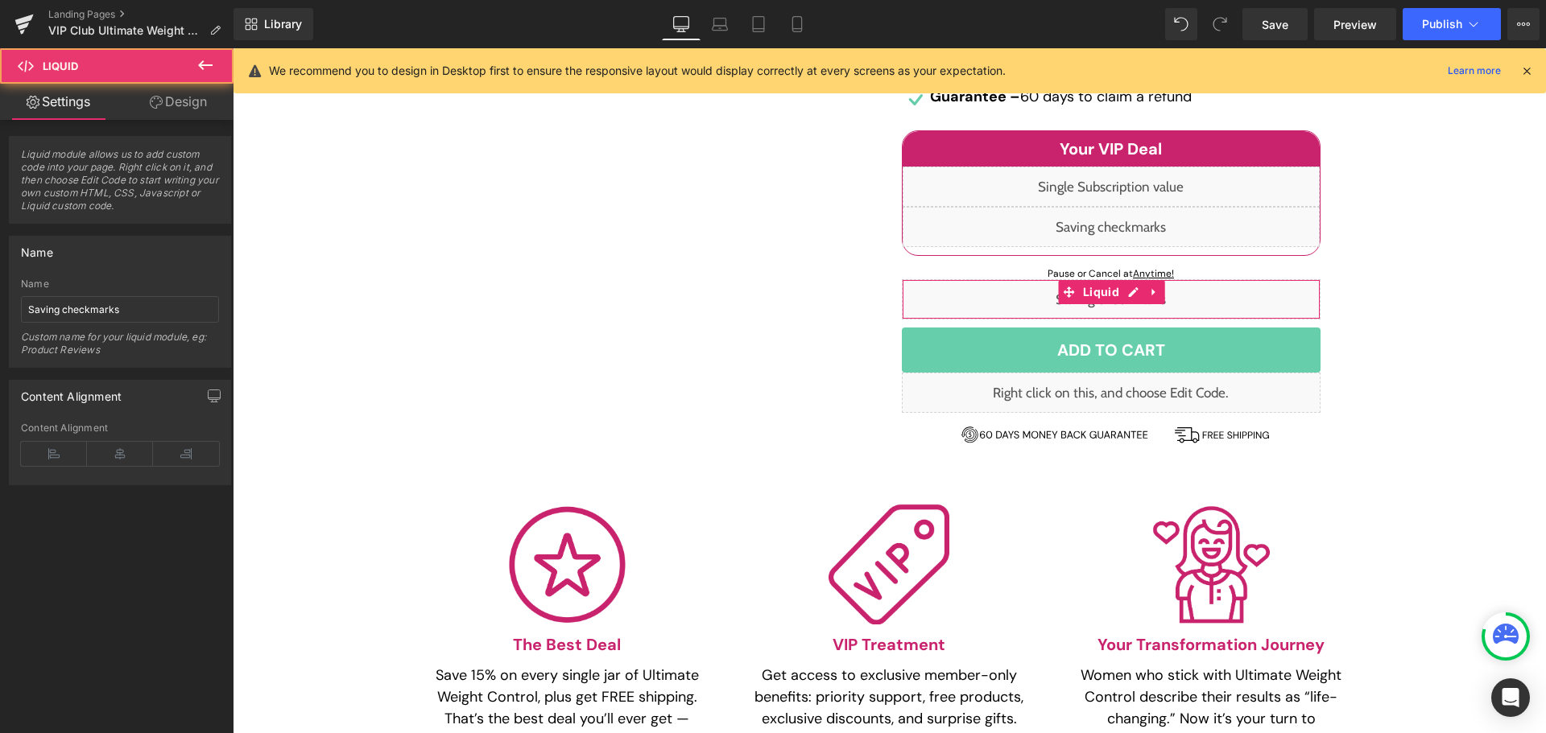
click at [171, 112] on link "Design" at bounding box center [178, 102] width 117 height 36
click at [0, 0] on div "Visibility" at bounding box center [0, 0] width 0 height 0
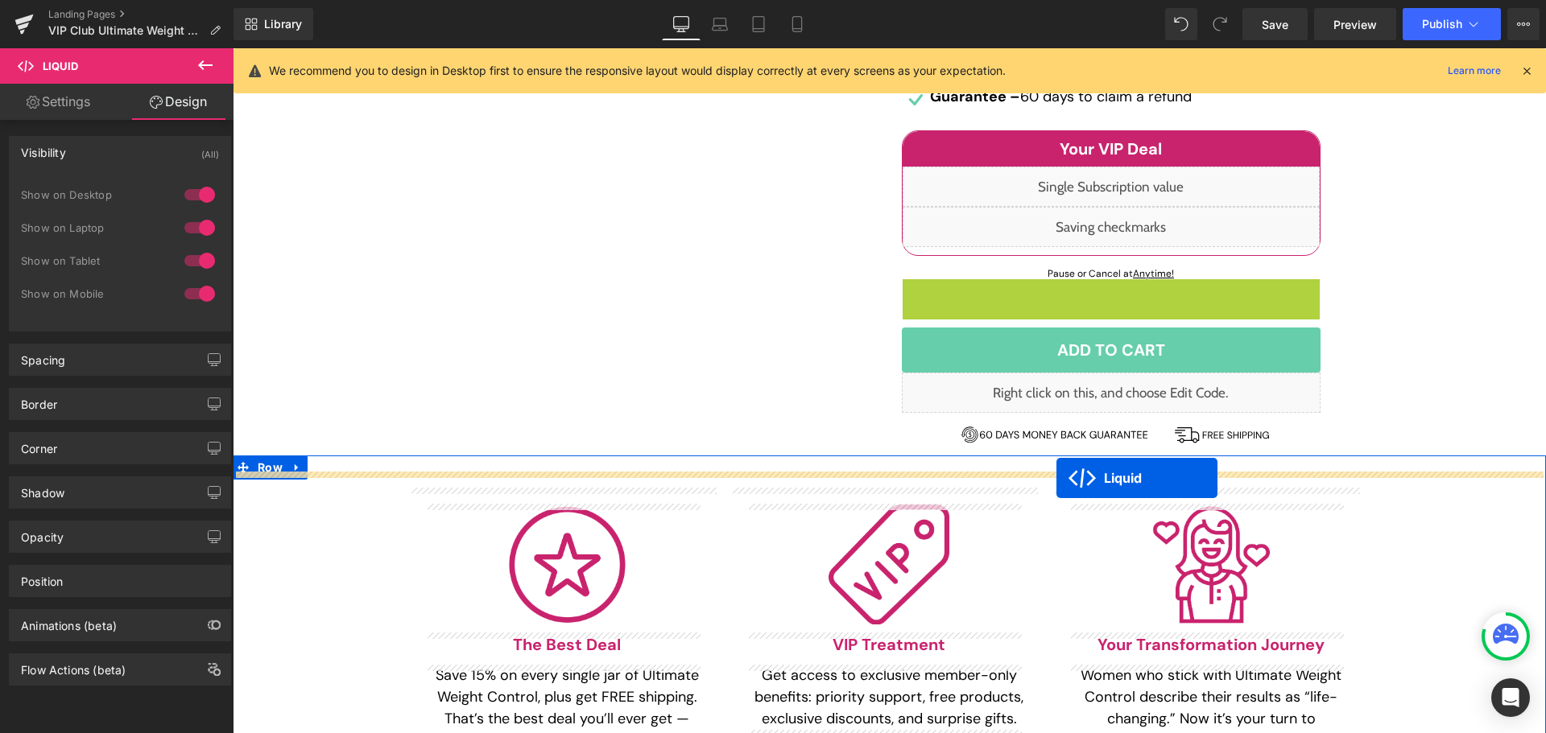
drag, startPoint x: 1093, startPoint y: 295, endPoint x: 1056, endPoint y: 478, distance: 186.5
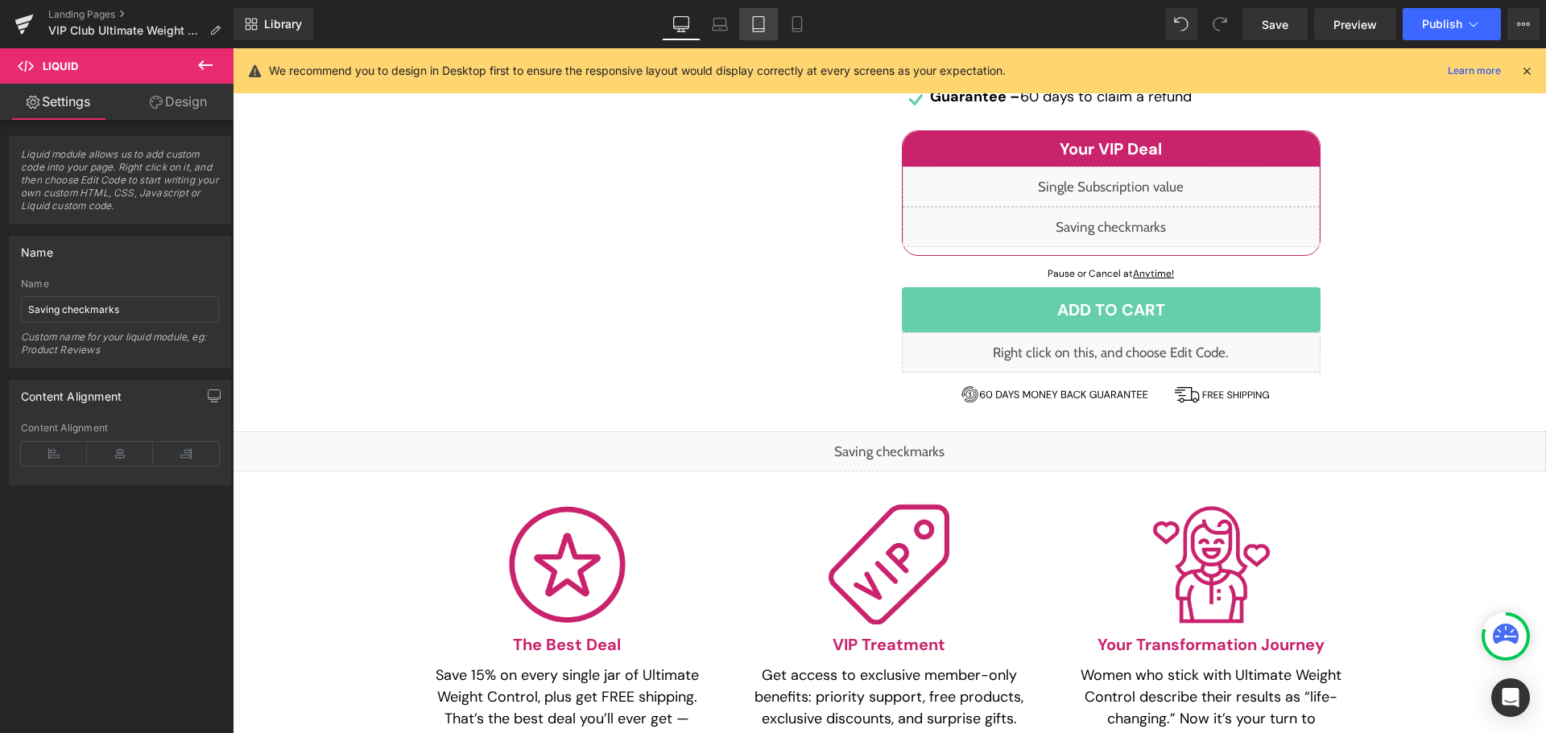
drag, startPoint x: 763, startPoint y: 18, endPoint x: 336, endPoint y: 382, distance: 561.5
click at [763, 18] on link "Tablet" at bounding box center [758, 24] width 39 height 32
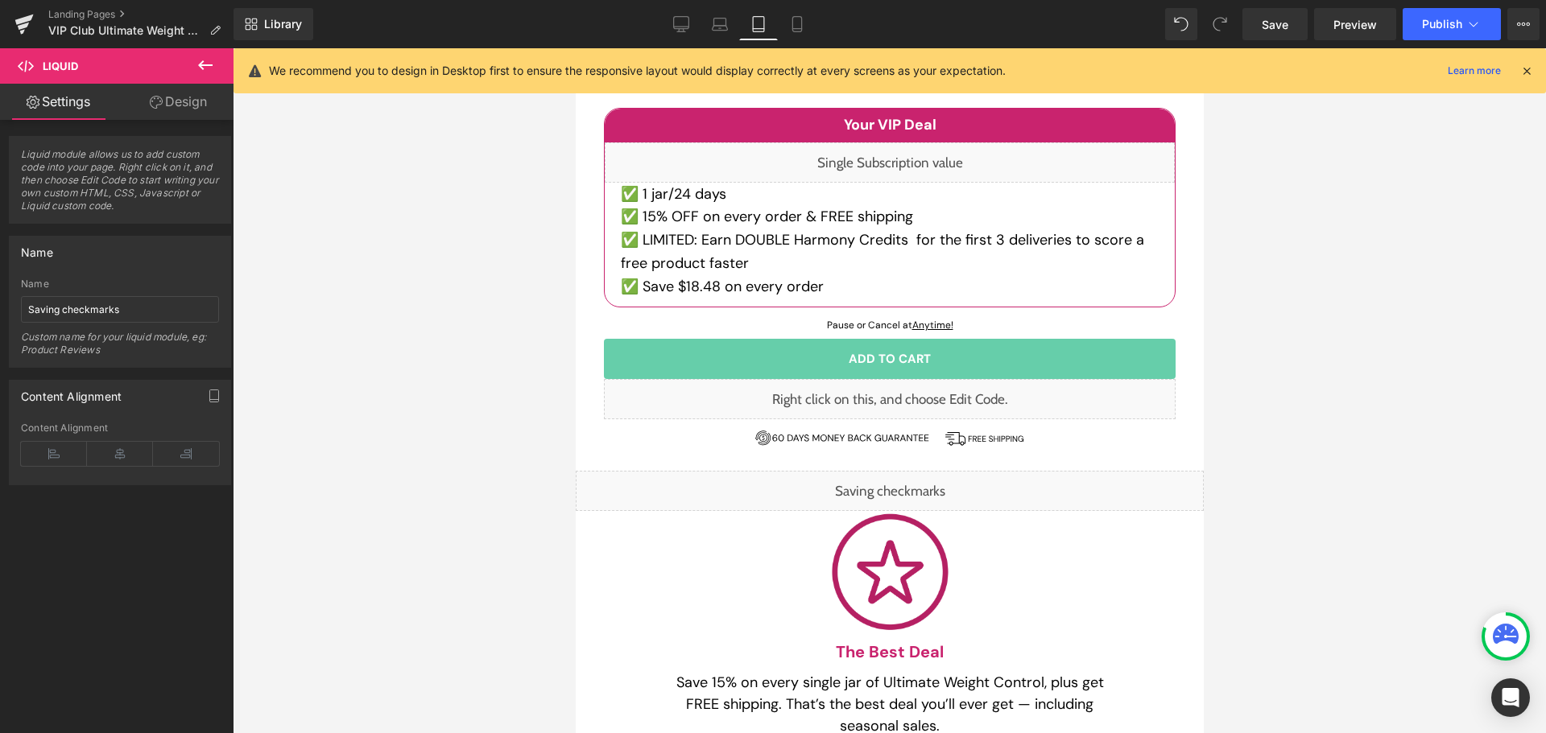
scroll to position [762, 0]
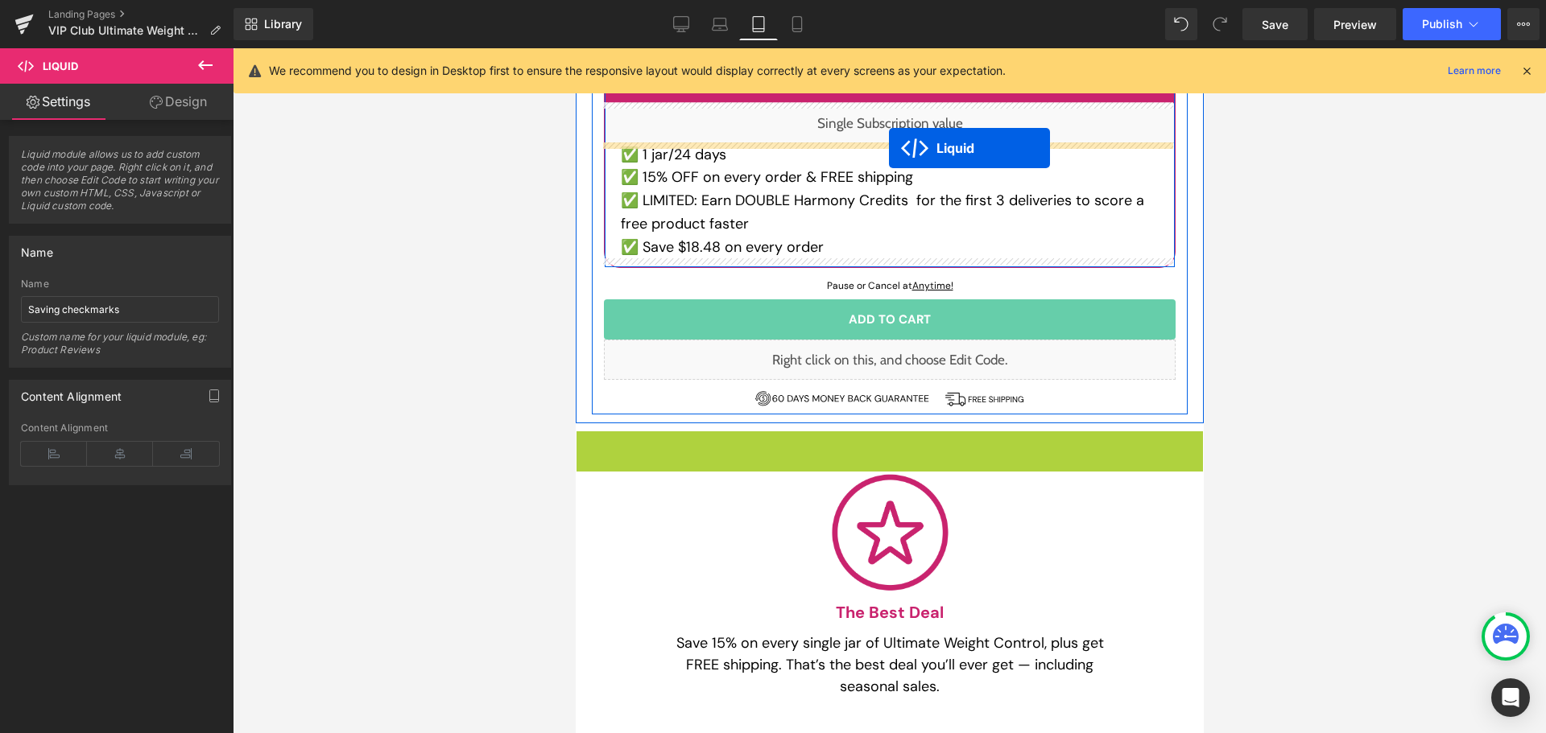
drag, startPoint x: 886, startPoint y: 444, endPoint x: 888, endPoint y: 148, distance: 296.3
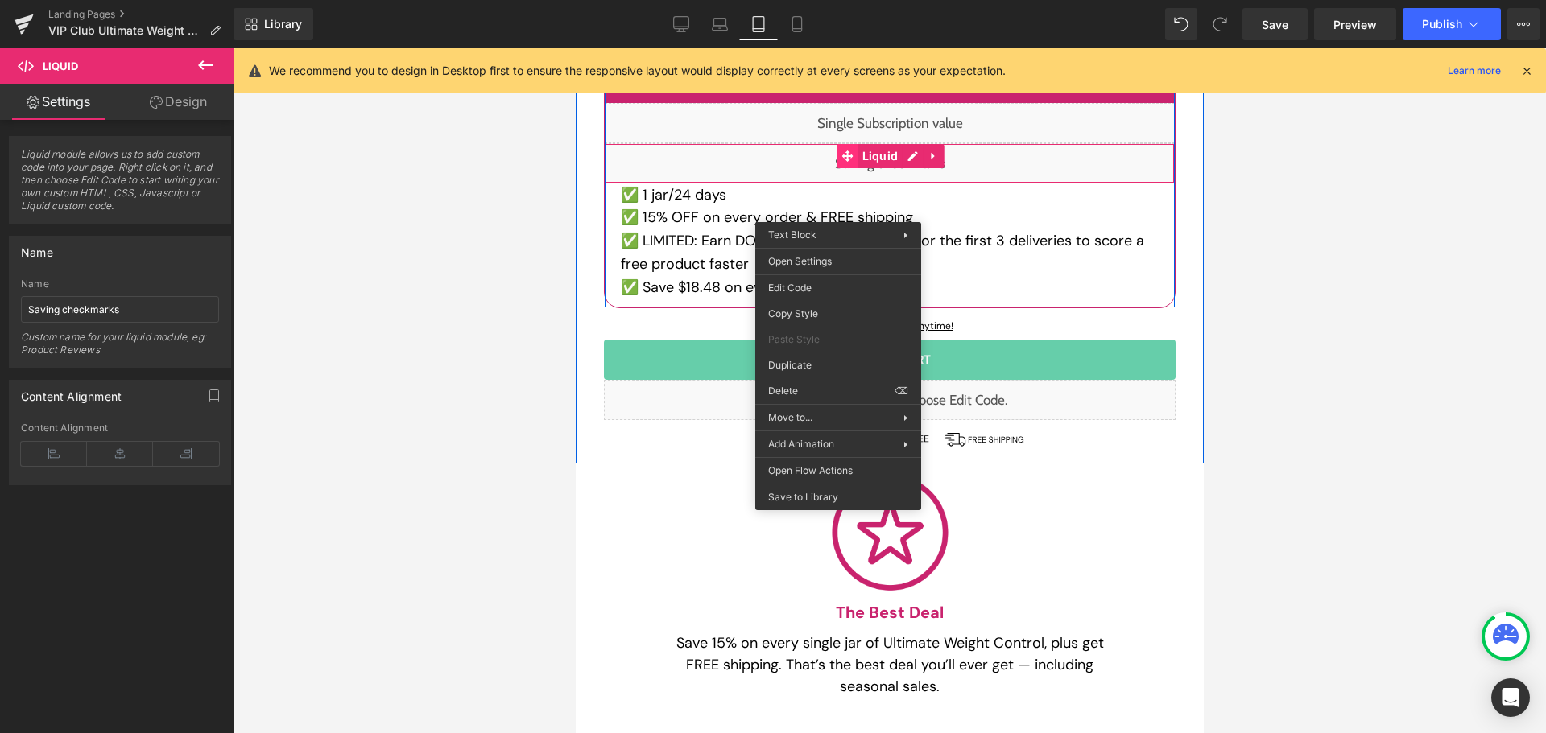
click at [849, 154] on span at bounding box center [847, 156] width 21 height 24
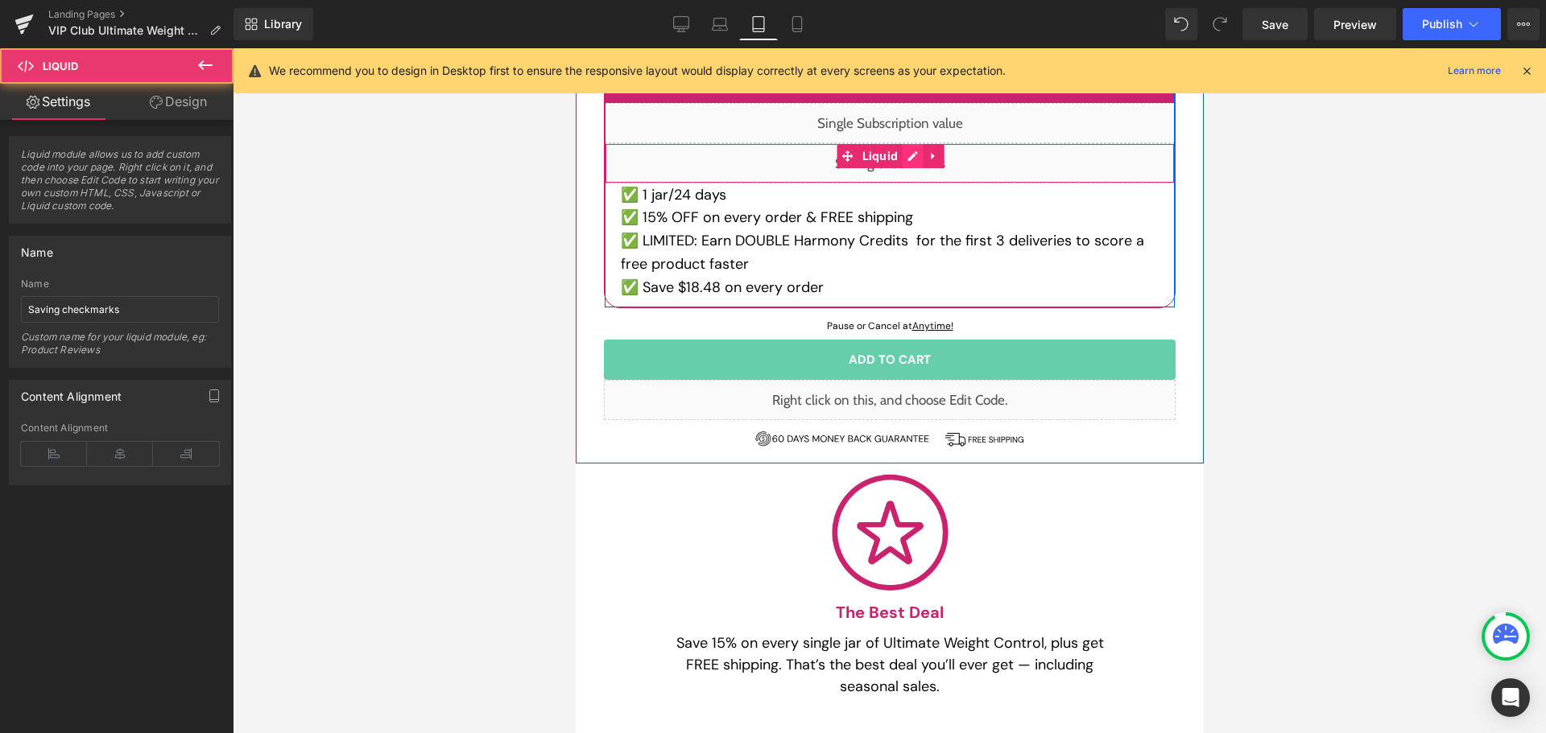
click at [904, 155] on div "Liquid" at bounding box center [889, 163] width 570 height 40
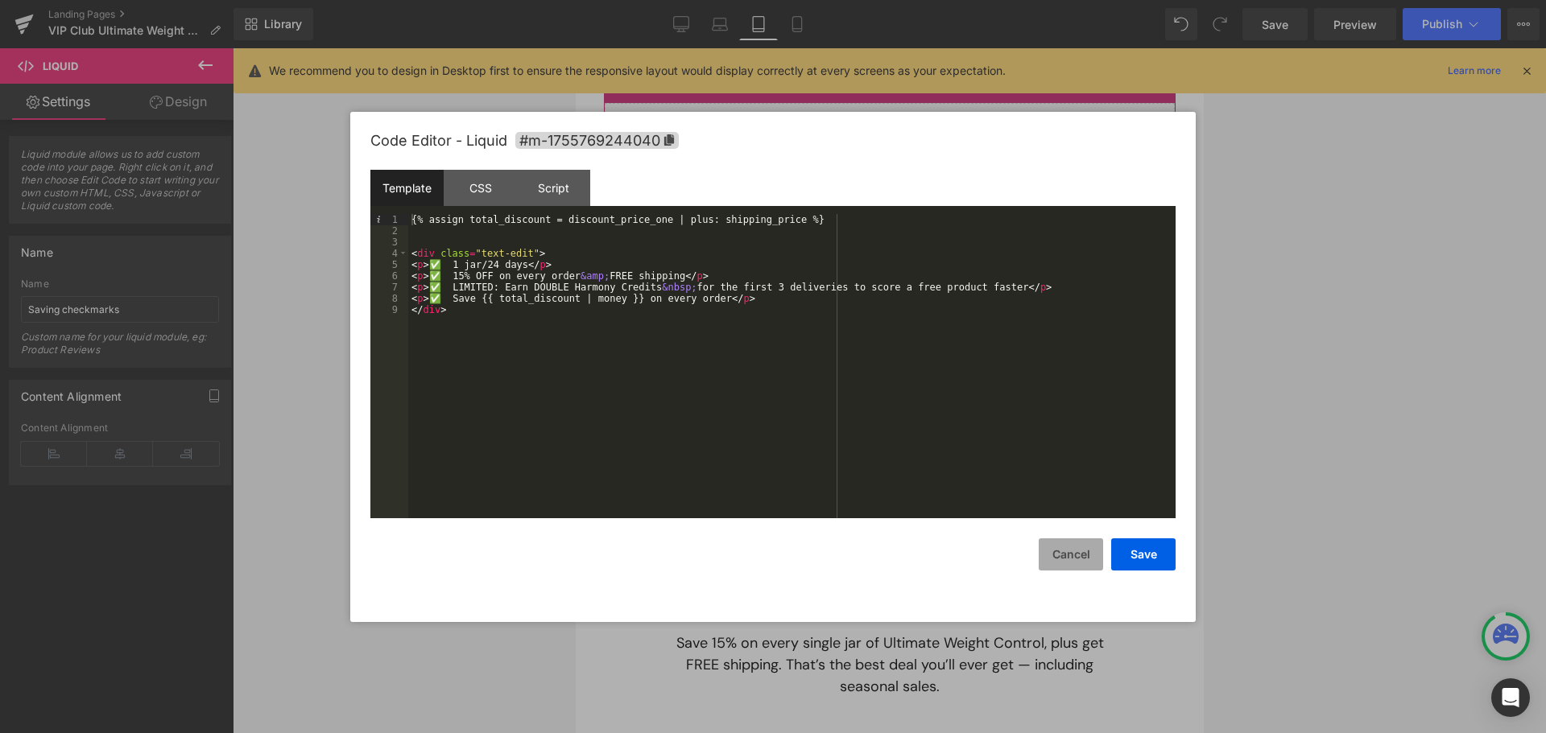
drag, startPoint x: 1055, startPoint y: 569, endPoint x: 346, endPoint y: 282, distance: 764.6
click at [1055, 569] on button "Cancel" at bounding box center [1071, 555] width 64 height 32
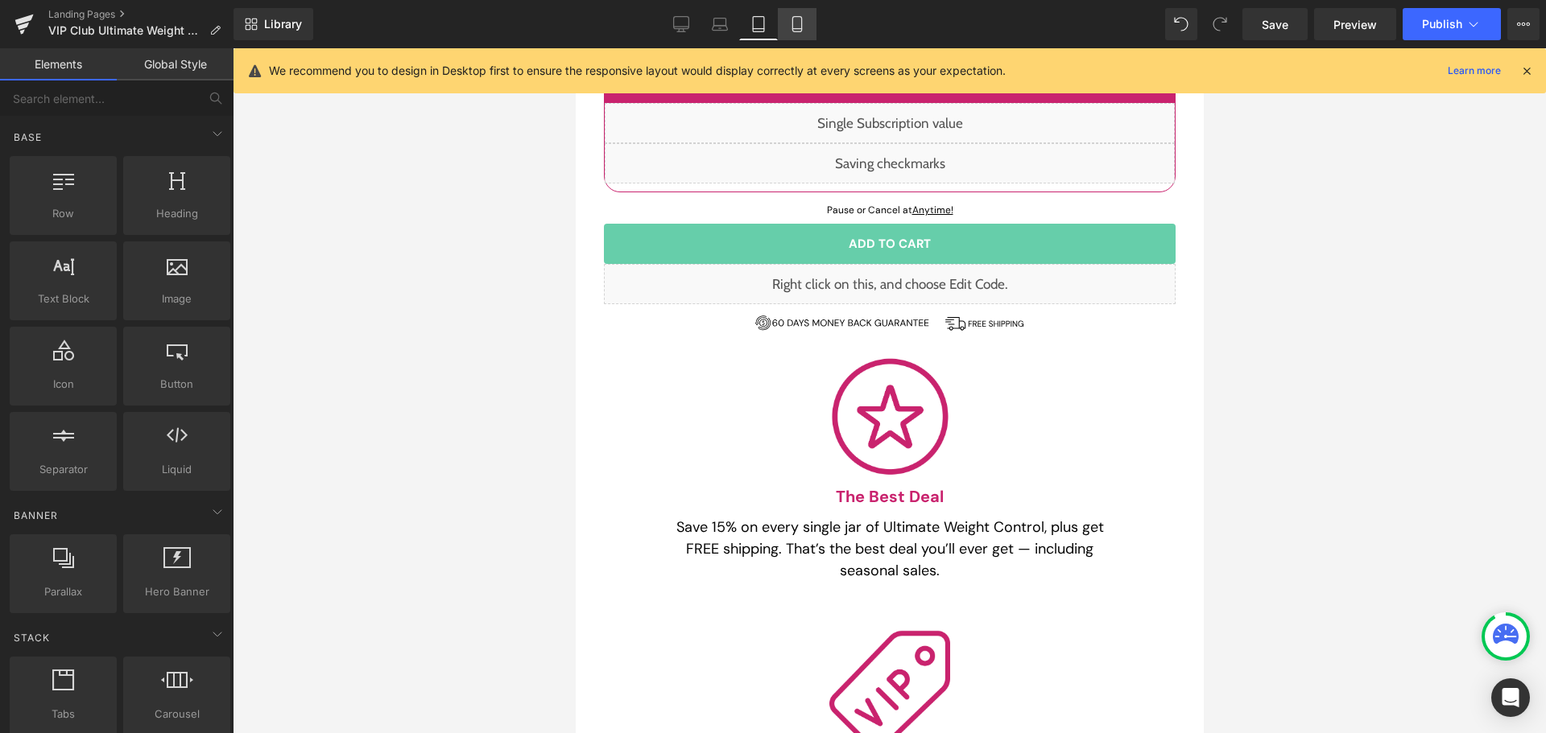
drag, startPoint x: 804, startPoint y: 29, endPoint x: 252, endPoint y: 59, distance: 553.1
click at [804, 29] on icon at bounding box center [797, 24] width 16 height 16
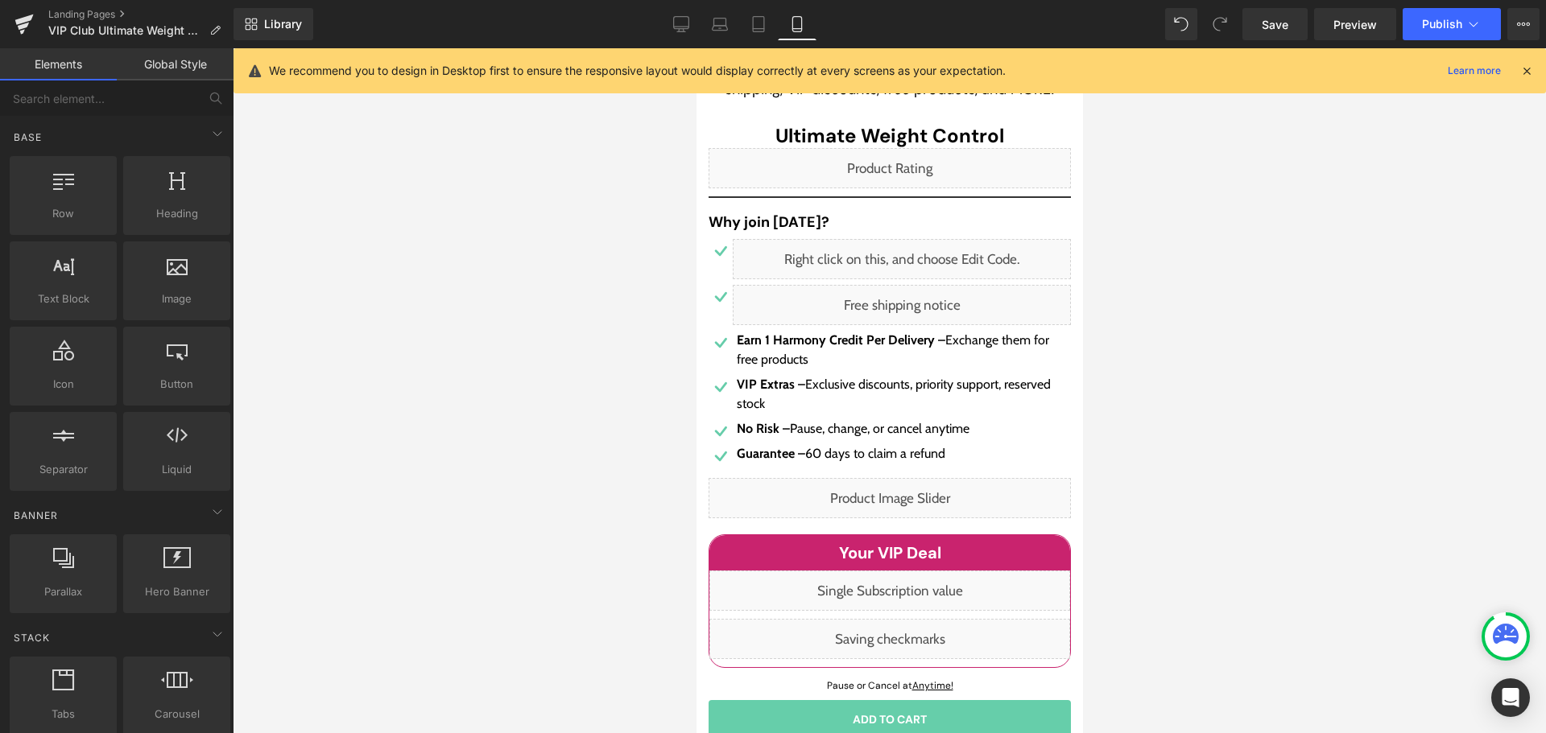
scroll to position [380, 0]
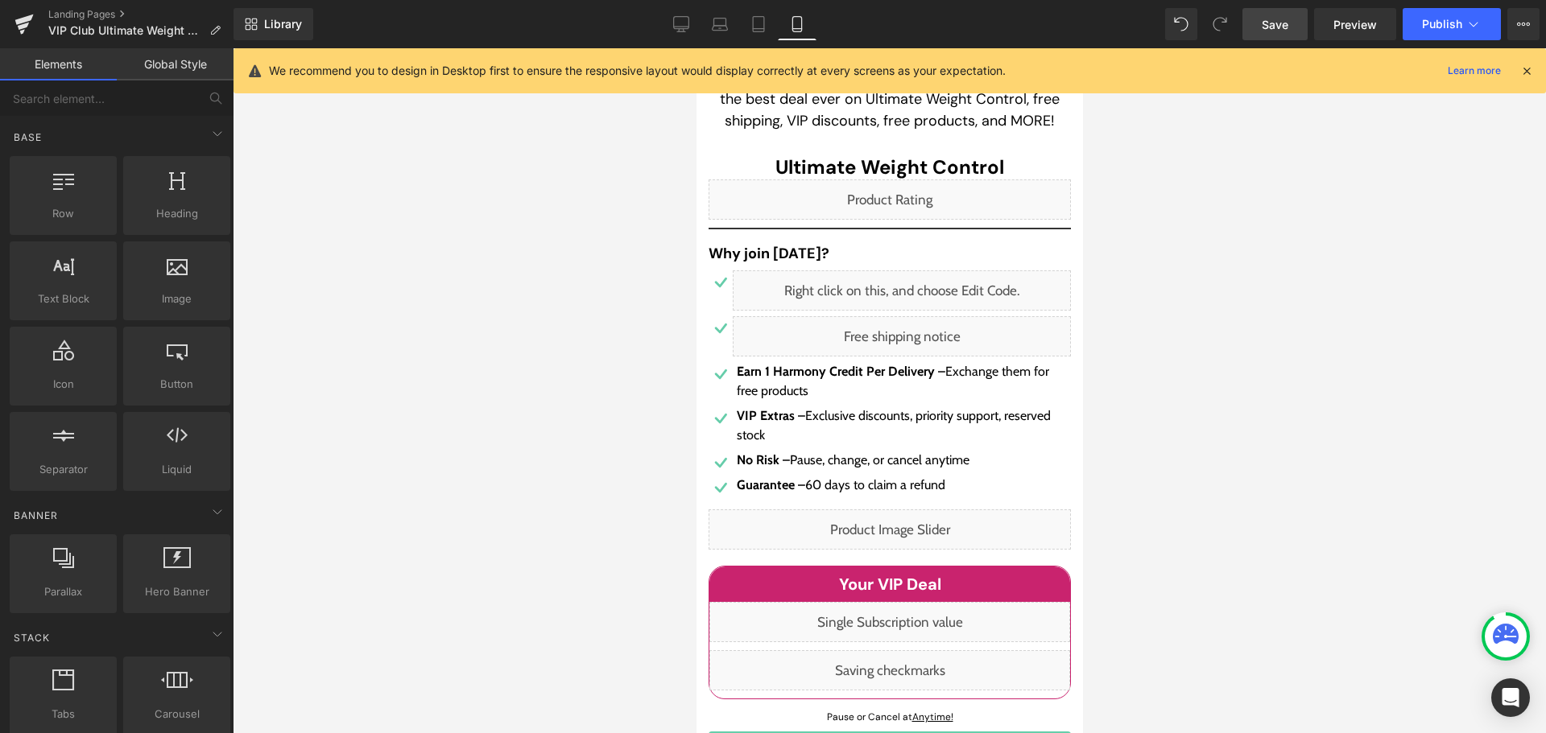
click at [1279, 30] on span "Save" at bounding box center [1275, 24] width 27 height 17
drag, startPoint x: 1276, startPoint y: 19, endPoint x: 1275, endPoint y: 130, distance: 111.1
click at [1275, 130] on div "Liquid You are previewing how the will restyle your page. You can not edit Elem…" at bounding box center [773, 380] width 1546 height 761
click at [1356, 21] on span "Preview" at bounding box center [1354, 24] width 43 height 17
click at [1283, 30] on span "Save" at bounding box center [1275, 24] width 27 height 17
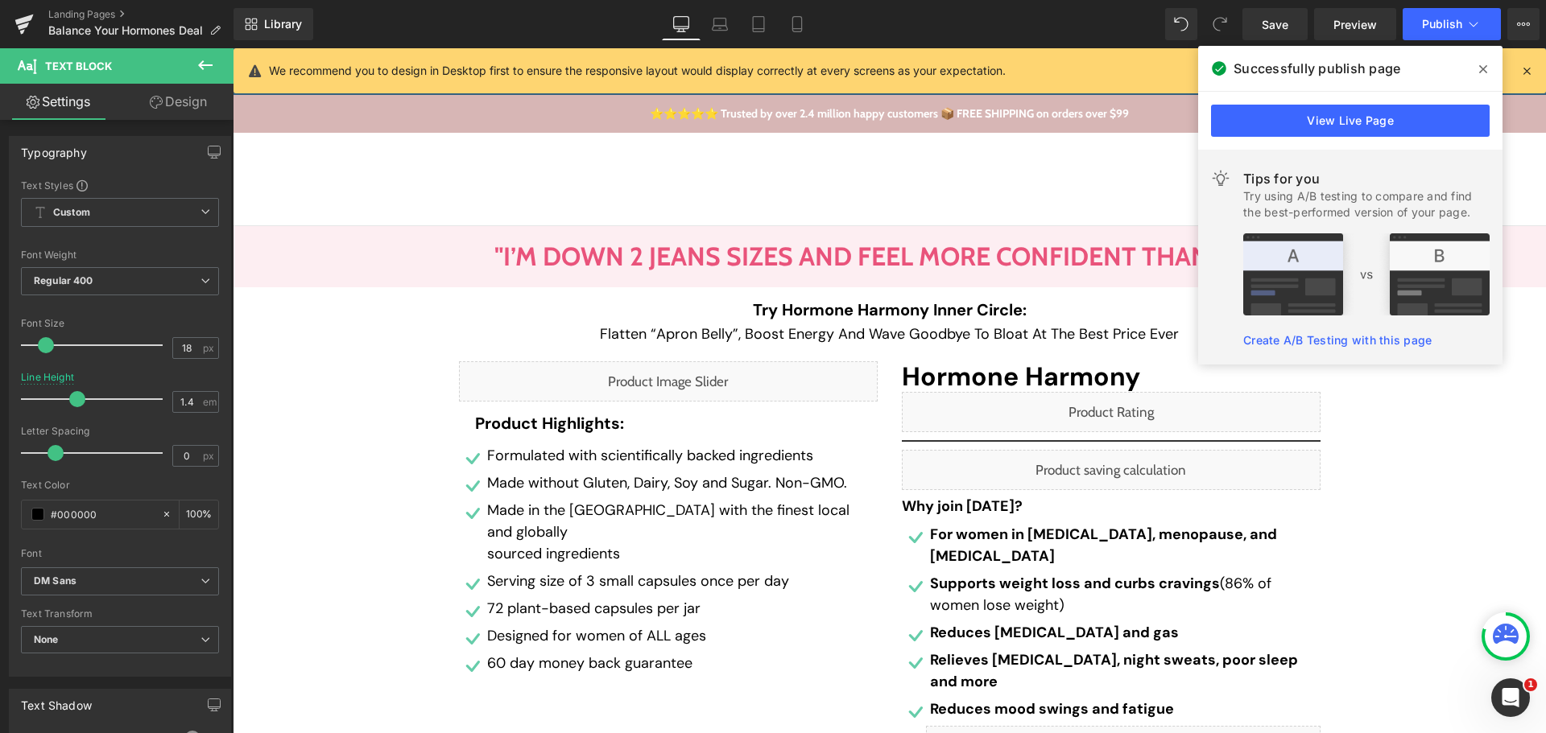
scroll to position [440, 0]
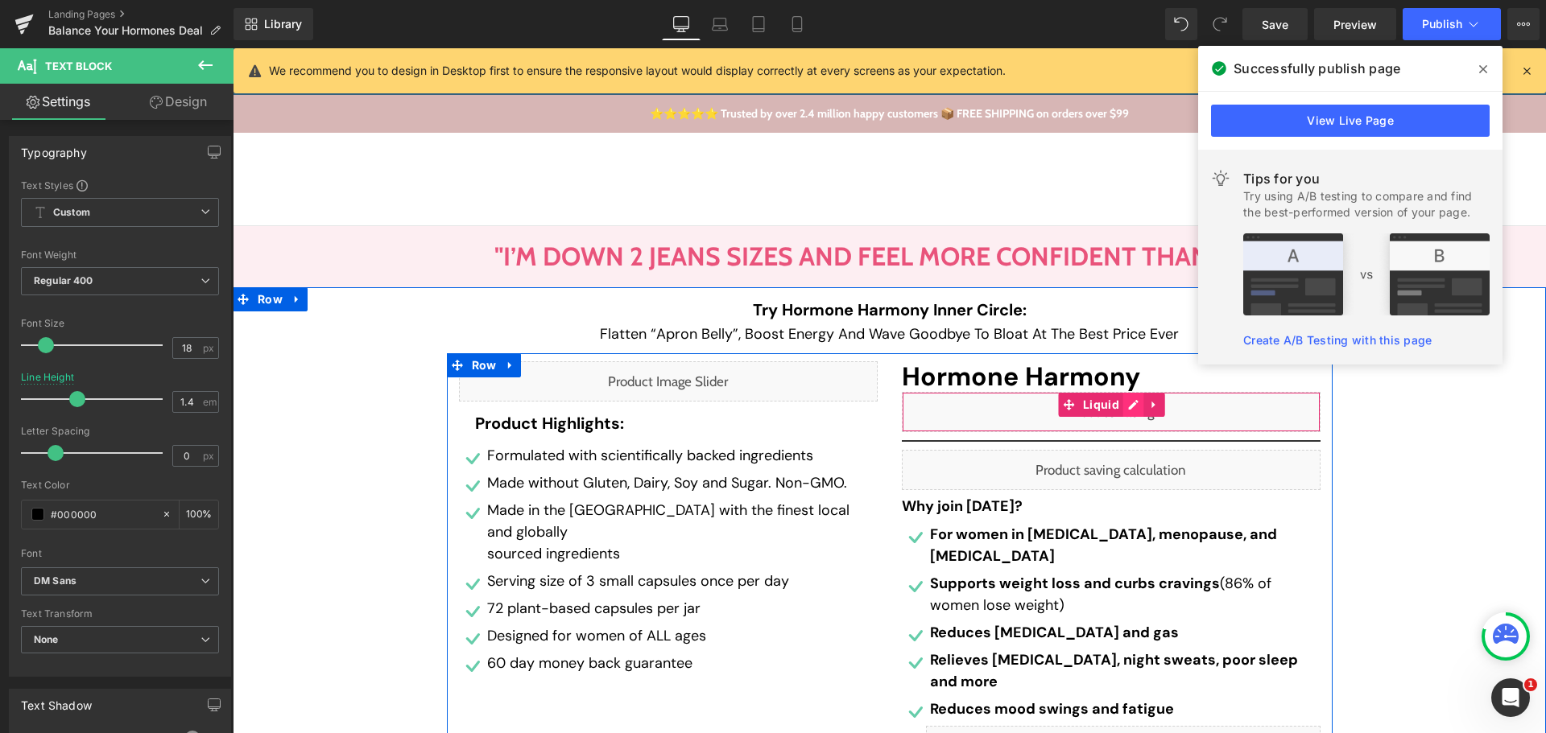
click at [1125, 406] on div "Liquid" at bounding box center [1111, 412] width 419 height 40
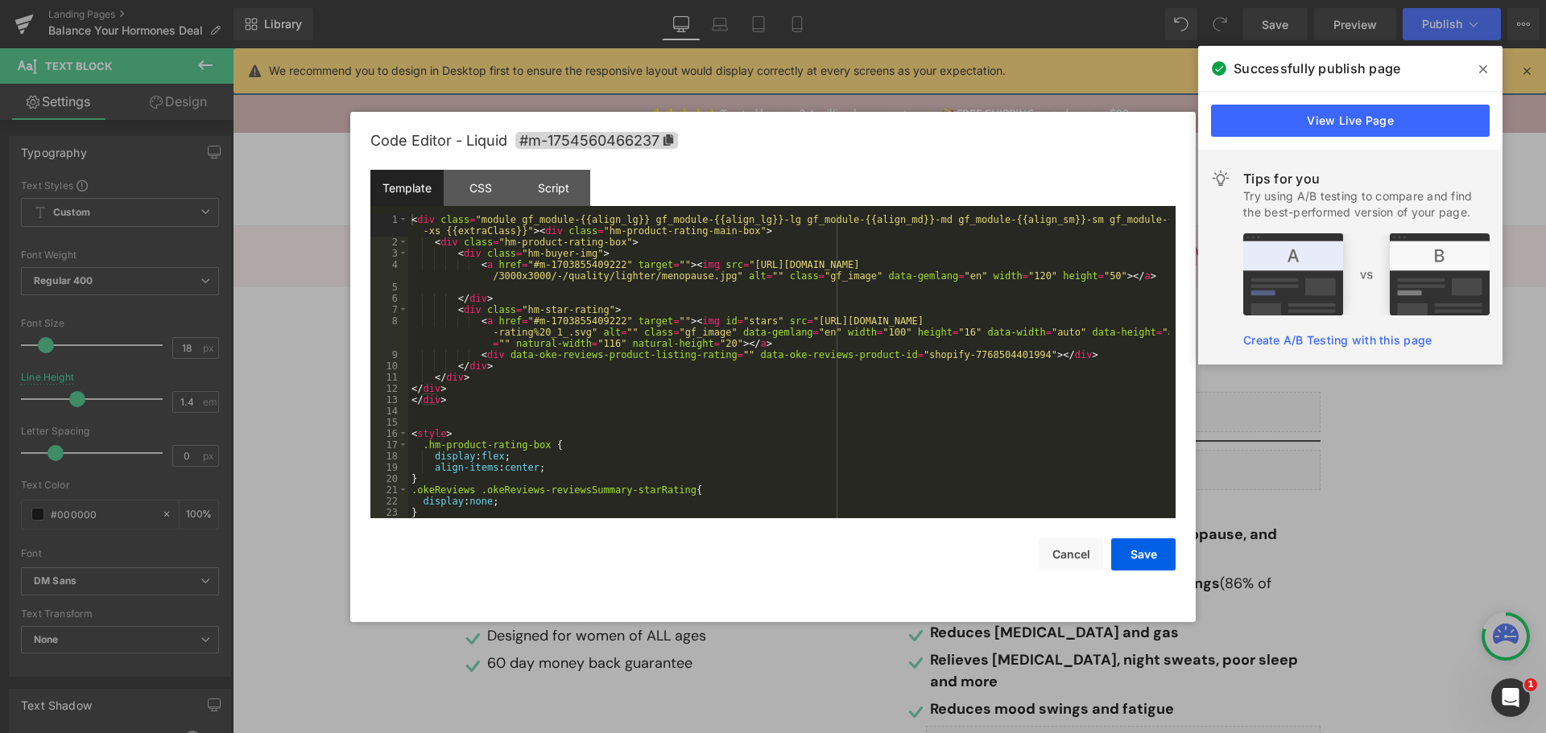
click at [703, 386] on div "< div class = "module gf_module-{{align_lg}} gf_module-{{align_lg}}-lg gf_modul…" at bounding box center [788, 383] width 761 height 338
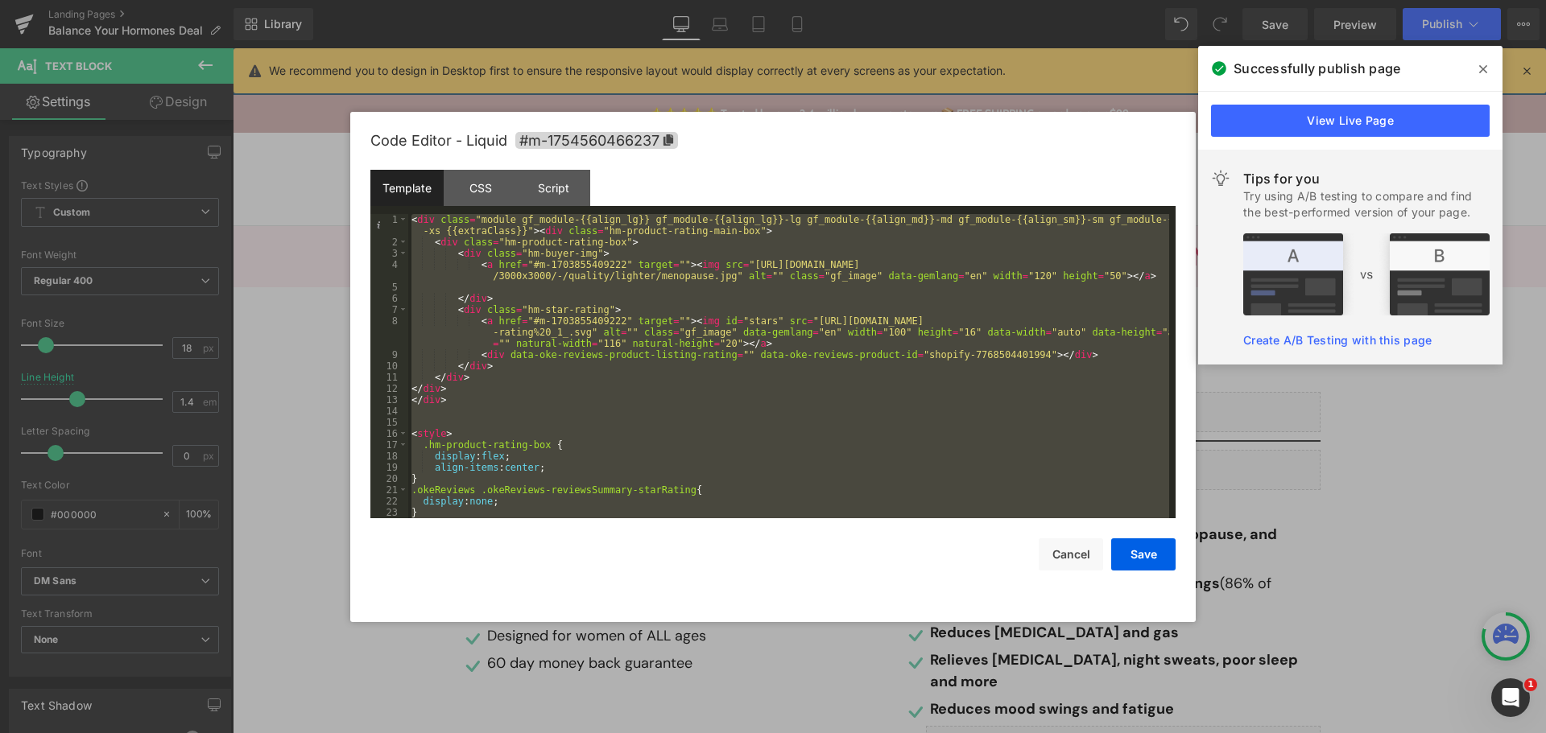
click at [1052, 537] on div "Save Cancel" at bounding box center [772, 545] width 805 height 52
click at [1081, 561] on button "Cancel" at bounding box center [1071, 555] width 64 height 32
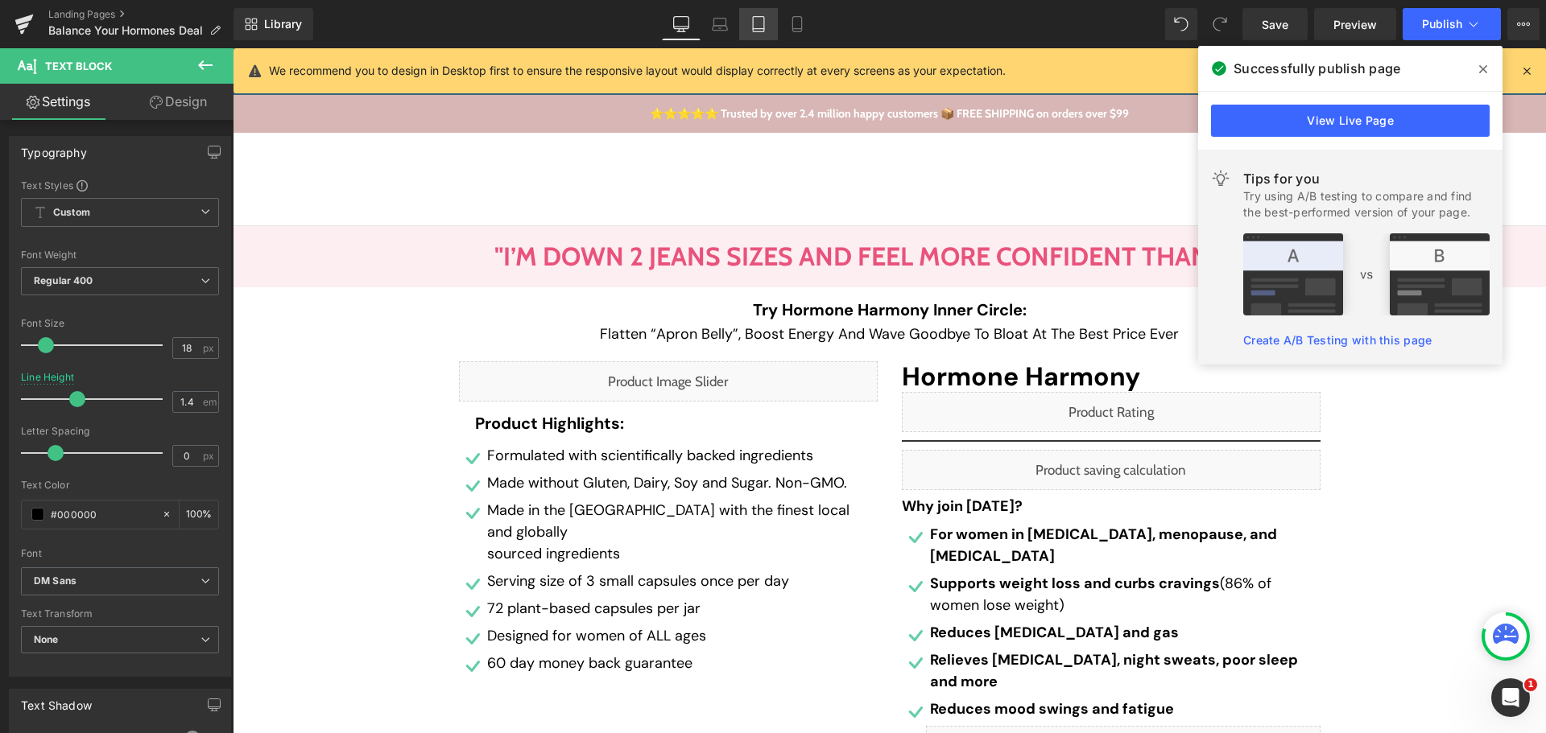
click at [758, 34] on link "Tablet" at bounding box center [758, 24] width 39 height 32
type input "1.2"
type input "100"
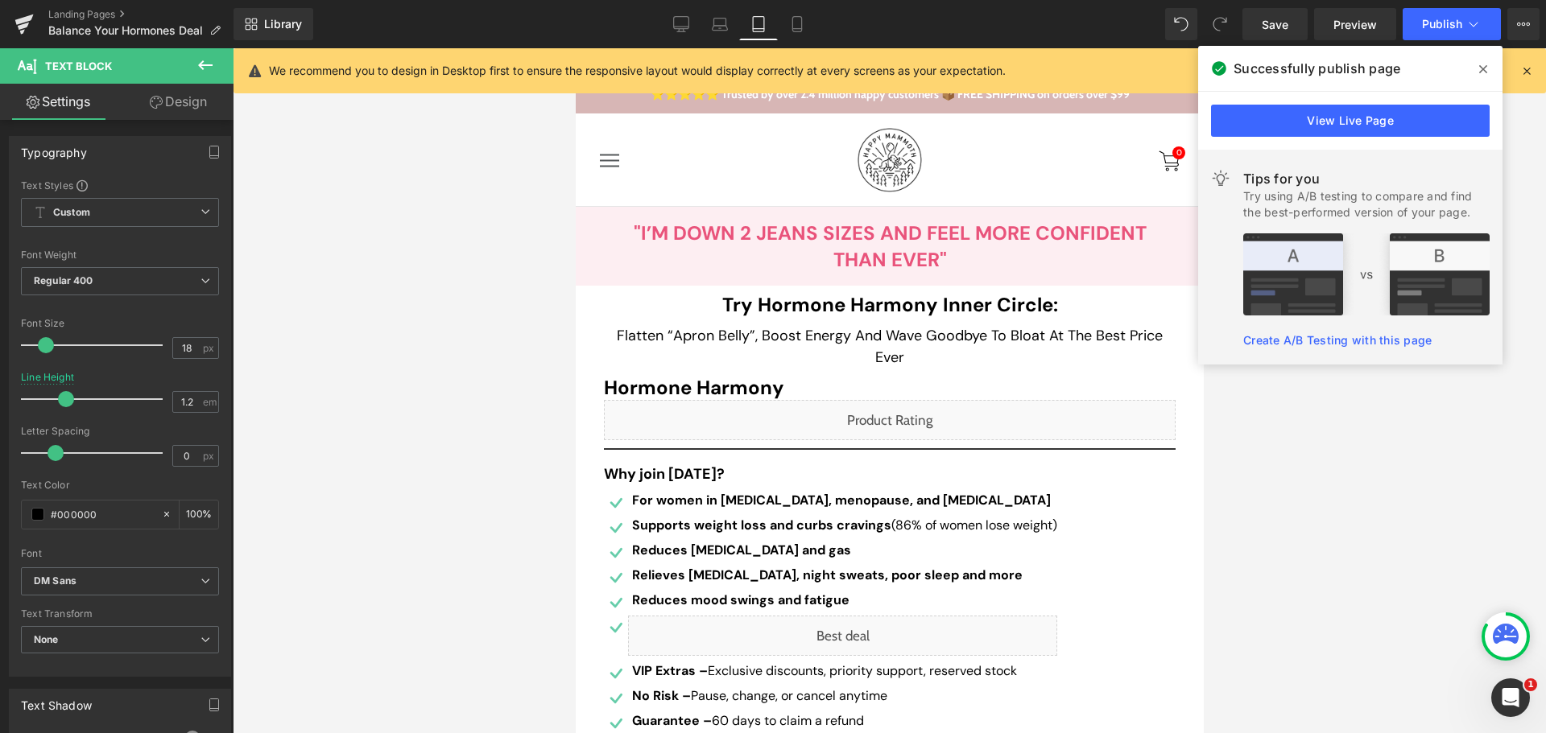
scroll to position [0, 0]
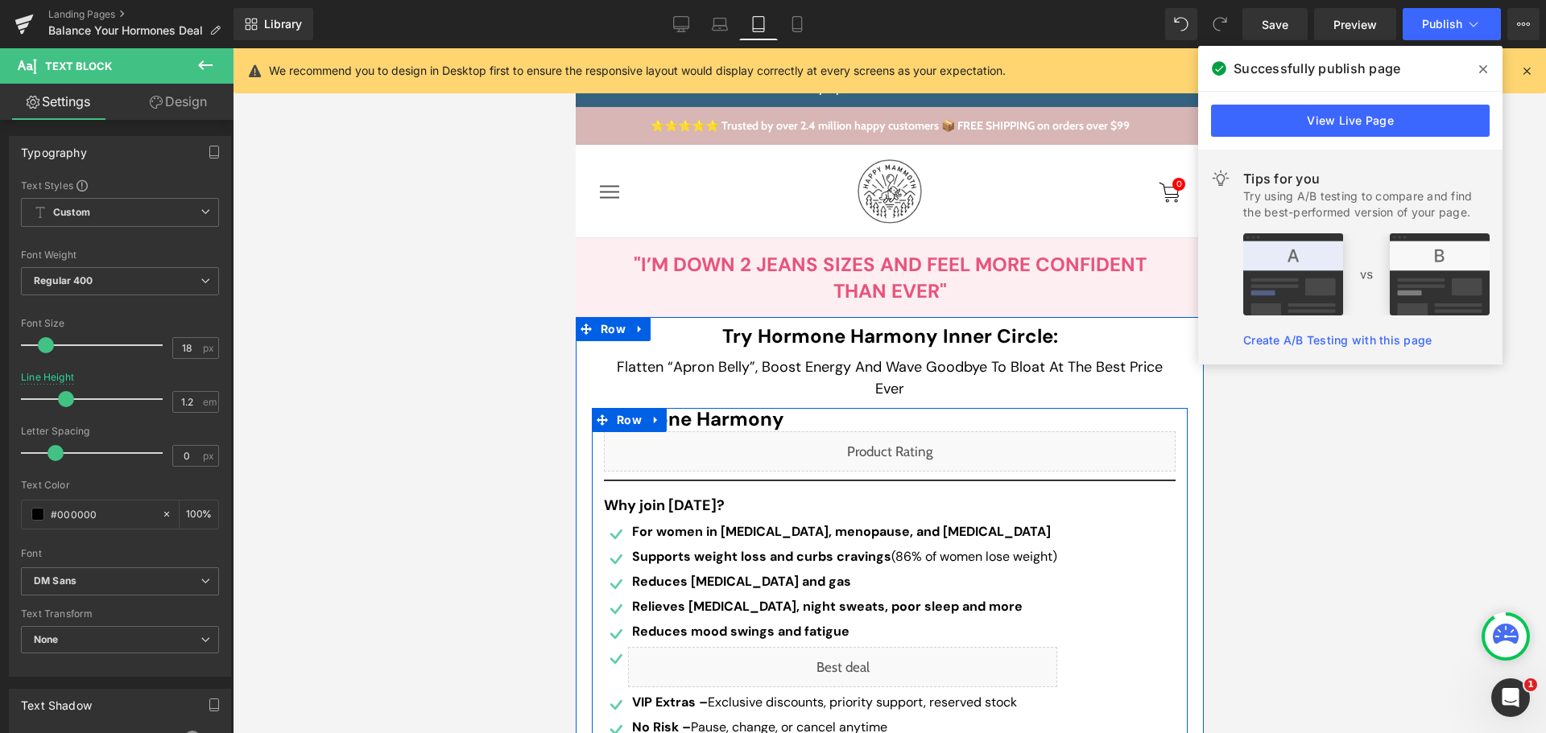
click at [904, 440] on div "Liquid" at bounding box center [889, 452] width 572 height 40
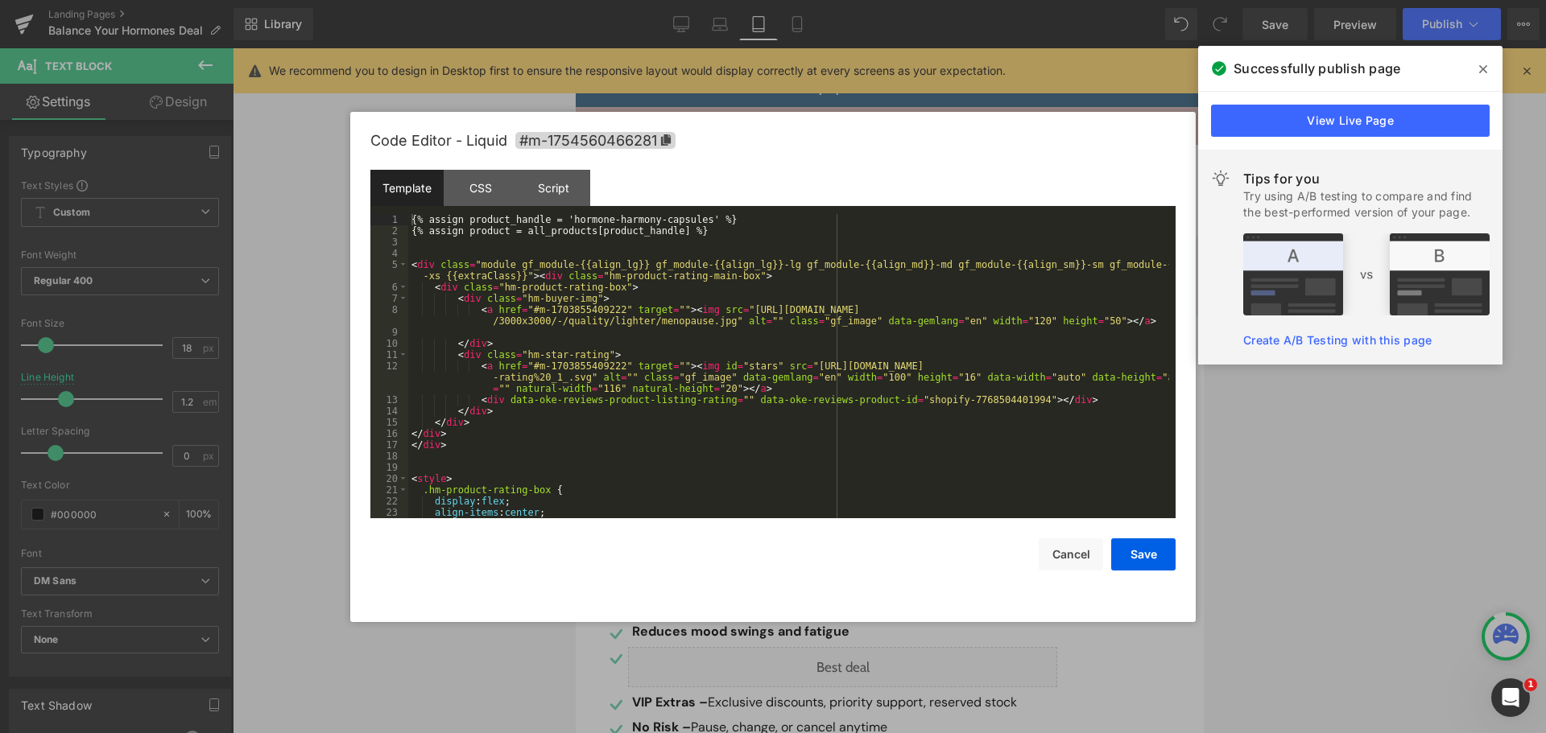
click at [890, 399] on div "{% assign product_handle = 'hormone-harmony-capsules' %} {% assign product = al…" at bounding box center [788, 377] width 761 height 327
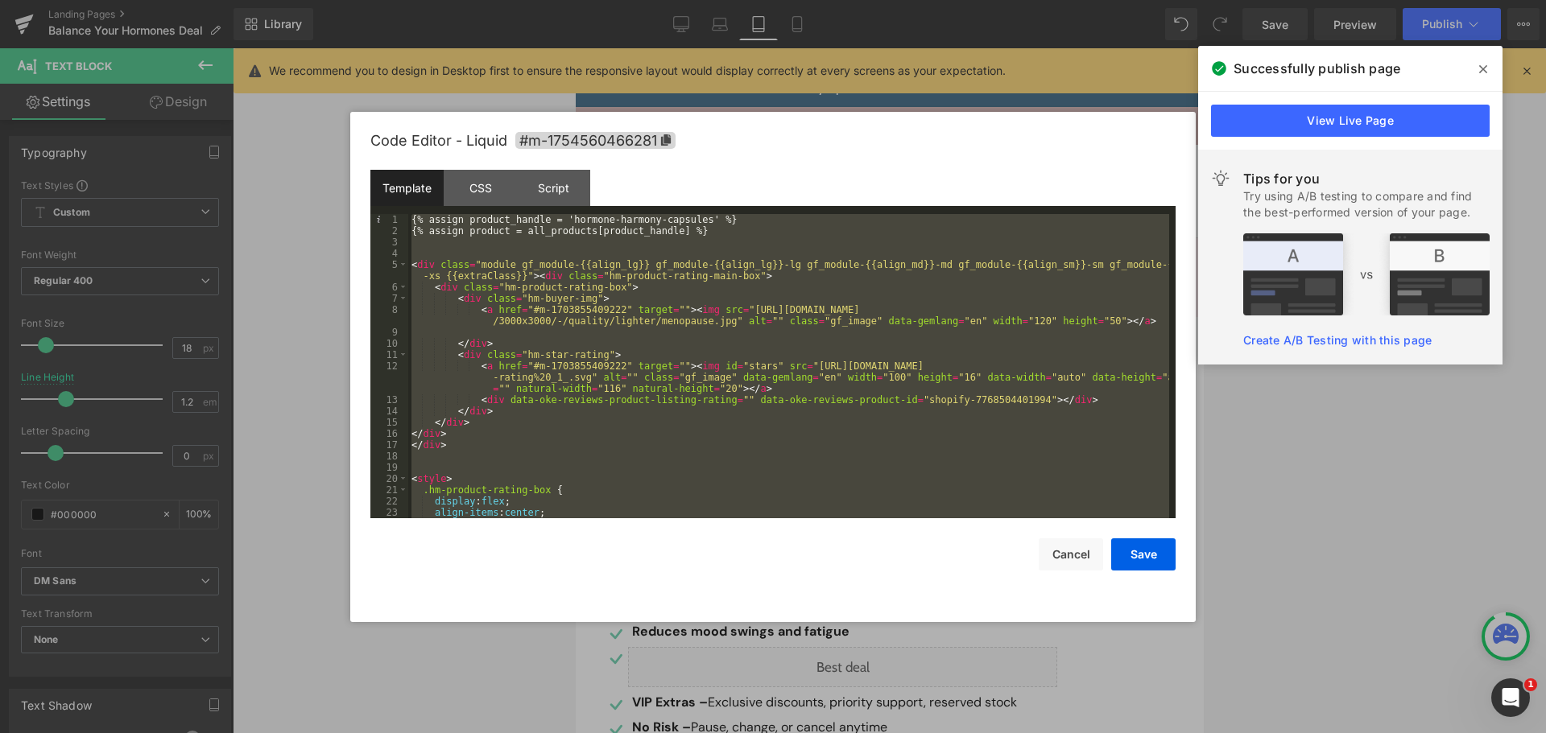
click at [709, 373] on div "{% assign product_handle = 'hormone-harmony-capsules' %} {% assign product = al…" at bounding box center [788, 366] width 761 height 304
